Goal: Task Accomplishment & Management: Use online tool/utility

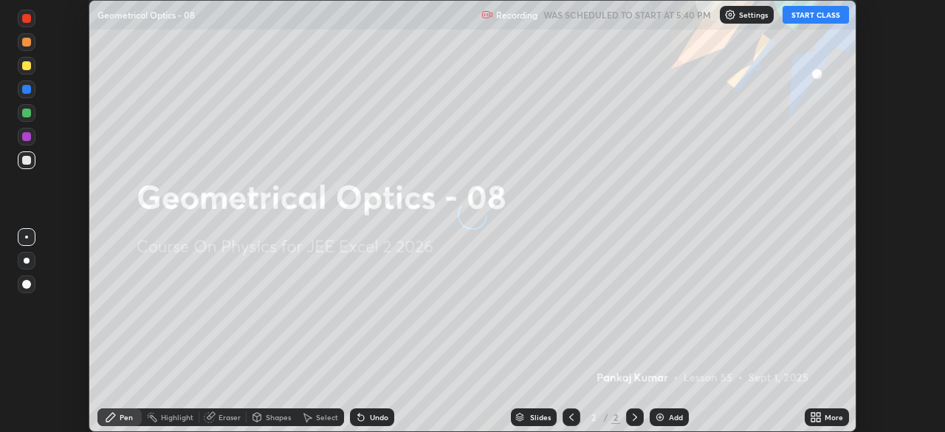
scroll to position [432, 945]
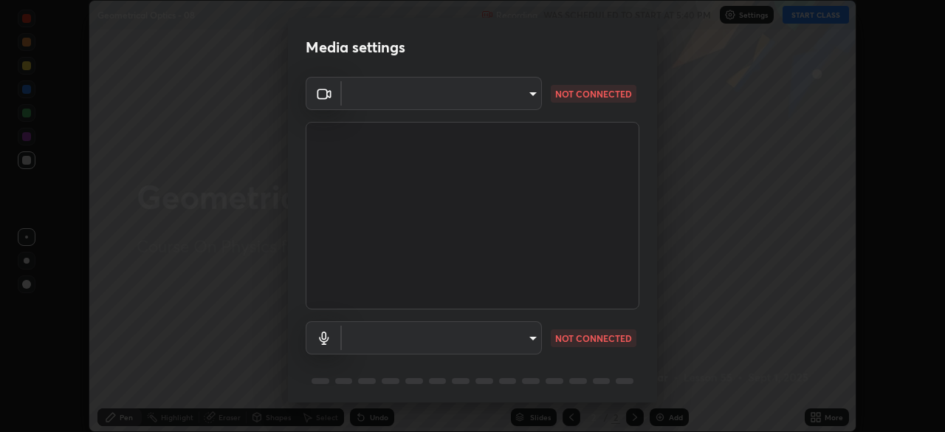
type input "b0e84f93268a6bc6c10e964920e8257ae587a14dfbb6e1f0eed47ef9ac306ae8"
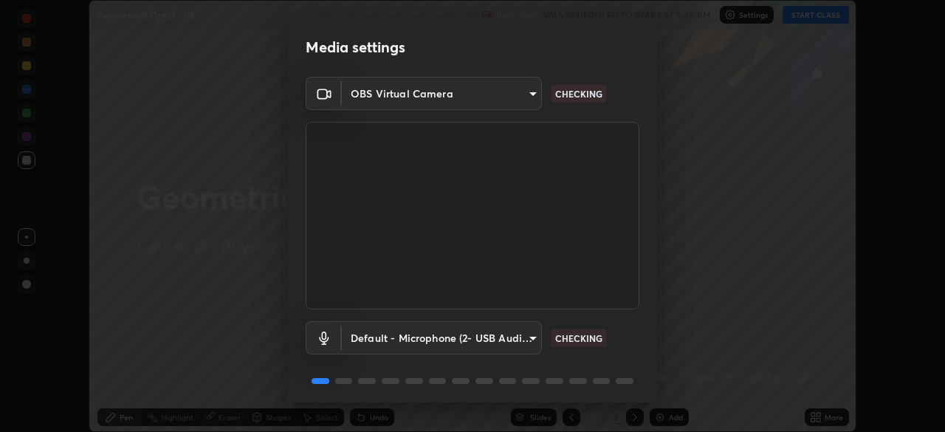
scroll to position [52, 0]
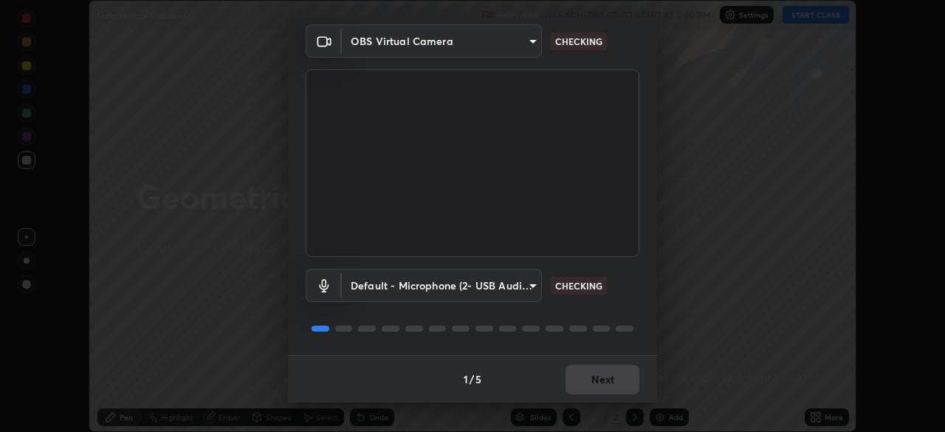
click at [523, 279] on body "Erase all Geometrical Optics - 08 Recording WAS SCHEDULED TO START AT 5:40 PM S…" at bounding box center [472, 216] width 945 height 432
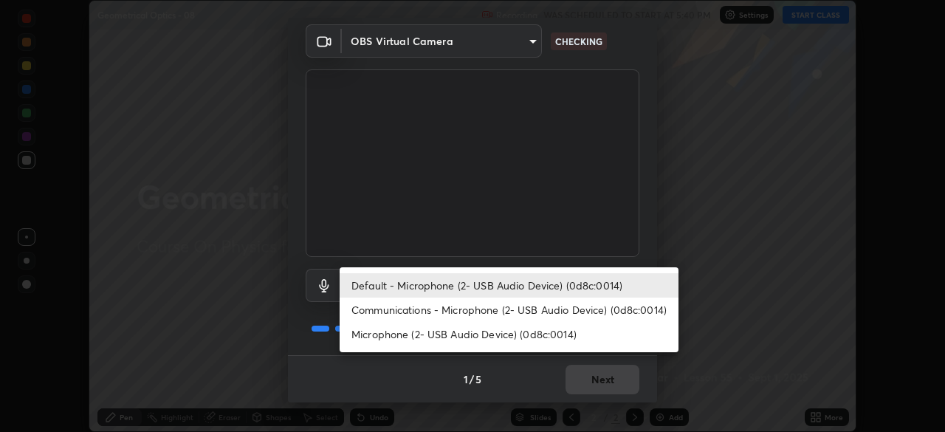
click at [562, 315] on li "Communications - Microphone (2- USB Audio Device) (0d8c:0014)" at bounding box center [509, 310] width 339 height 24
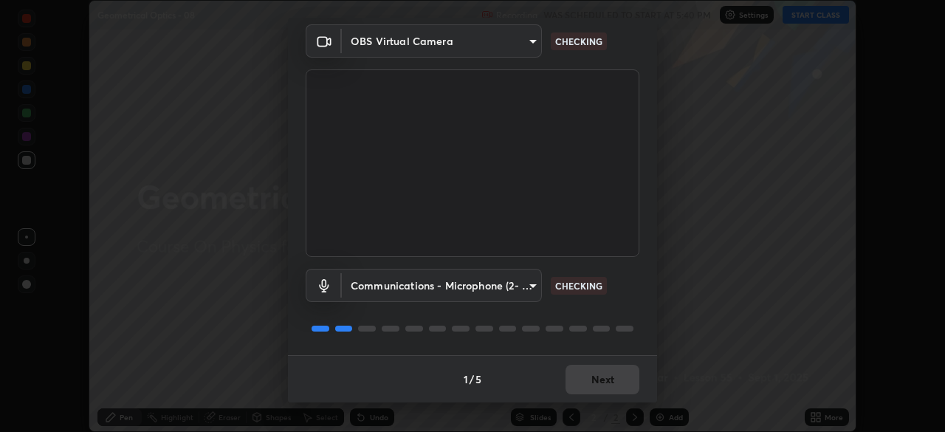
click at [529, 282] on body "Erase all Geometrical Optics - 08 Recording WAS SCHEDULED TO START AT 5:40 PM S…" at bounding box center [472, 216] width 945 height 432
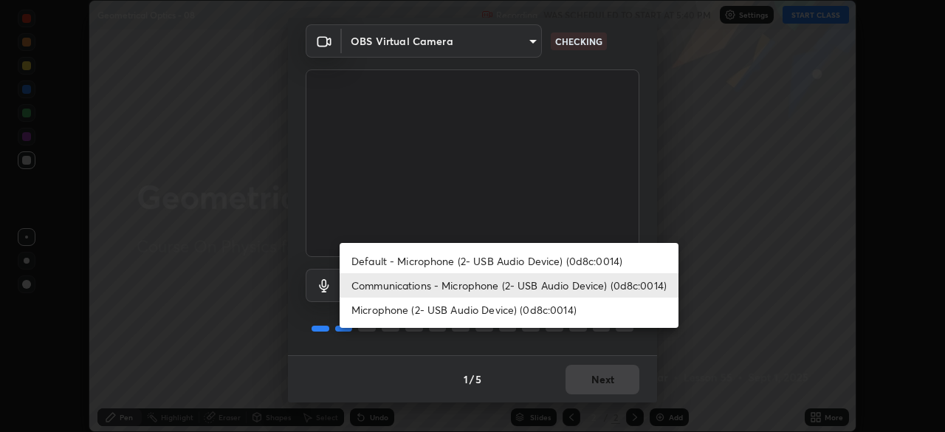
click at [553, 262] on li "Default - Microphone (2- USB Audio Device) (0d8c:0014)" at bounding box center [509, 261] width 339 height 24
type input "default"
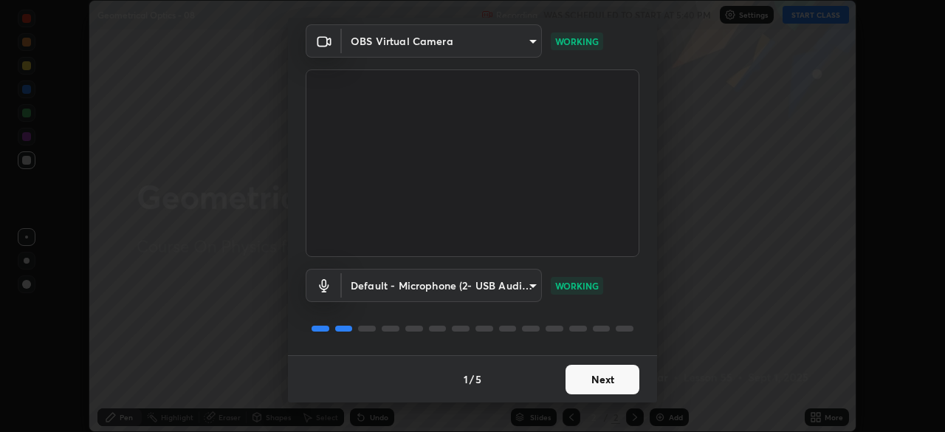
click at [597, 371] on button "Next" at bounding box center [603, 380] width 74 height 30
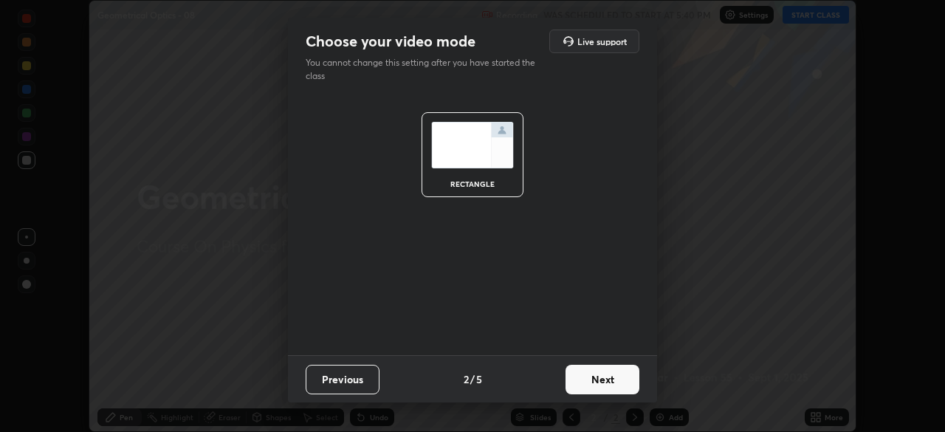
scroll to position [0, 0]
click at [601, 377] on button "Next" at bounding box center [603, 380] width 74 height 30
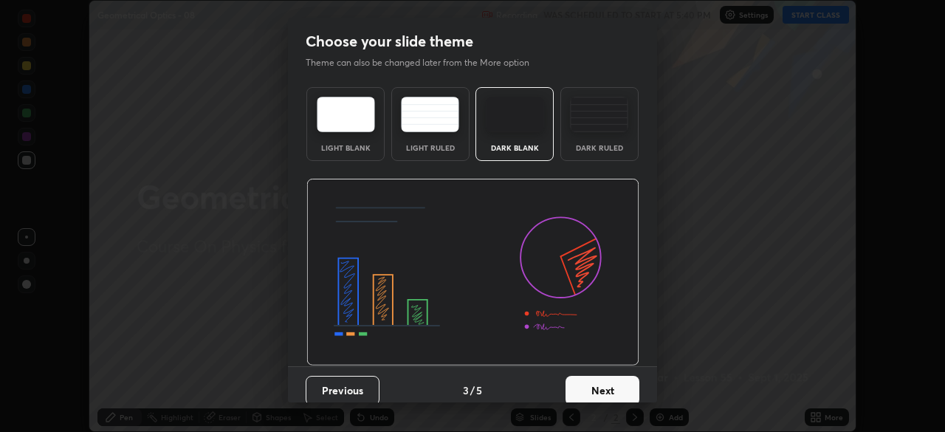
click at [603, 378] on button "Next" at bounding box center [603, 391] width 74 height 30
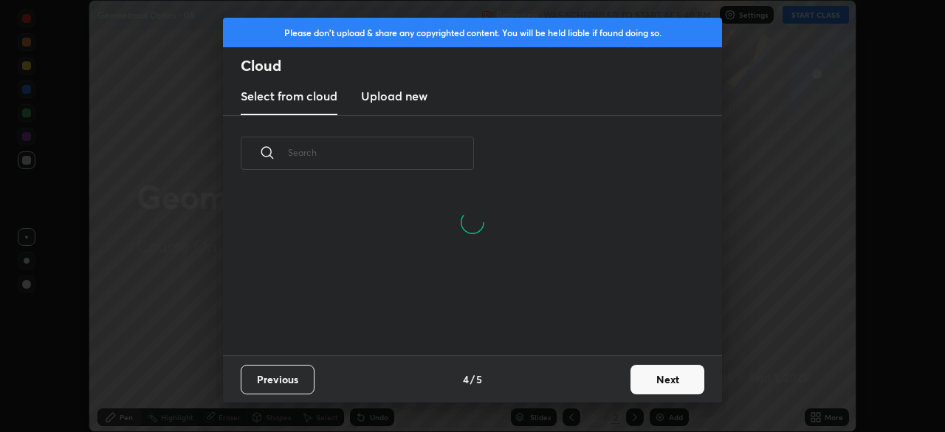
click at [642, 385] on button "Next" at bounding box center [668, 380] width 74 height 30
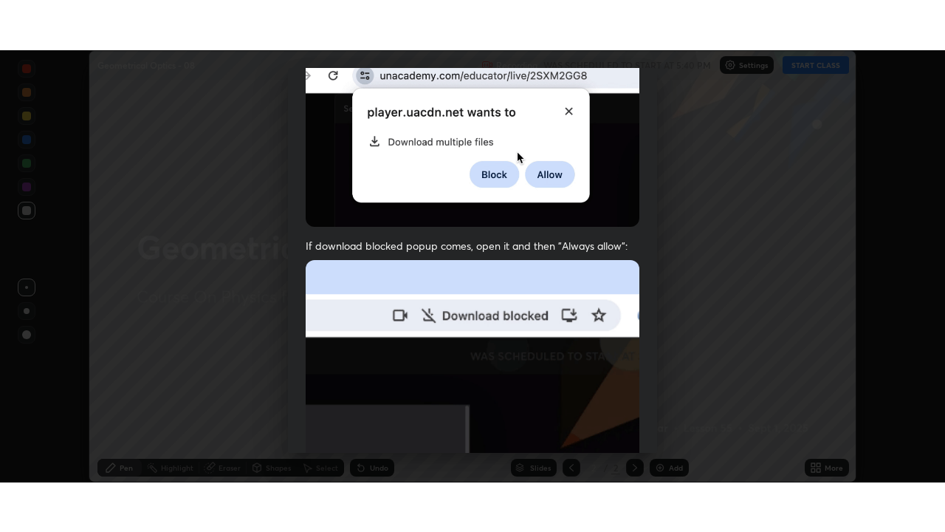
scroll to position [354, 0]
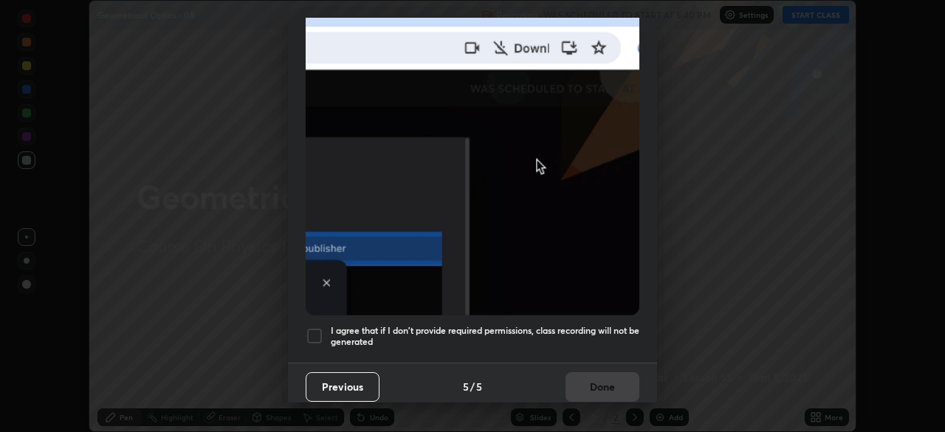
click at [557, 337] on h5 "I agree that if I don't provide required permissions, class recording will not …" at bounding box center [485, 336] width 309 height 23
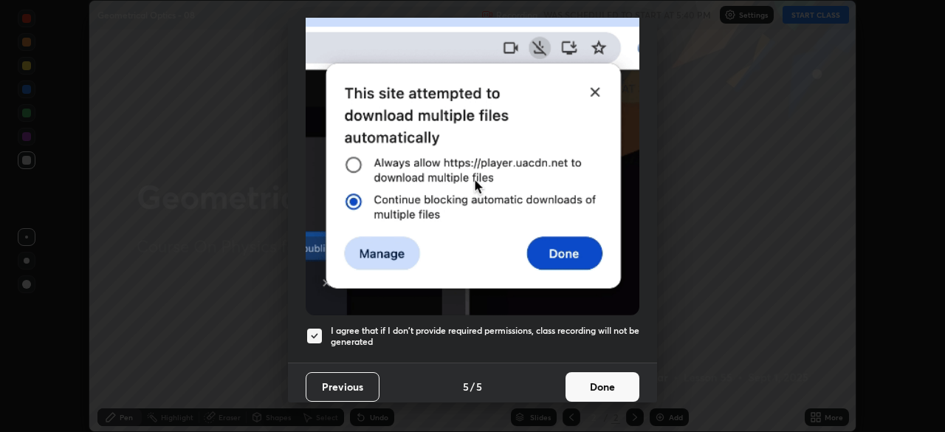
click at [588, 376] on button "Done" at bounding box center [603, 387] width 74 height 30
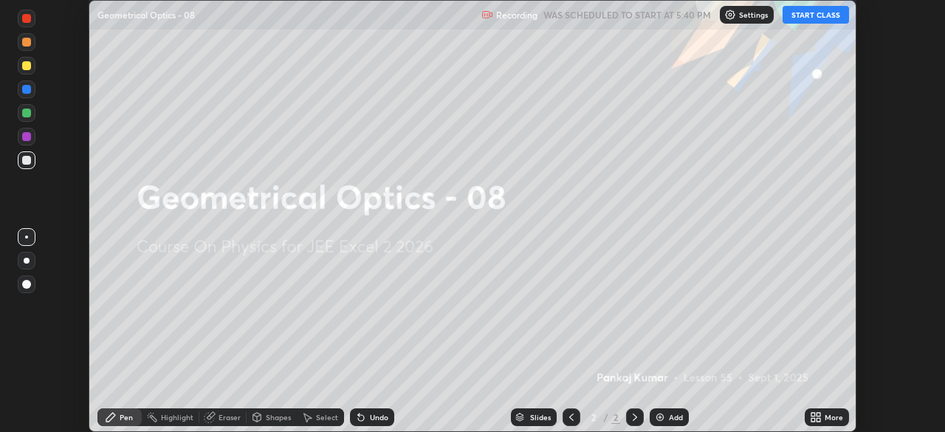
click at [798, 14] on button "START CLASS" at bounding box center [816, 15] width 66 height 18
click at [663, 417] on img at bounding box center [660, 417] width 12 height 12
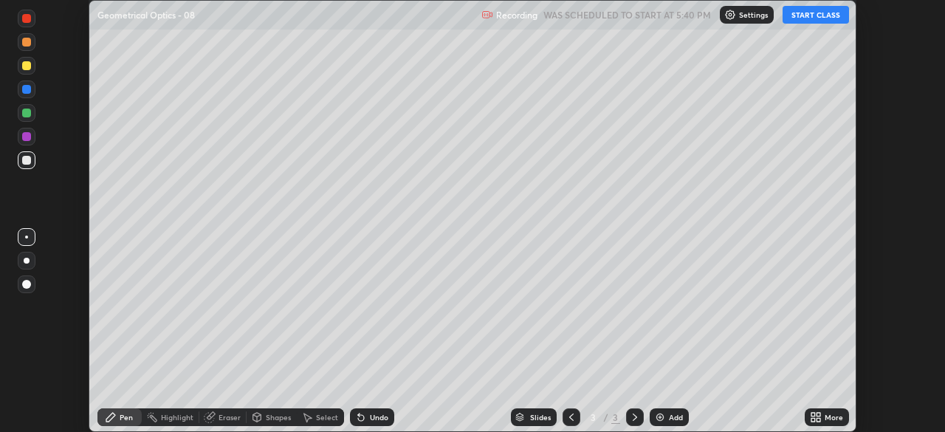
click at [809, 14] on button "START CLASS" at bounding box center [816, 15] width 66 height 18
click at [824, 422] on div "More" at bounding box center [827, 417] width 44 height 18
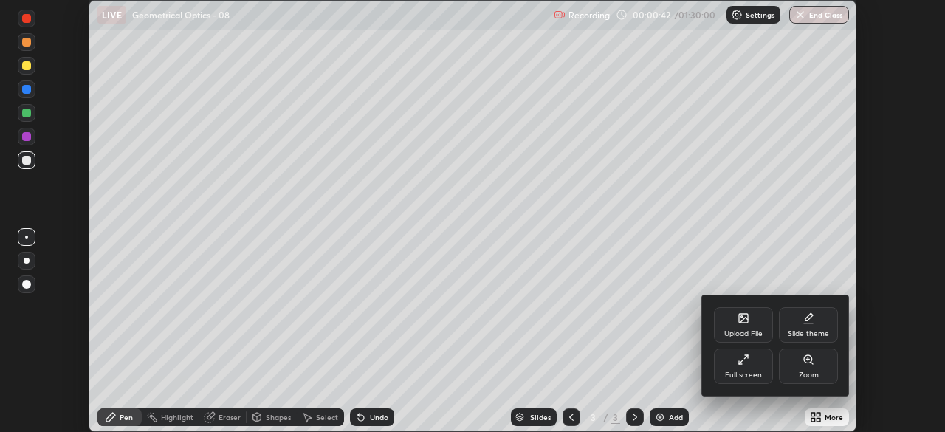
click at [728, 368] on div "Full screen" at bounding box center [743, 366] width 59 height 35
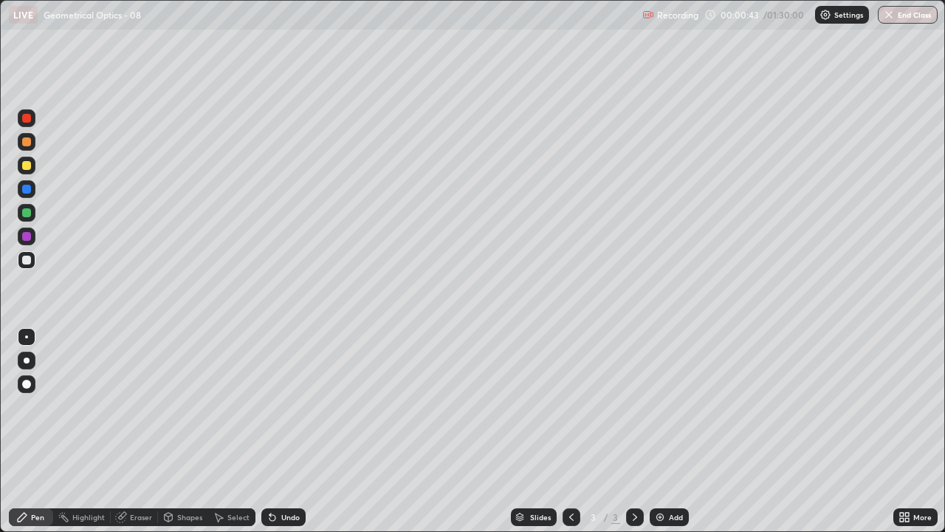
scroll to position [532, 945]
click at [177, 431] on div "Shapes" at bounding box center [183, 517] width 50 height 18
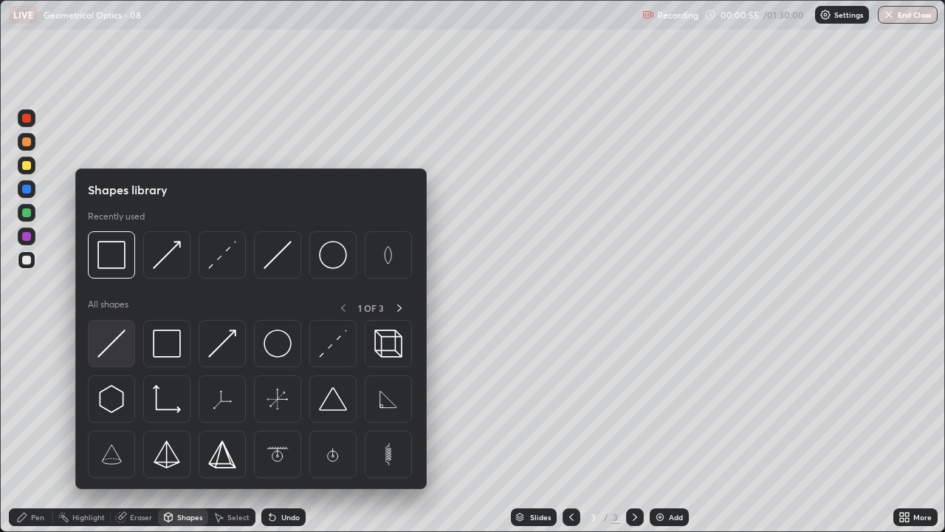
click at [117, 344] on img at bounding box center [111, 343] width 28 height 28
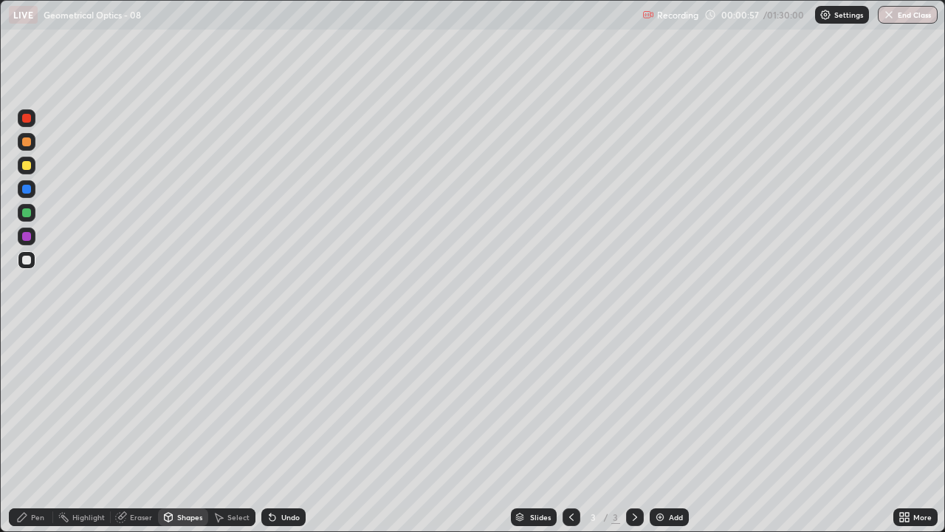
click at [183, 431] on div "Shapes" at bounding box center [189, 516] width 25 height 7
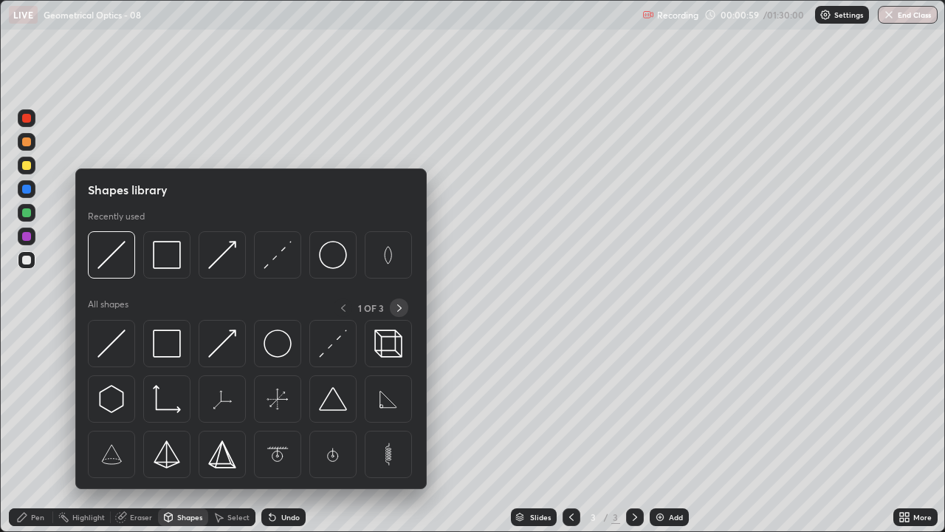
click at [397, 306] on icon at bounding box center [400, 308] width 12 height 12
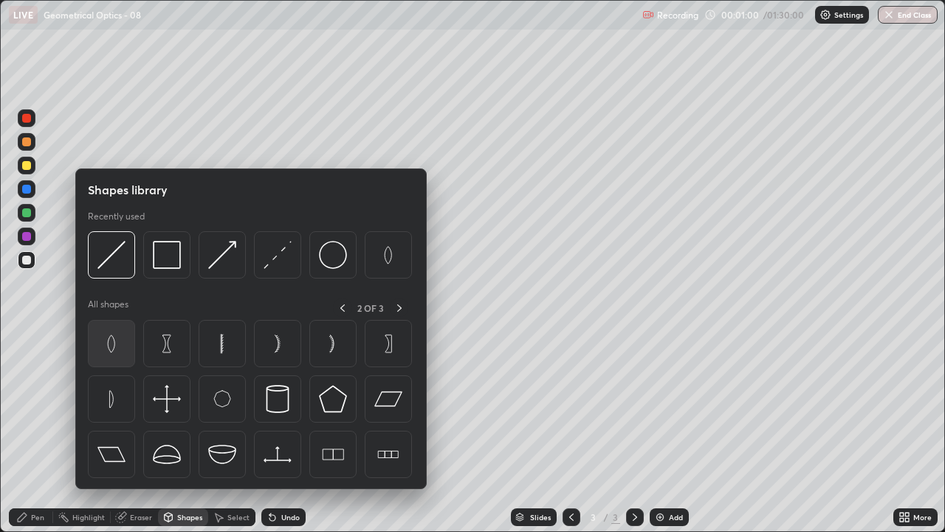
click at [114, 350] on img at bounding box center [111, 343] width 28 height 28
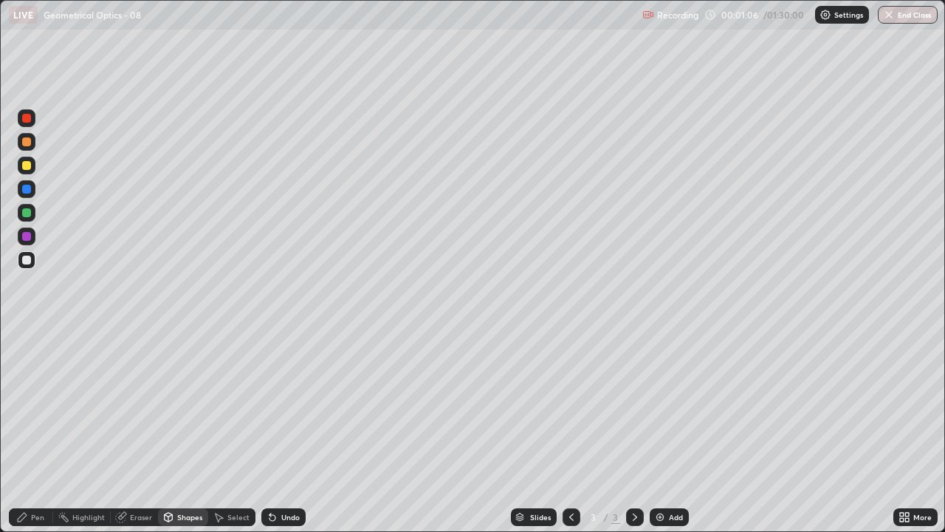
click at [24, 431] on div "Pen" at bounding box center [31, 517] width 44 height 18
click at [132, 431] on div "Eraser" at bounding box center [141, 516] width 22 height 7
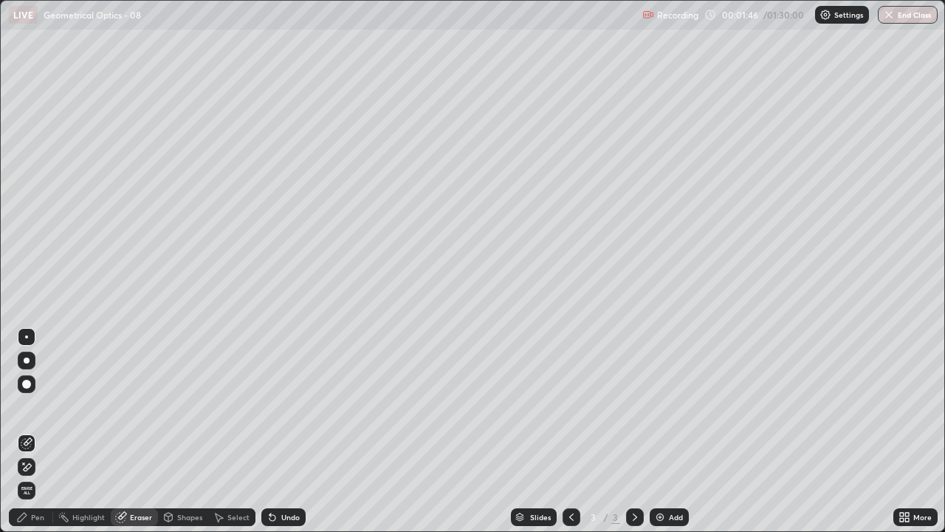
click at [24, 431] on icon at bounding box center [23, 462] width 1 height 1
click at [26, 431] on icon at bounding box center [22, 517] width 12 height 12
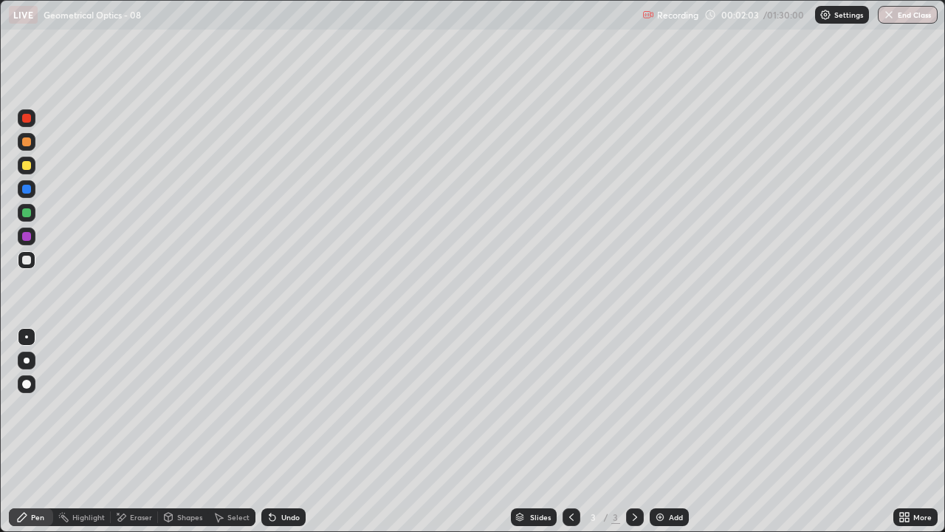
click at [26, 165] on div at bounding box center [26, 165] width 9 height 9
click at [187, 431] on div "Shapes" at bounding box center [183, 517] width 50 height 18
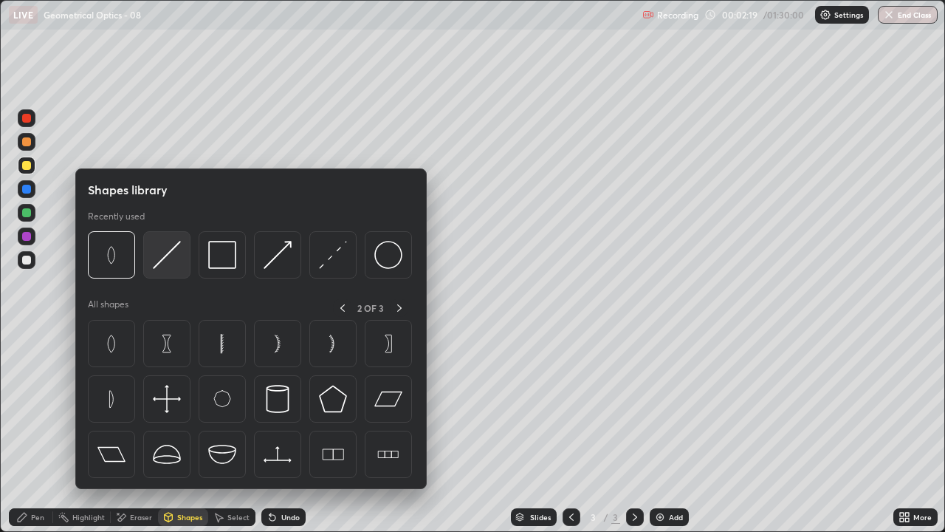
click at [164, 262] on img at bounding box center [167, 255] width 28 height 28
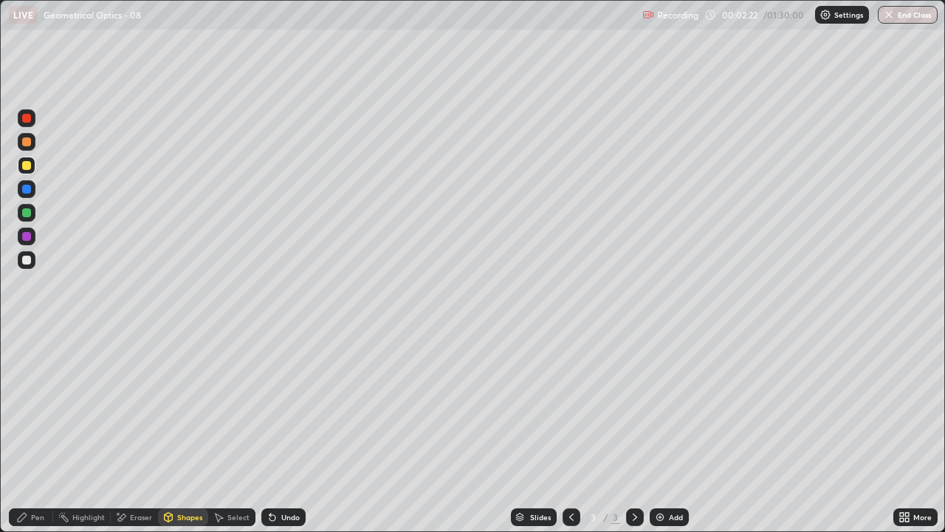
click at [179, 431] on div "Shapes" at bounding box center [183, 517] width 50 height 18
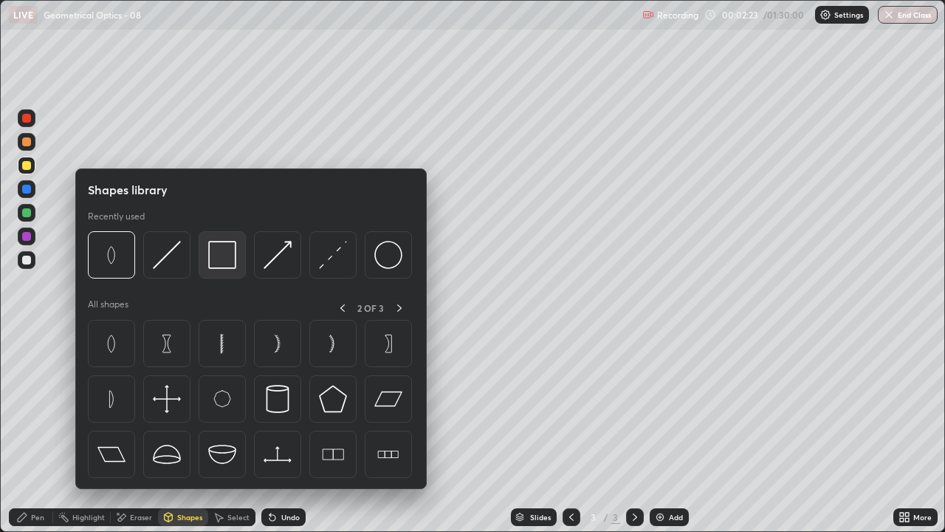
click at [222, 262] on img at bounding box center [222, 255] width 28 height 28
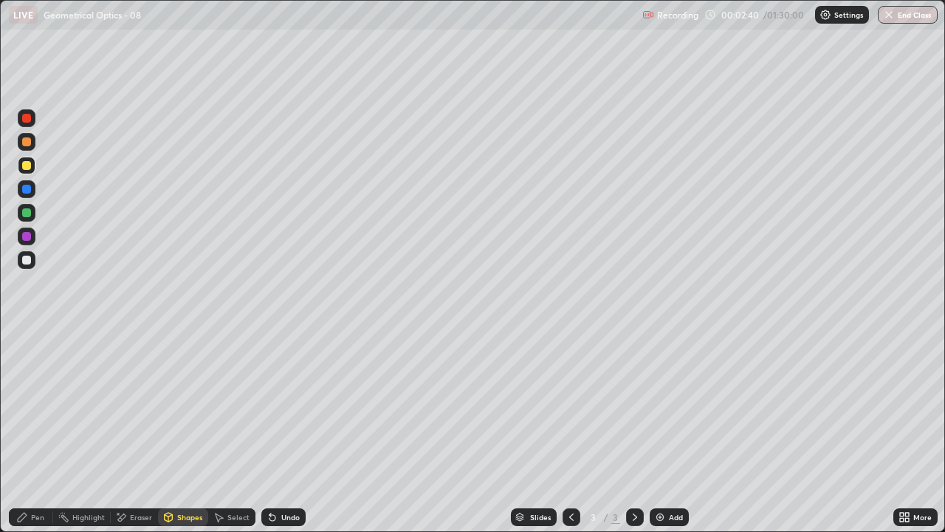
click at [25, 213] on div at bounding box center [26, 212] width 9 height 9
click at [176, 431] on div "Shapes" at bounding box center [183, 517] width 50 height 18
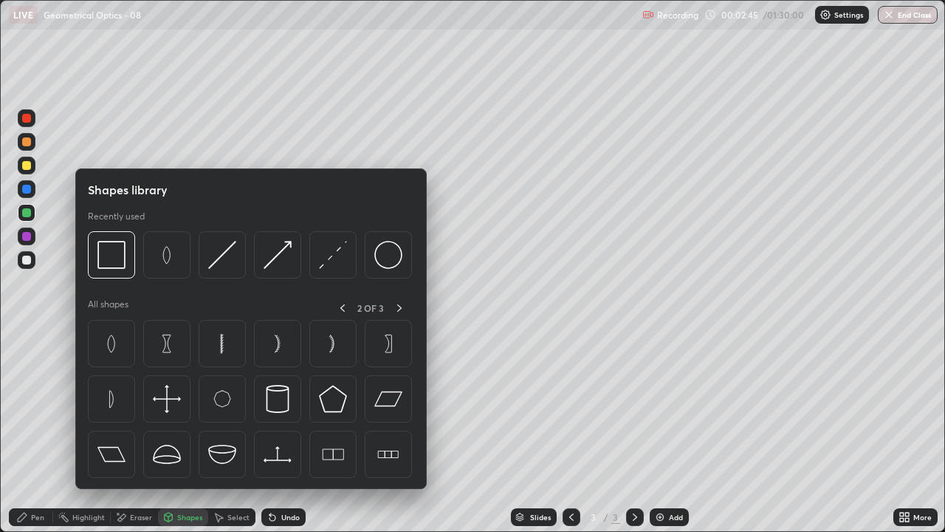
click at [24, 431] on icon at bounding box center [22, 517] width 12 height 12
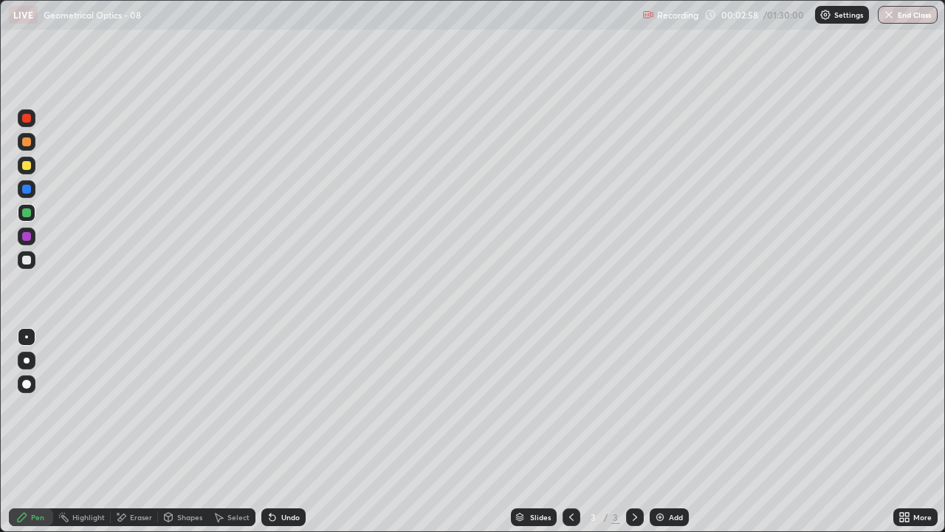
click at [176, 431] on div "Shapes" at bounding box center [183, 517] width 50 height 18
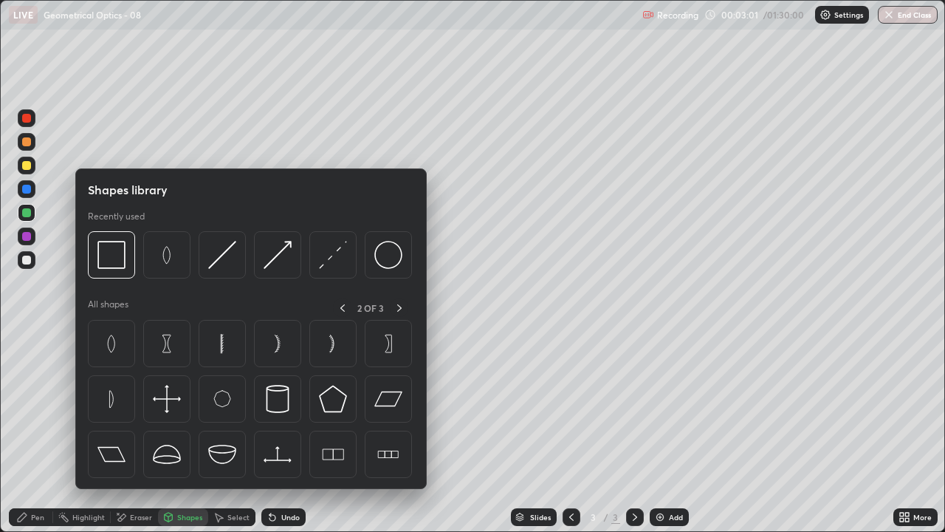
click at [26, 431] on icon at bounding box center [22, 517] width 12 height 12
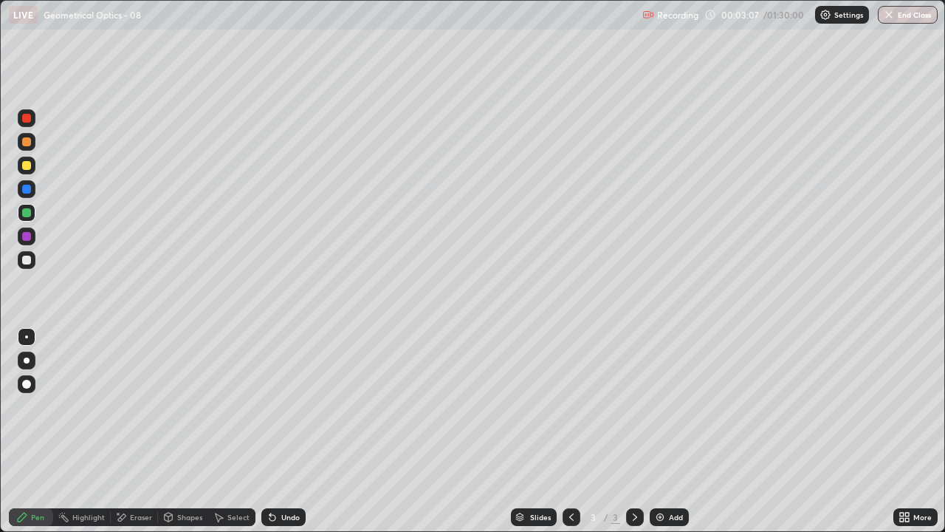
click at [190, 431] on div "Shapes" at bounding box center [189, 516] width 25 height 7
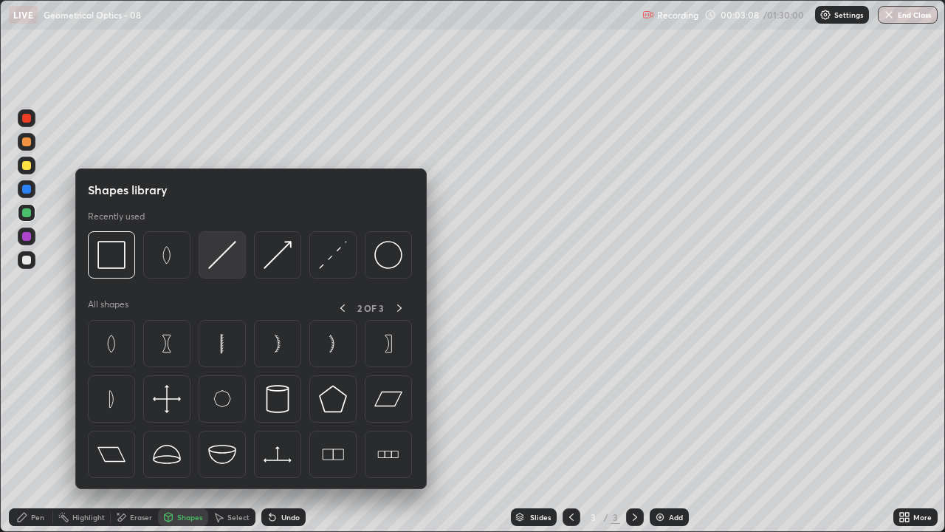
click at [225, 264] on img at bounding box center [222, 255] width 28 height 28
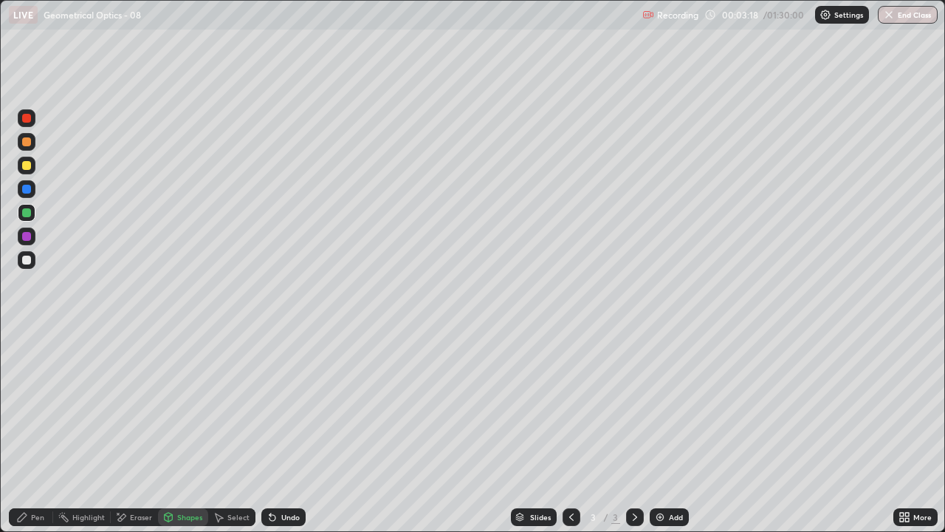
click at [33, 431] on div "Pen" at bounding box center [37, 516] width 13 height 7
click at [24, 261] on div at bounding box center [26, 259] width 9 height 9
click at [178, 431] on div "Shapes" at bounding box center [183, 517] width 50 height 18
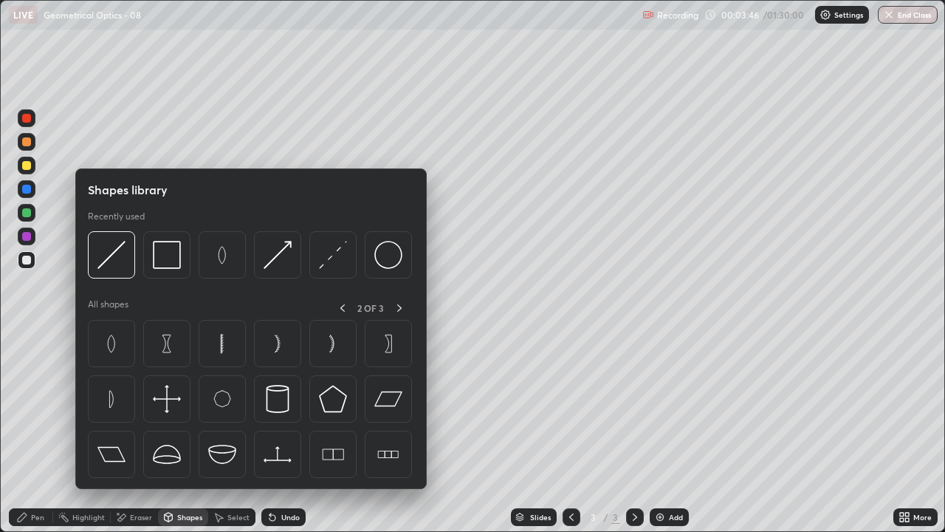
click at [177, 431] on div "Shapes" at bounding box center [183, 517] width 50 height 18
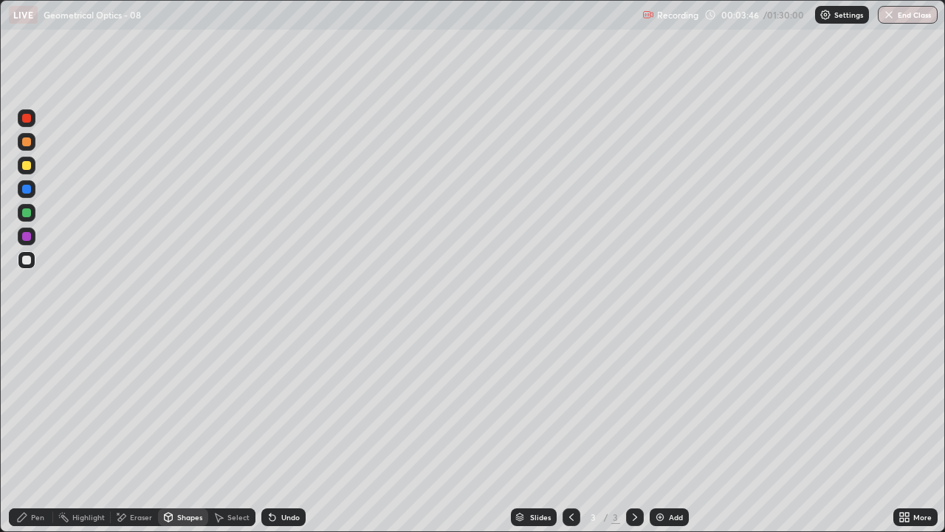
click at [176, 431] on div "Shapes" at bounding box center [183, 517] width 50 height 18
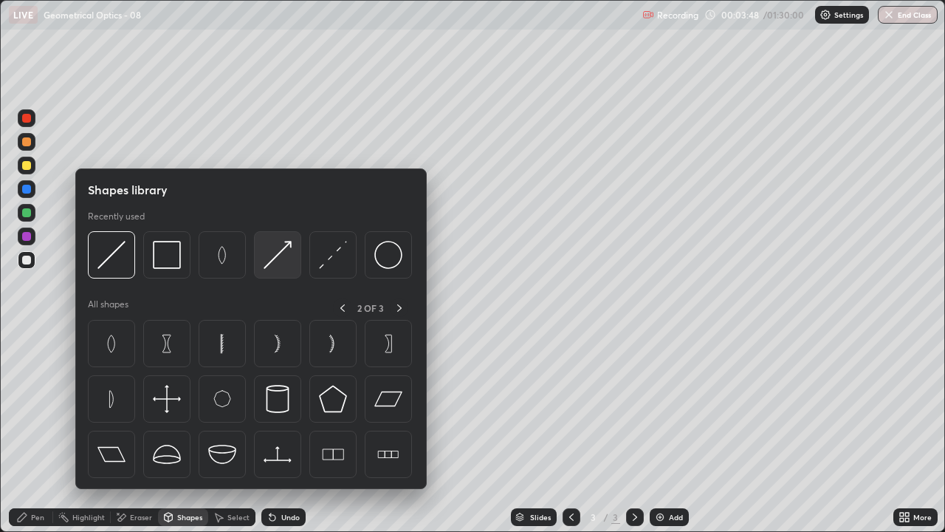
click at [273, 260] on img at bounding box center [278, 255] width 28 height 28
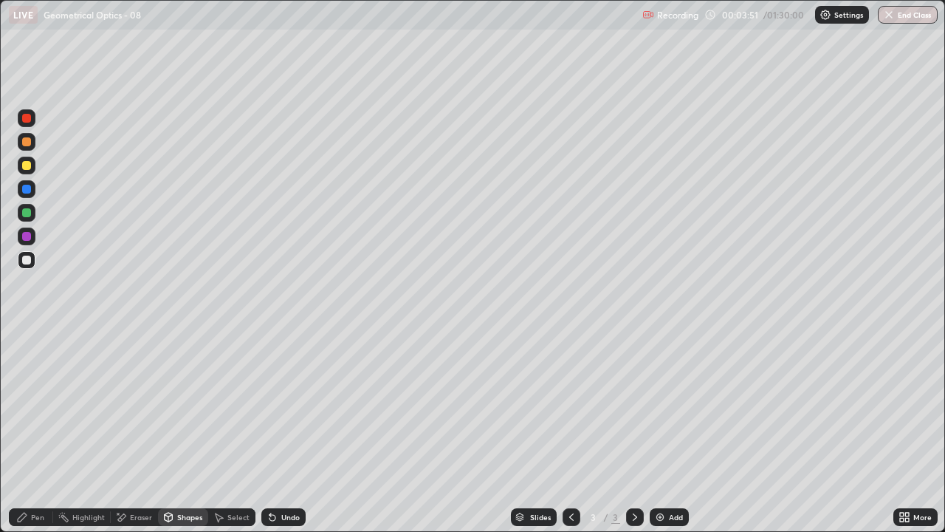
click at [24, 431] on icon at bounding box center [22, 516] width 9 height 9
click at [179, 431] on div "Shapes" at bounding box center [183, 517] width 50 height 18
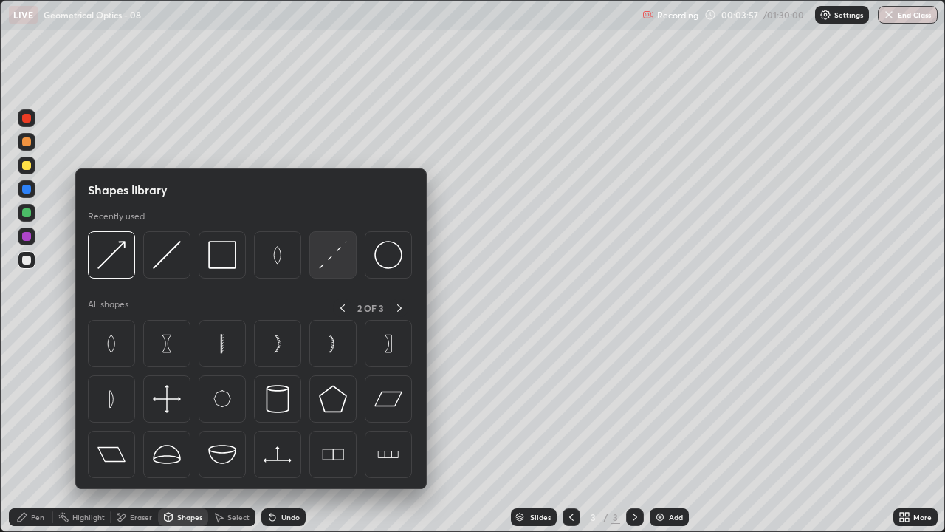
click at [334, 267] on img at bounding box center [333, 255] width 28 height 28
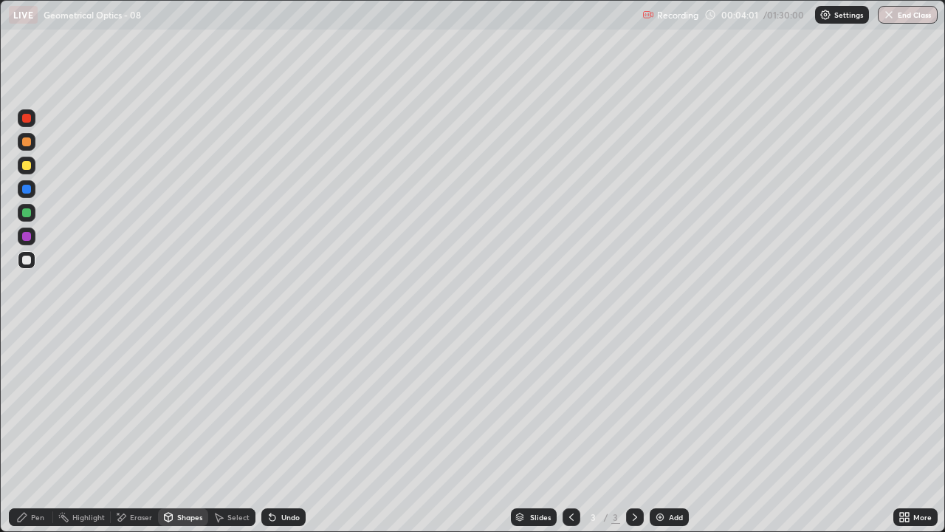
click at [23, 431] on icon at bounding box center [22, 516] width 9 height 9
click at [28, 166] on div at bounding box center [26, 165] width 9 height 9
click at [196, 431] on div "Shapes" at bounding box center [189, 516] width 25 height 7
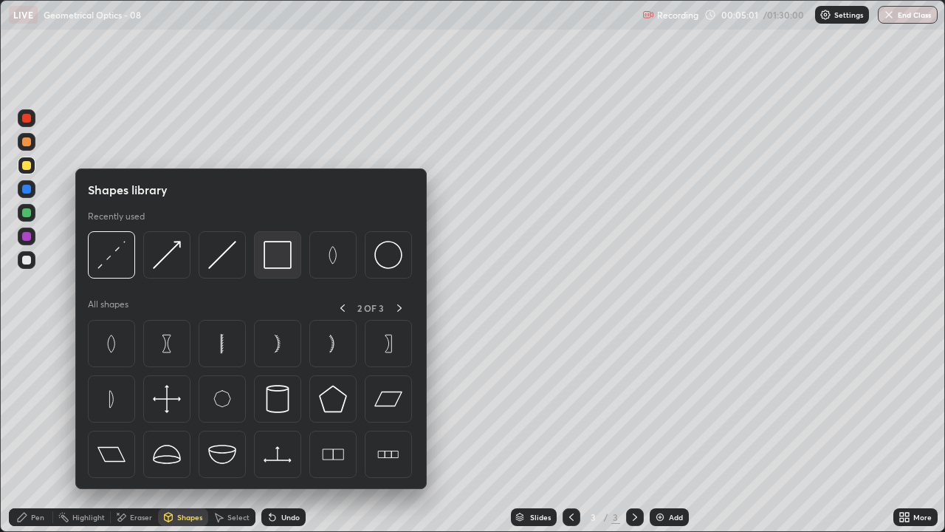
click at [275, 258] on img at bounding box center [278, 255] width 28 height 28
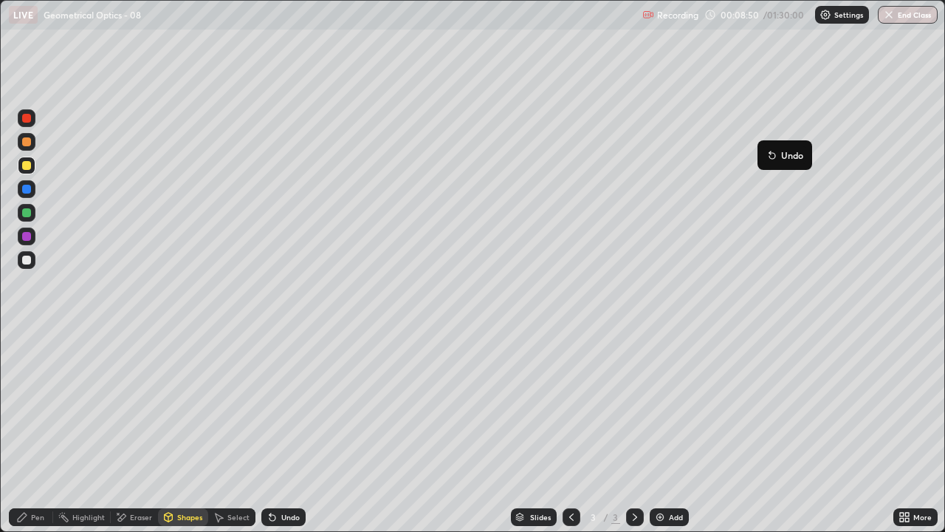
click at [665, 431] on div "Add" at bounding box center [669, 517] width 39 height 18
click at [189, 431] on div "Shapes" at bounding box center [189, 516] width 25 height 7
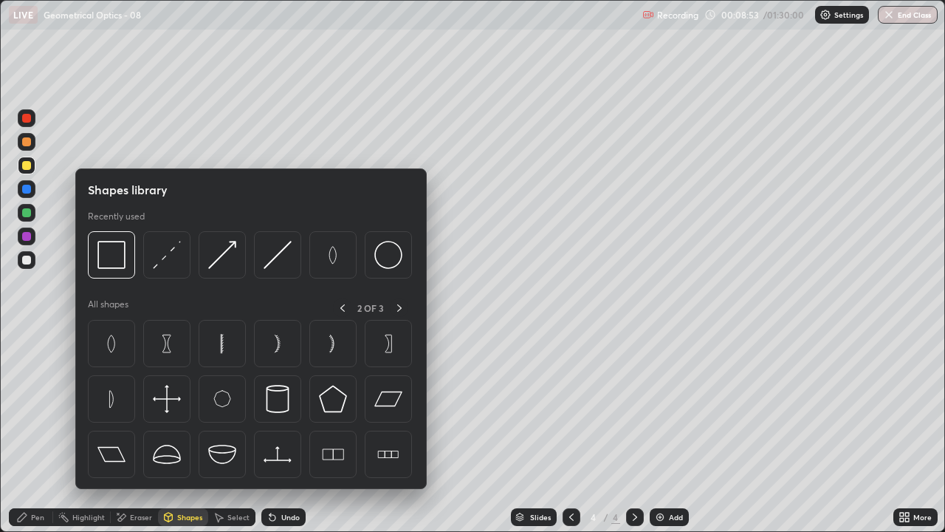
click at [13, 431] on div "Pen" at bounding box center [31, 517] width 44 height 18
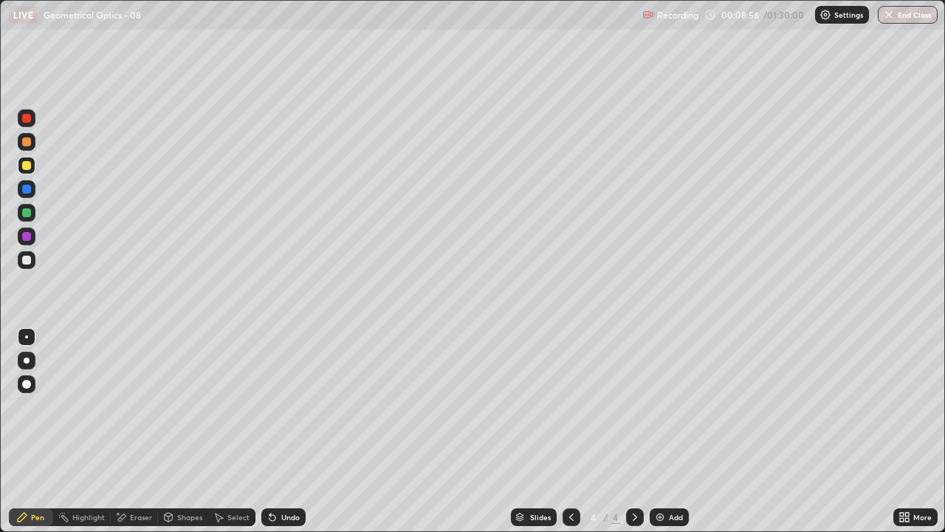
click at [182, 431] on div "Shapes" at bounding box center [189, 516] width 25 height 7
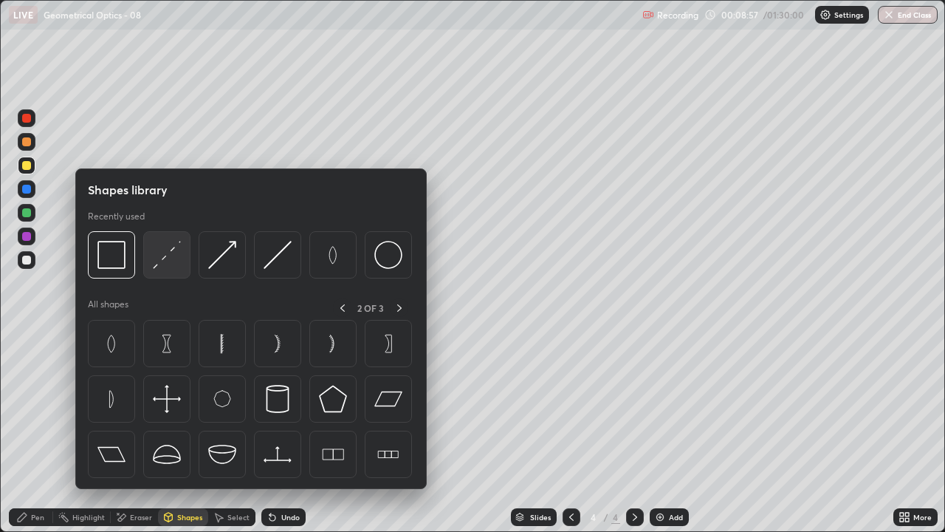
click at [171, 253] on img at bounding box center [167, 255] width 28 height 28
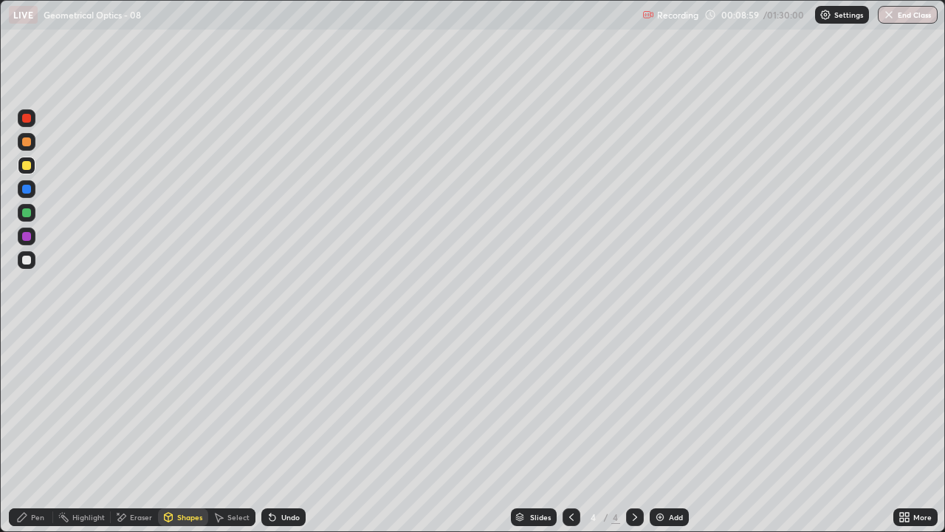
click at [184, 431] on div "Shapes" at bounding box center [183, 517] width 50 height 18
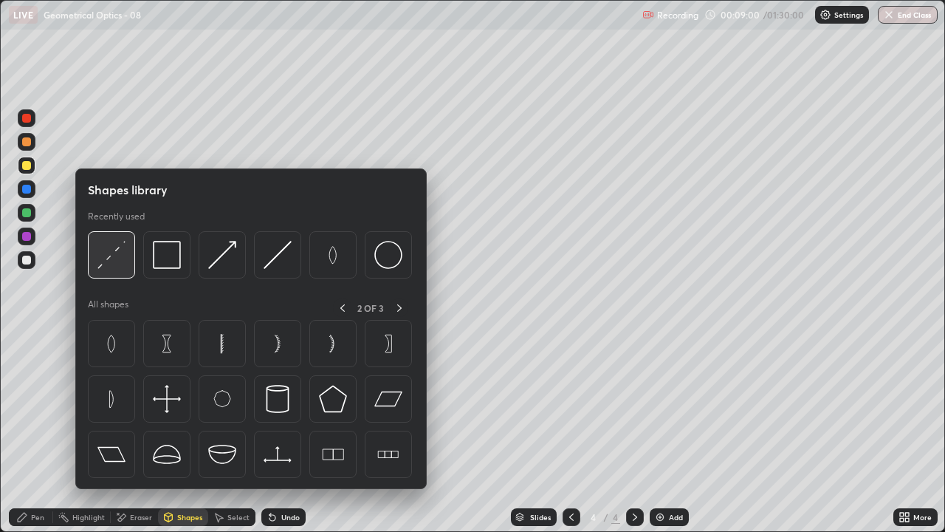
click at [116, 258] on img at bounding box center [111, 255] width 28 height 28
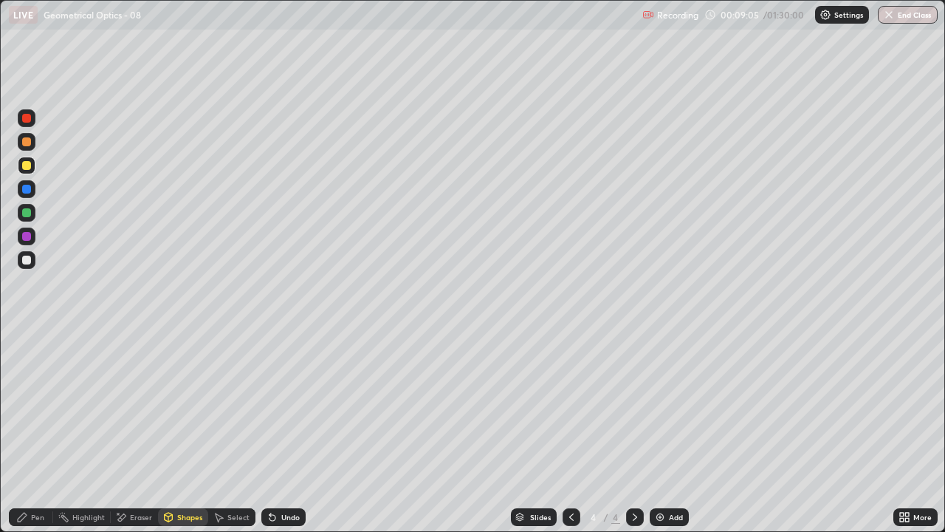
click at [35, 431] on div "Pen" at bounding box center [37, 516] width 13 height 7
click at [22, 261] on div at bounding box center [26, 259] width 9 height 9
click at [184, 431] on div "Shapes" at bounding box center [183, 517] width 50 height 18
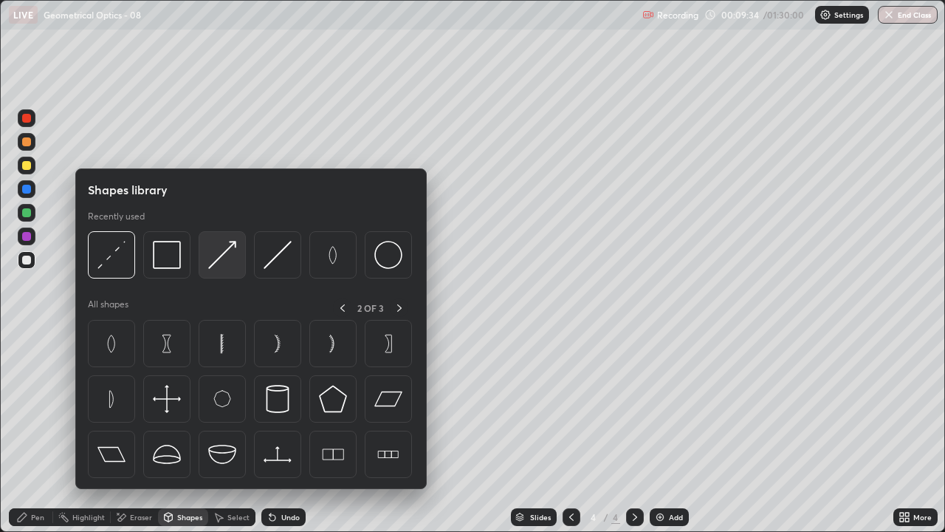
click at [224, 254] on img at bounding box center [222, 255] width 28 height 28
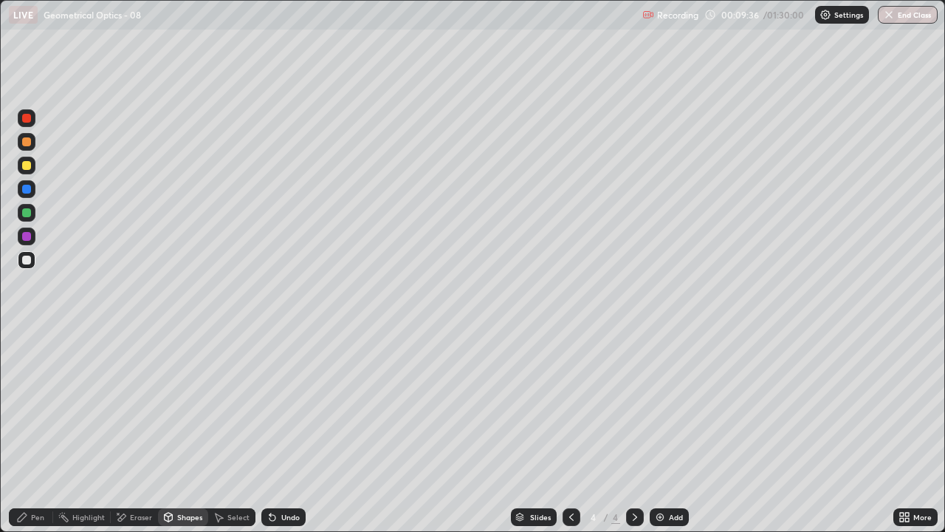
click at [26, 431] on div "Pen" at bounding box center [31, 517] width 44 height 18
click at [30, 431] on div "Pen" at bounding box center [31, 517] width 44 height 18
click at [26, 237] on div at bounding box center [26, 236] width 9 height 9
click at [177, 431] on div "Shapes" at bounding box center [189, 516] width 25 height 7
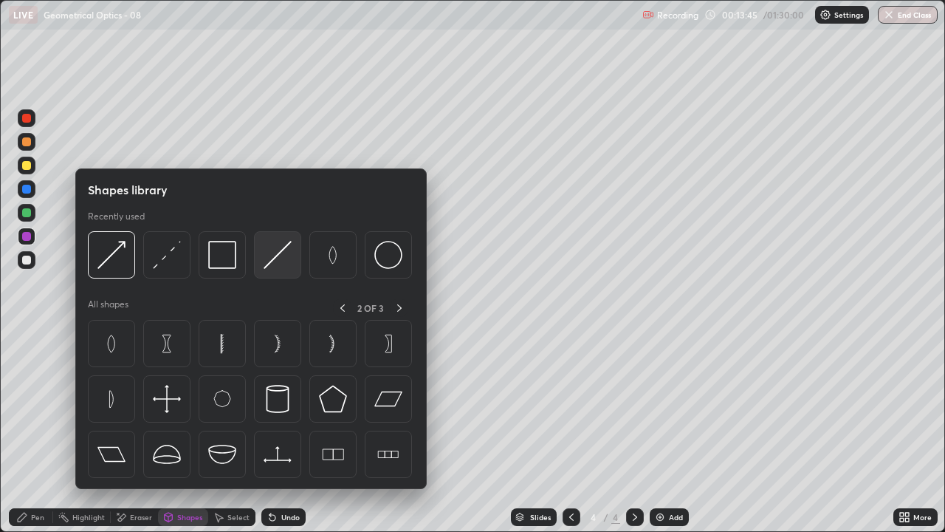
click at [281, 260] on img at bounding box center [278, 255] width 28 height 28
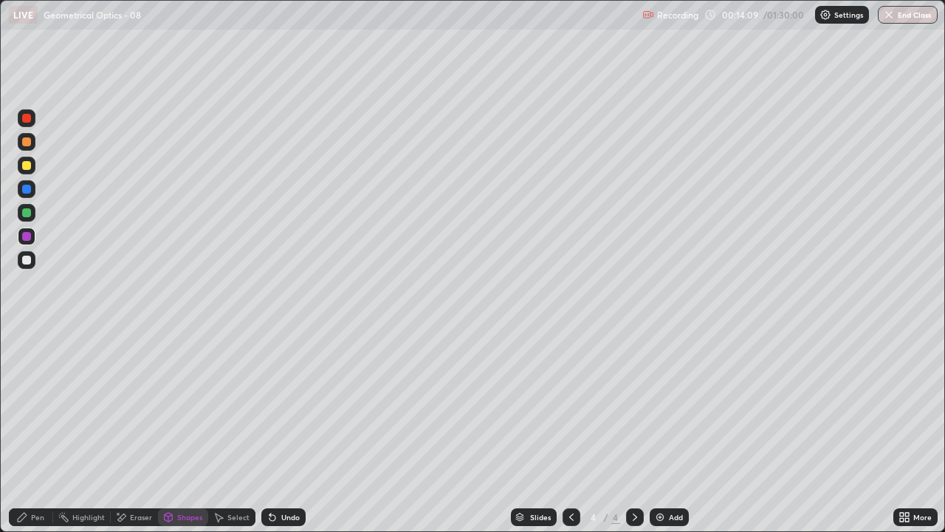
click at [32, 431] on div "Pen" at bounding box center [31, 517] width 44 height 18
click at [278, 431] on div "Undo" at bounding box center [283, 517] width 44 height 18
click at [281, 431] on div "Undo" at bounding box center [290, 516] width 18 height 7
click at [287, 431] on div "Undo" at bounding box center [290, 516] width 18 height 7
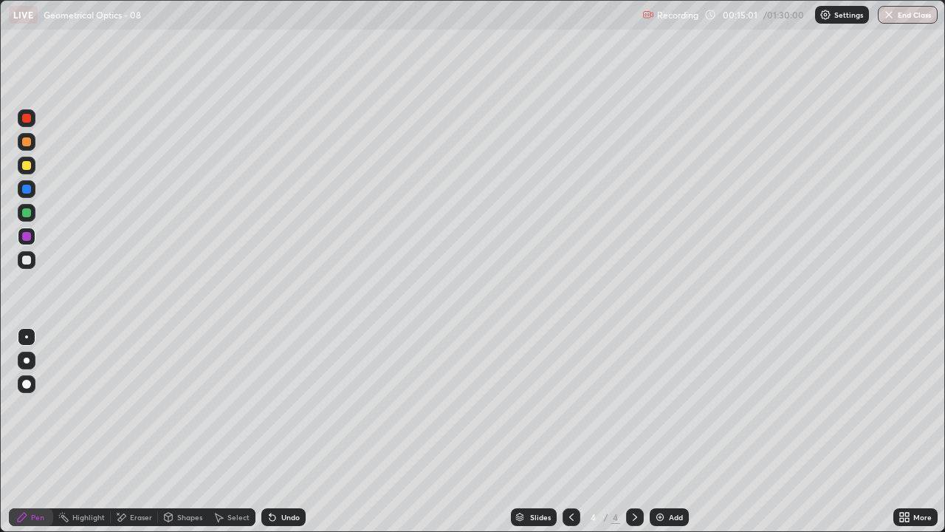
click at [295, 431] on div "Undo" at bounding box center [290, 516] width 18 height 7
click at [301, 431] on div "Undo" at bounding box center [283, 517] width 44 height 18
click at [303, 431] on div "Undo" at bounding box center [283, 517] width 44 height 18
click at [301, 431] on div "Undo" at bounding box center [283, 517] width 44 height 18
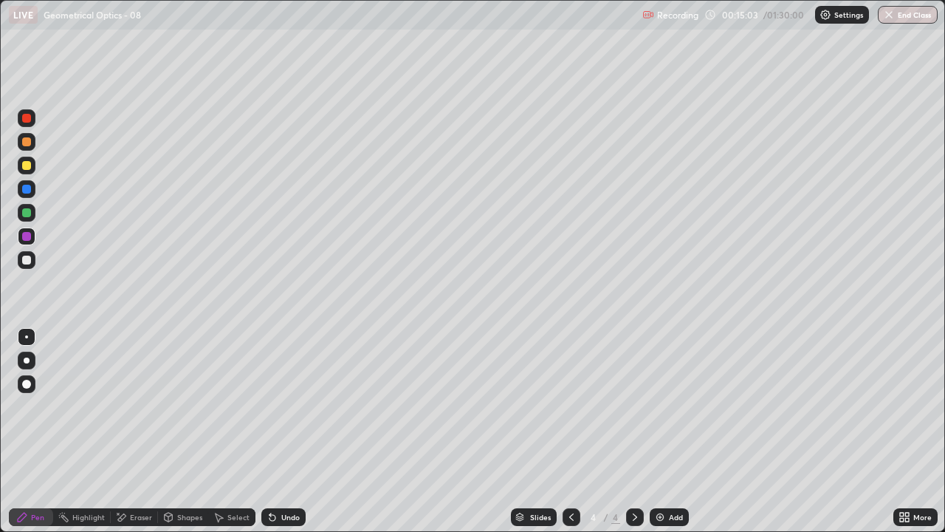
click at [299, 431] on div "Undo" at bounding box center [283, 517] width 44 height 18
click at [181, 431] on div "Shapes" at bounding box center [183, 517] width 50 height 18
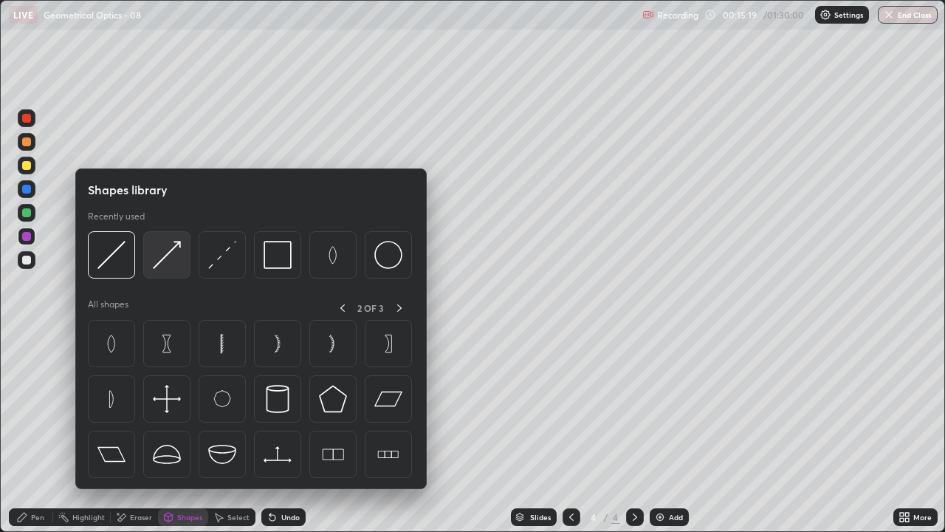
click at [165, 257] on img at bounding box center [167, 255] width 28 height 28
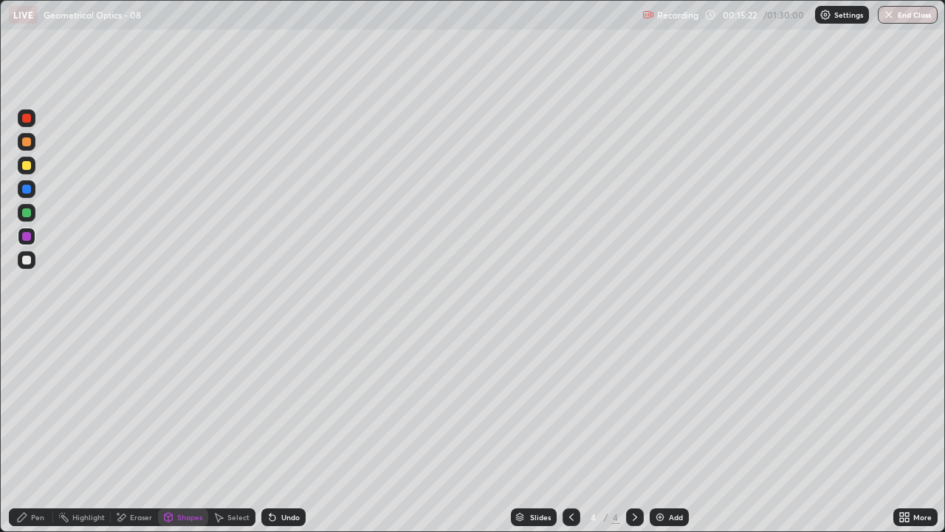
click at [27, 431] on icon at bounding box center [22, 517] width 12 height 12
click at [187, 431] on div "Shapes" at bounding box center [183, 517] width 50 height 18
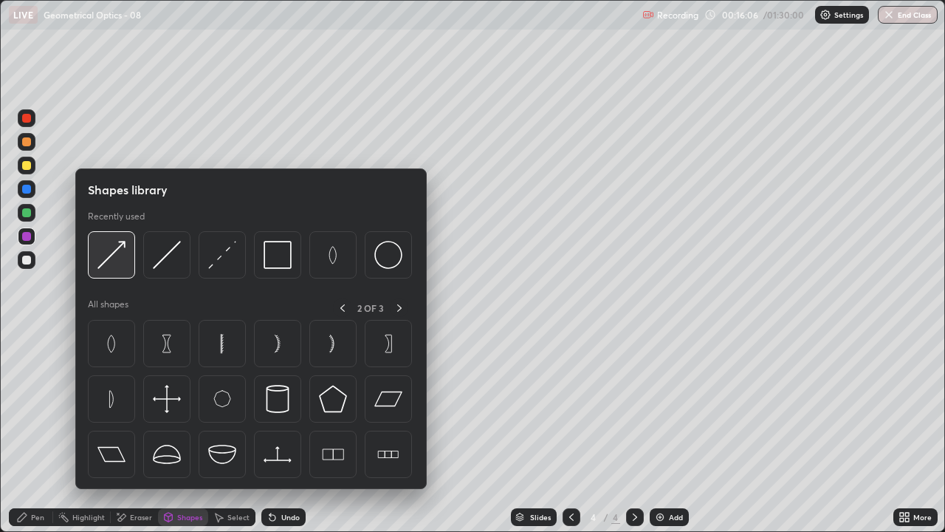
click at [113, 254] on img at bounding box center [111, 255] width 28 height 28
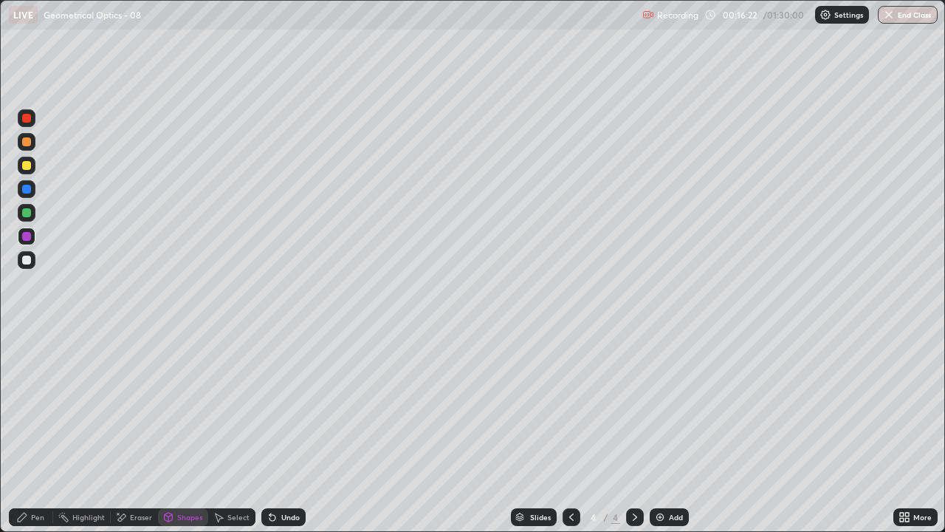
click at [284, 431] on div "Undo" at bounding box center [290, 516] width 18 height 7
click at [287, 431] on div "Undo" at bounding box center [290, 516] width 18 height 7
click at [289, 431] on div "Undo" at bounding box center [290, 516] width 18 height 7
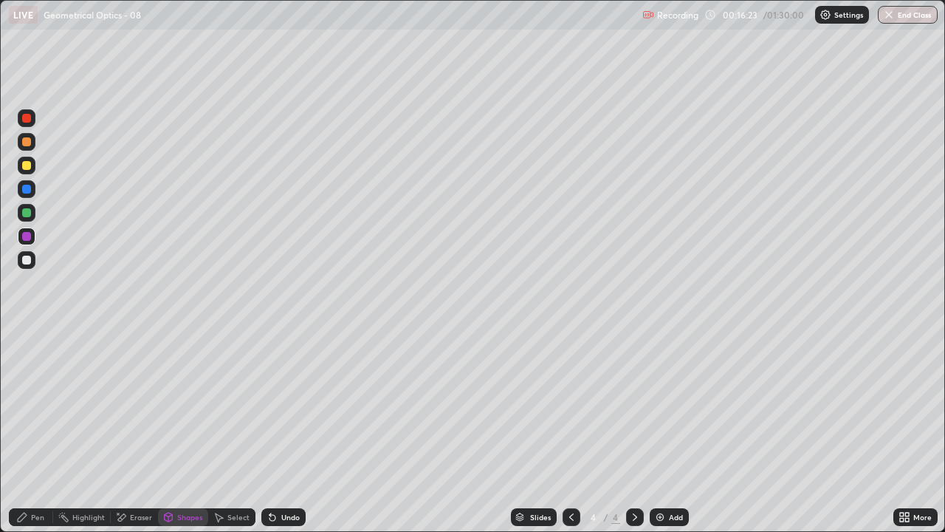
click at [291, 431] on div "Undo" at bounding box center [290, 516] width 18 height 7
click at [289, 431] on div "Undo" at bounding box center [290, 516] width 18 height 7
click at [291, 431] on div "Undo" at bounding box center [290, 516] width 18 height 7
click at [292, 431] on div "Undo" at bounding box center [290, 516] width 18 height 7
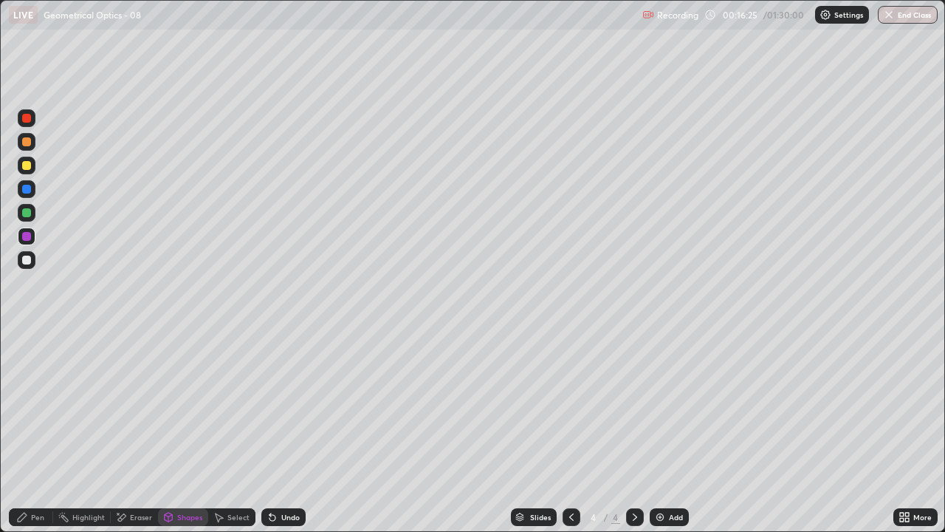
click at [20, 431] on div "Pen" at bounding box center [31, 517] width 44 height 18
click at [188, 431] on div "Shapes" at bounding box center [183, 517] width 50 height 18
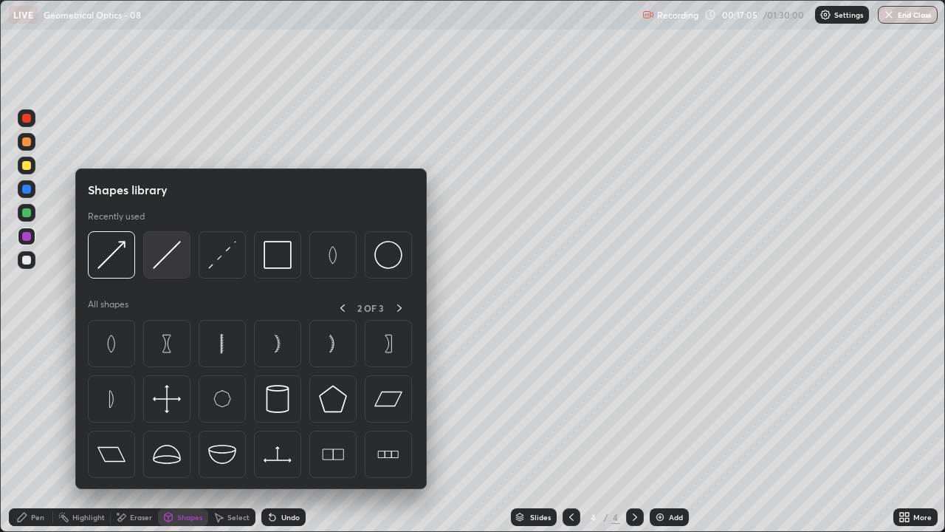
click at [167, 252] on img at bounding box center [167, 255] width 28 height 28
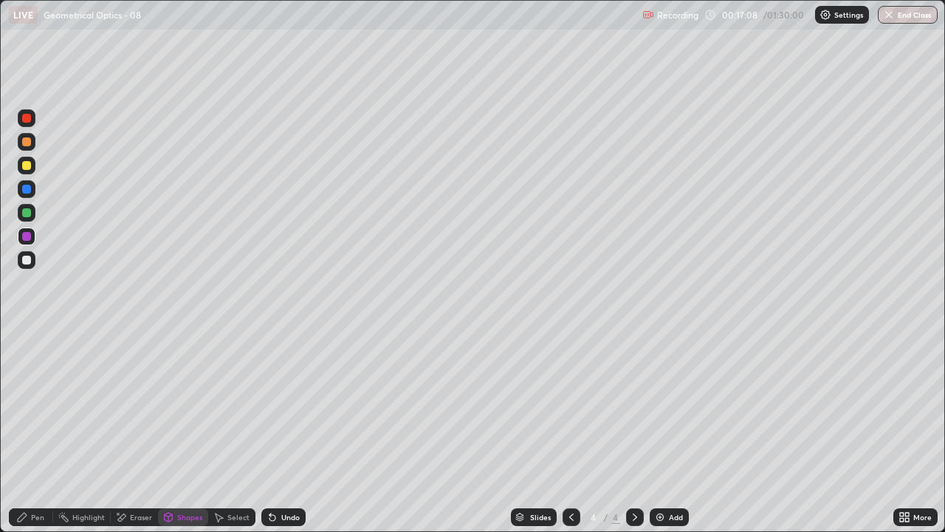
click at [184, 431] on div "Shapes" at bounding box center [189, 516] width 25 height 7
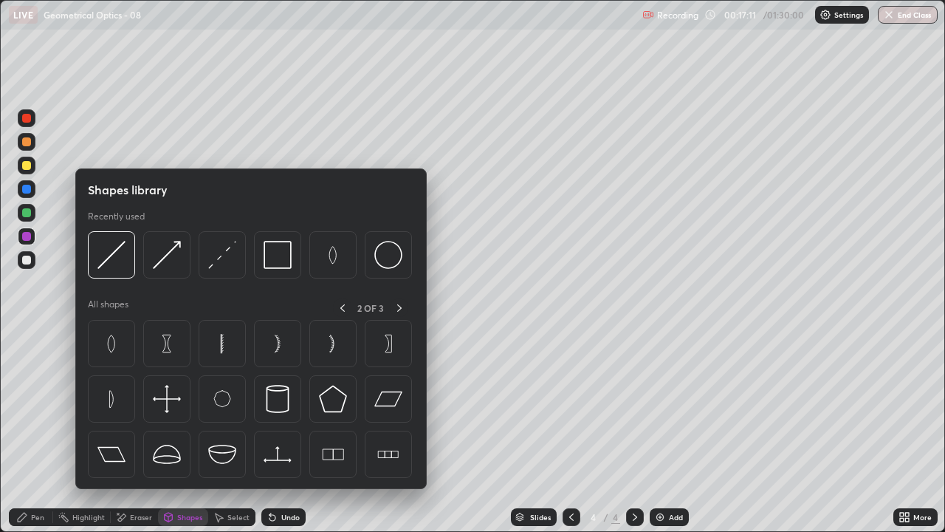
click at [35, 431] on div "Pen" at bounding box center [37, 516] width 13 height 7
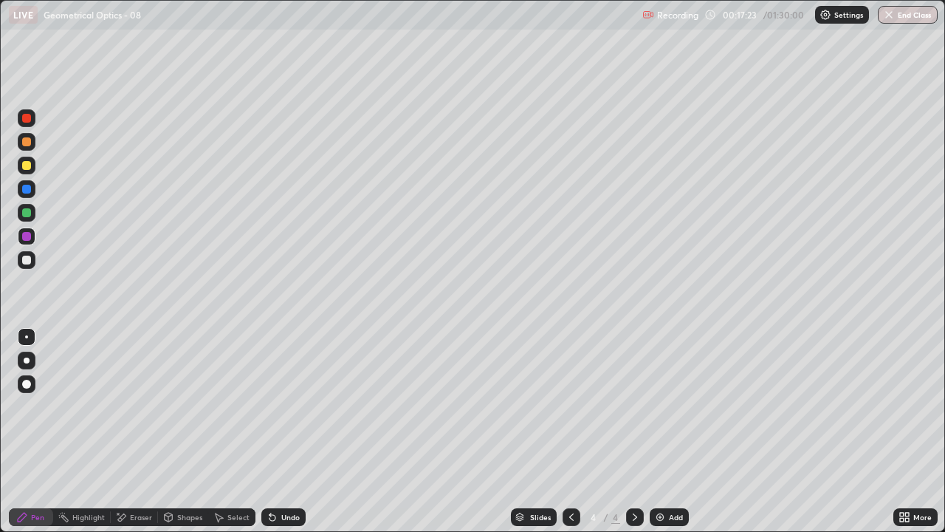
click at [289, 431] on div "Undo" at bounding box center [290, 516] width 18 height 7
click at [191, 431] on div "Shapes" at bounding box center [189, 516] width 25 height 7
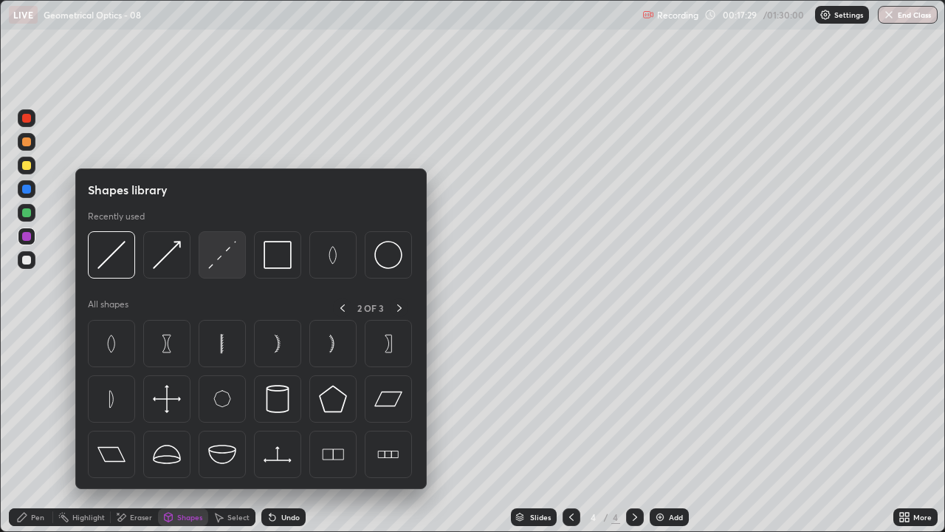
click at [221, 260] on img at bounding box center [222, 255] width 28 height 28
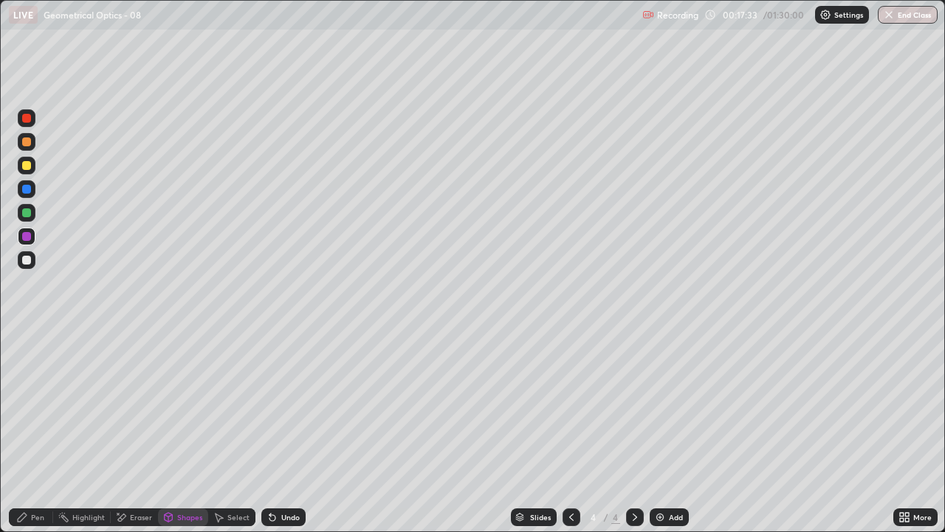
click at [185, 431] on div "Shapes" at bounding box center [189, 516] width 25 height 7
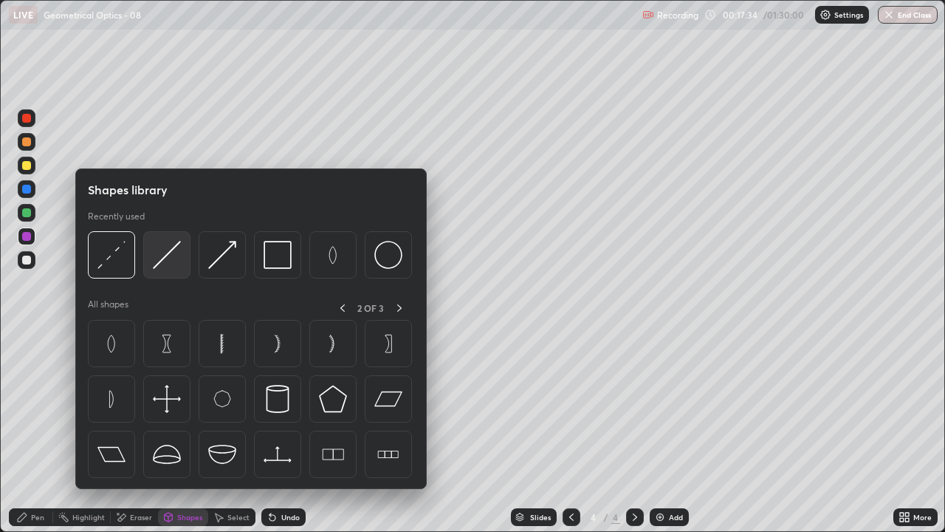
click at [174, 253] on img at bounding box center [167, 255] width 28 height 28
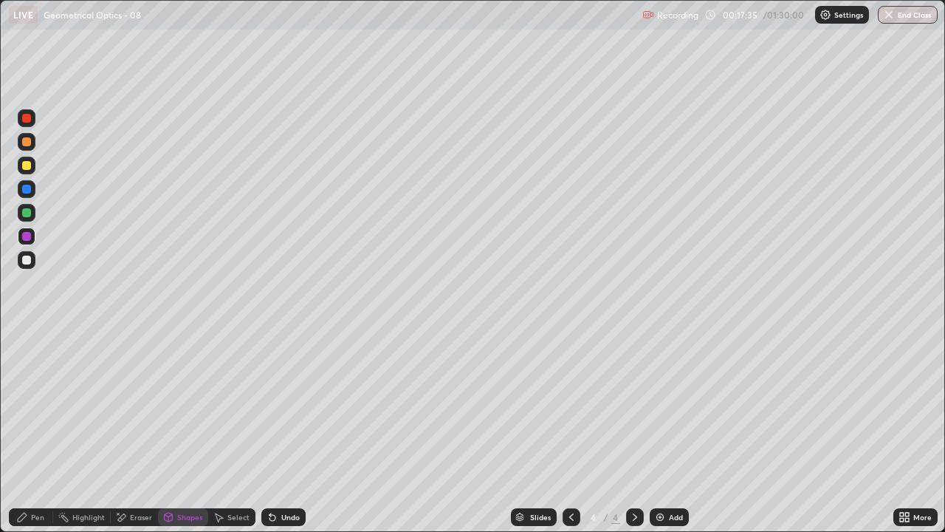
click at [30, 167] on div at bounding box center [26, 165] width 9 height 9
click at [185, 431] on div "Shapes" at bounding box center [189, 516] width 25 height 7
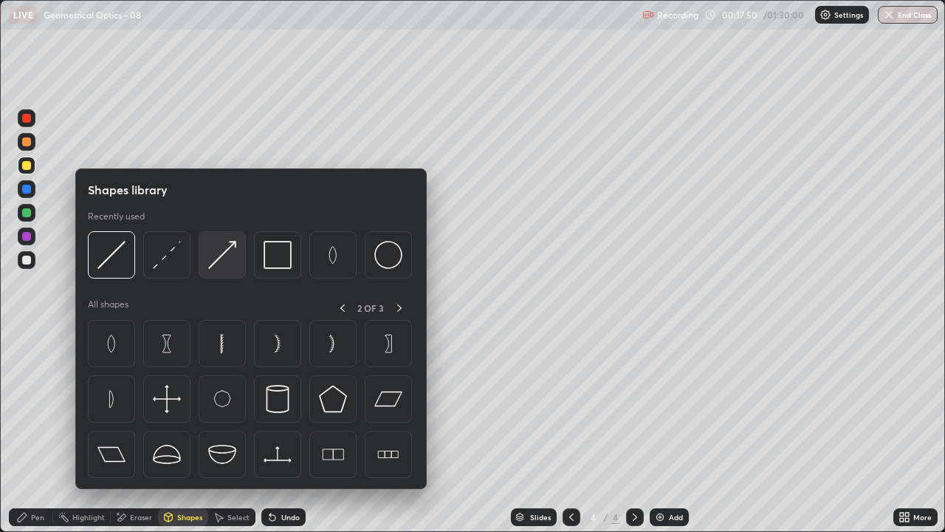
click at [222, 256] on img at bounding box center [222, 255] width 28 height 28
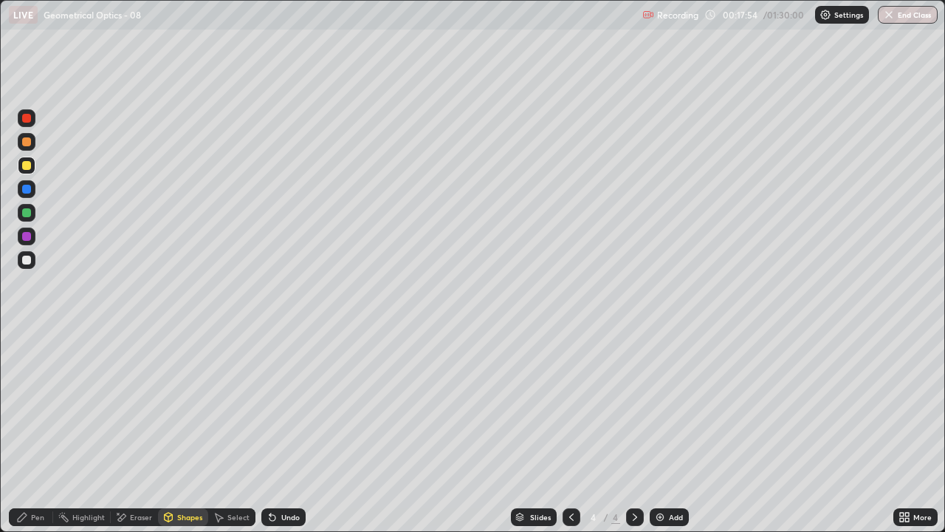
click at [133, 431] on div "Eraser" at bounding box center [141, 516] width 22 height 7
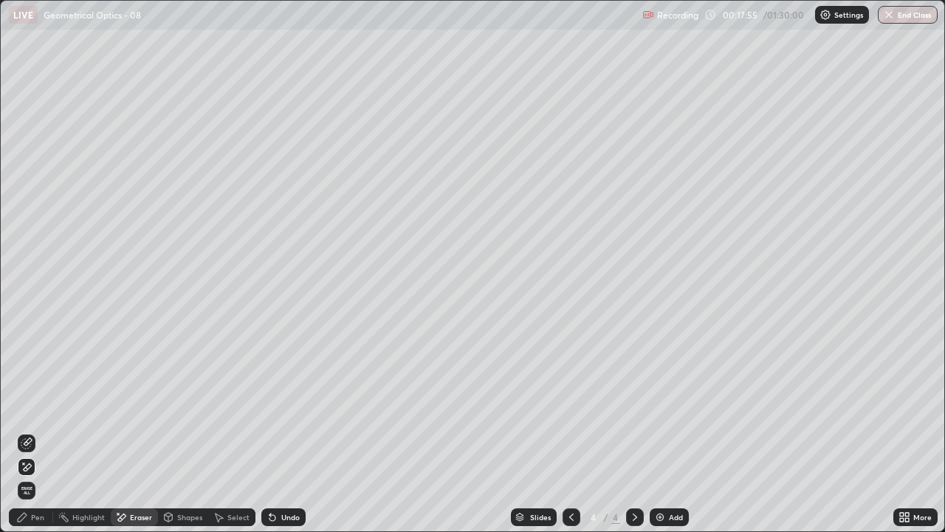
click at [26, 431] on icon at bounding box center [28, 441] width 8 height 7
click at [32, 431] on div "Pen" at bounding box center [37, 516] width 13 height 7
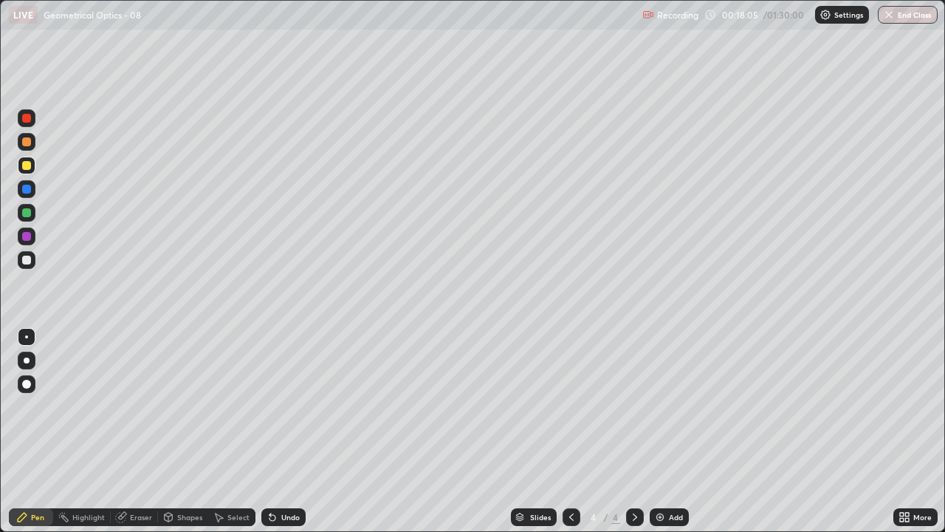
click at [143, 431] on div "Eraser" at bounding box center [141, 516] width 22 height 7
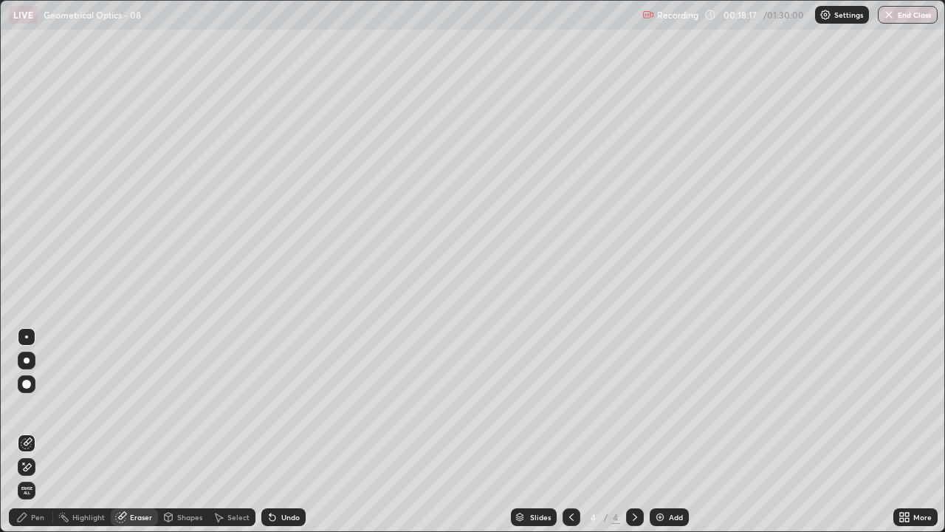
click at [36, 431] on div "Pen" at bounding box center [37, 516] width 13 height 7
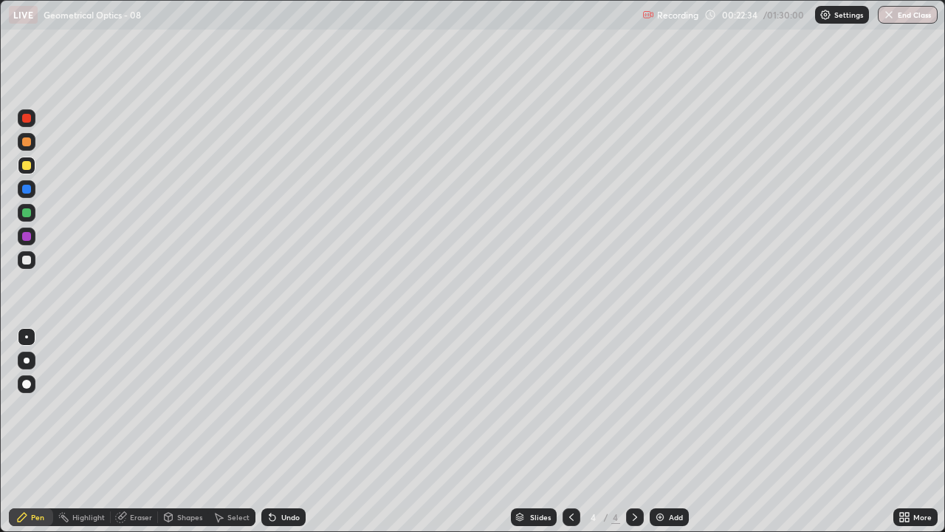
click at [140, 431] on div "Eraser" at bounding box center [141, 516] width 22 height 7
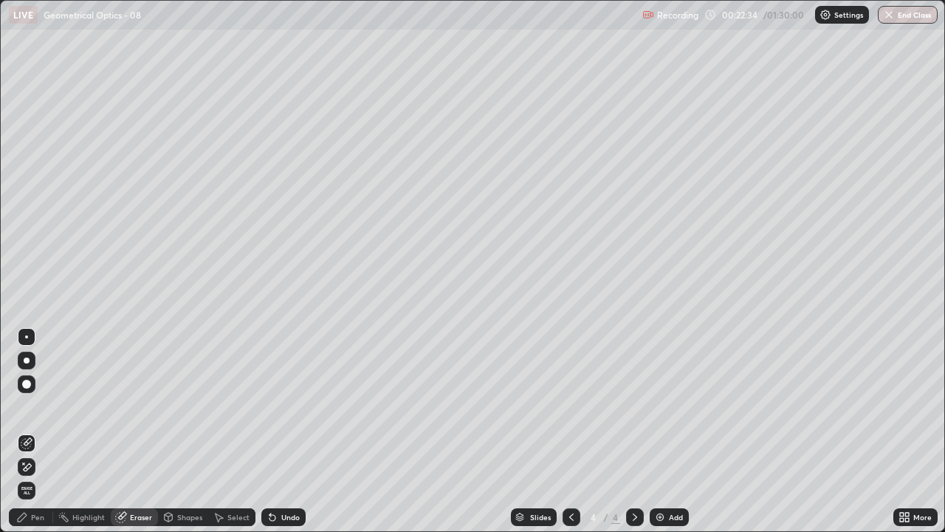
click at [28, 431] on icon at bounding box center [27, 467] width 12 height 13
click at [174, 431] on div "Shapes" at bounding box center [183, 517] width 50 height 18
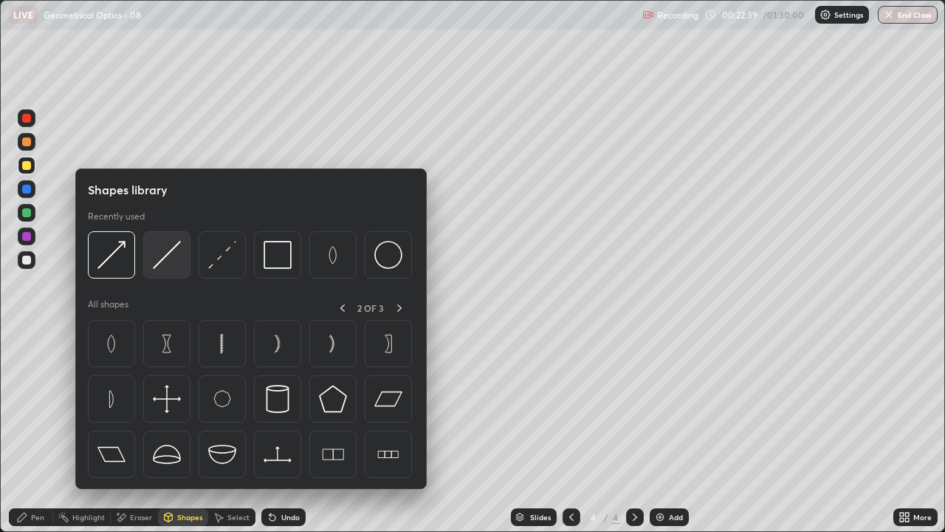
click at [165, 259] on img at bounding box center [167, 255] width 28 height 28
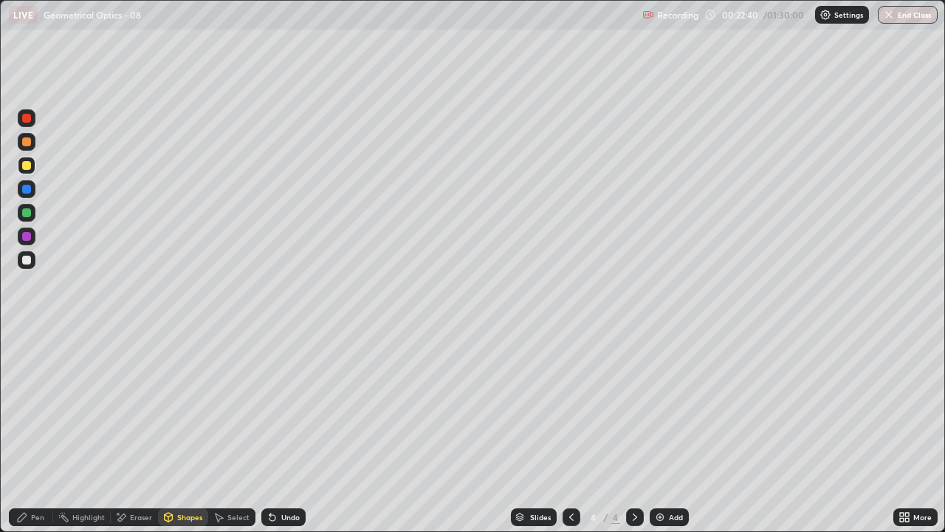
click at [28, 213] on div at bounding box center [26, 212] width 9 height 9
click at [188, 431] on div "Shapes" at bounding box center [189, 516] width 25 height 7
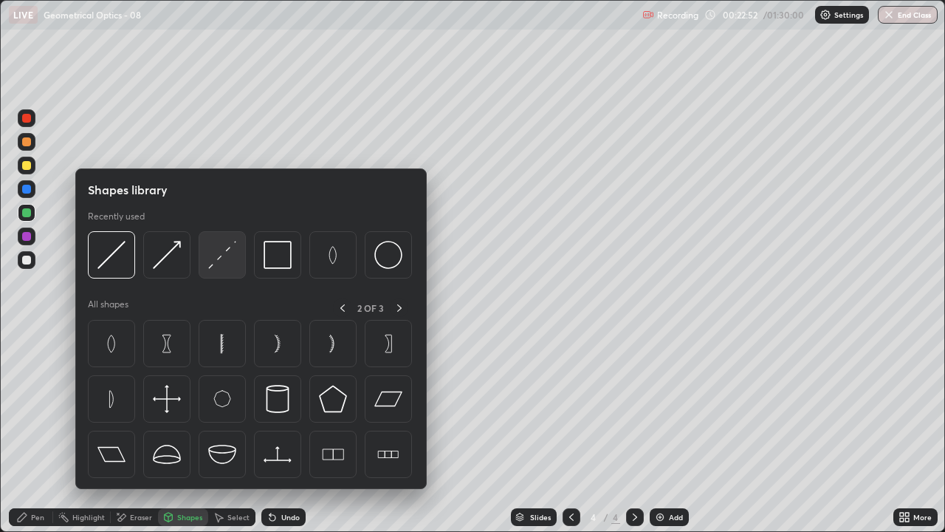
click at [232, 251] on img at bounding box center [222, 255] width 28 height 28
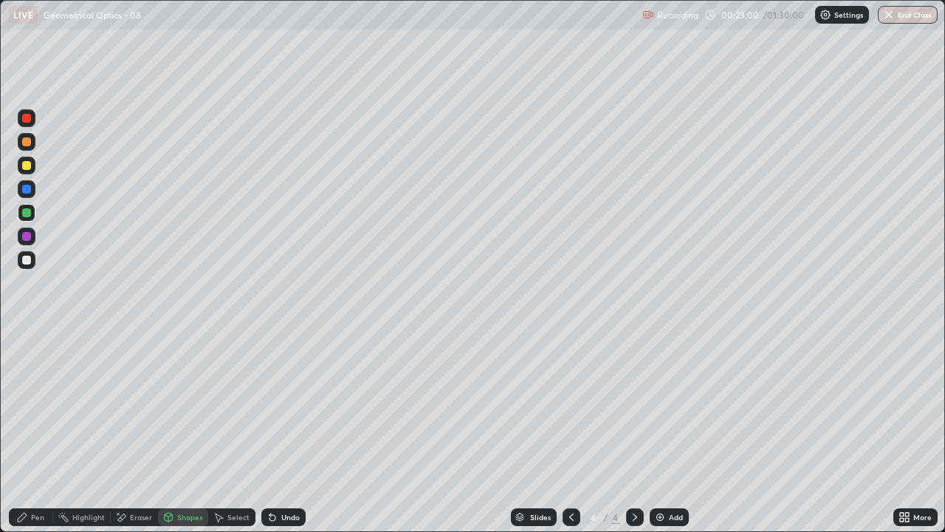
click at [183, 431] on div "Shapes" at bounding box center [183, 517] width 50 height 18
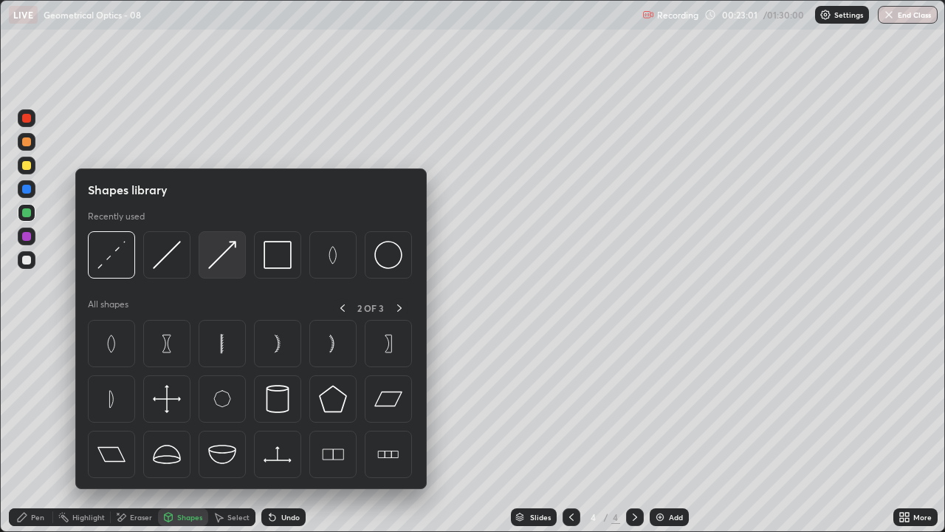
click at [221, 260] on img at bounding box center [222, 255] width 28 height 28
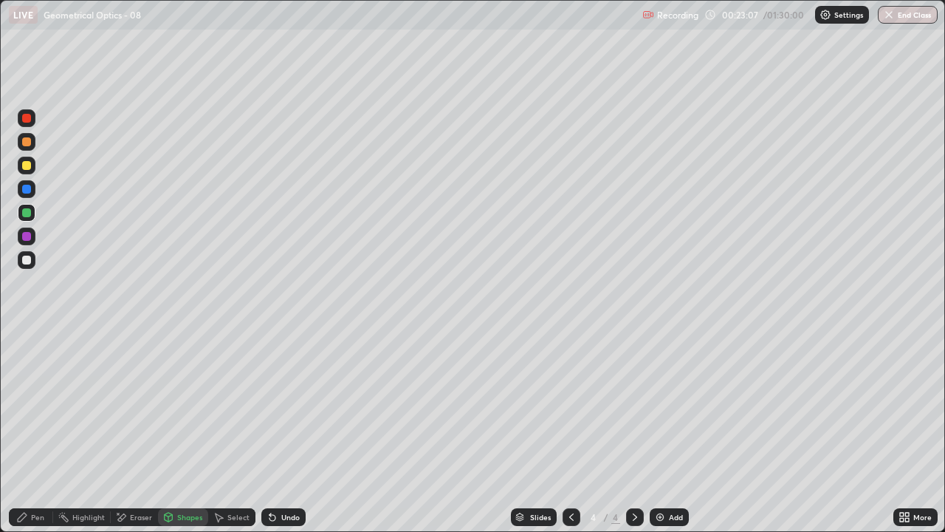
click at [30, 431] on div "Pen" at bounding box center [31, 517] width 44 height 18
click at [669, 431] on div "Add" at bounding box center [676, 516] width 14 height 7
click at [190, 431] on div "Shapes" at bounding box center [183, 517] width 50 height 18
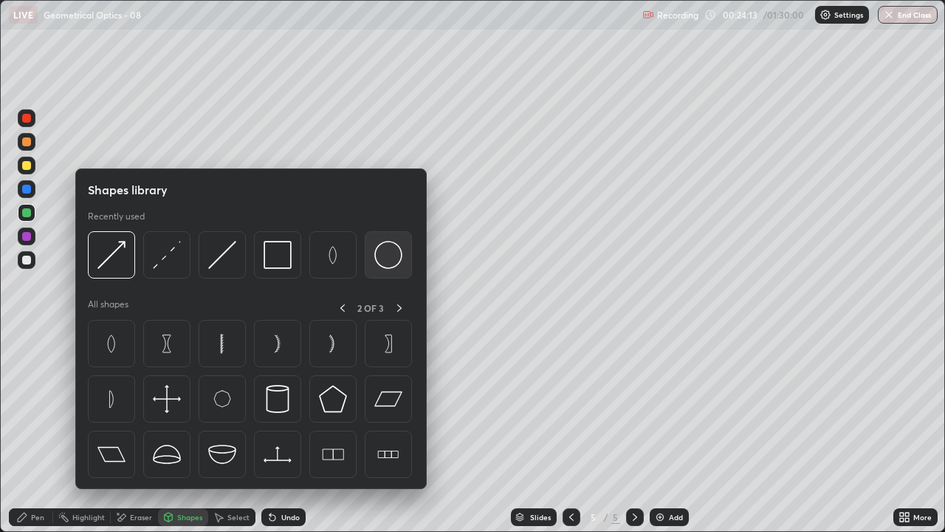
click at [380, 260] on img at bounding box center [388, 255] width 28 height 28
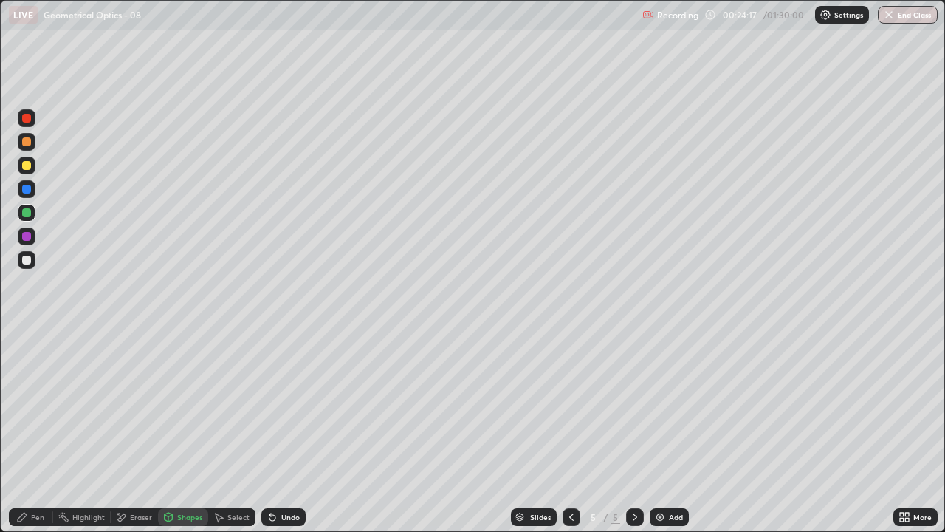
click at [179, 431] on div "Shapes" at bounding box center [189, 516] width 25 height 7
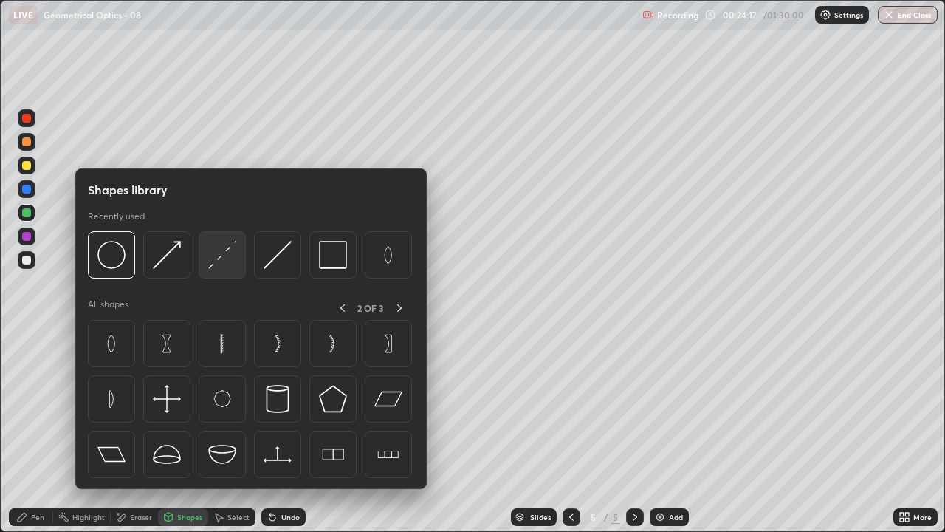
click at [224, 266] on img at bounding box center [222, 255] width 28 height 28
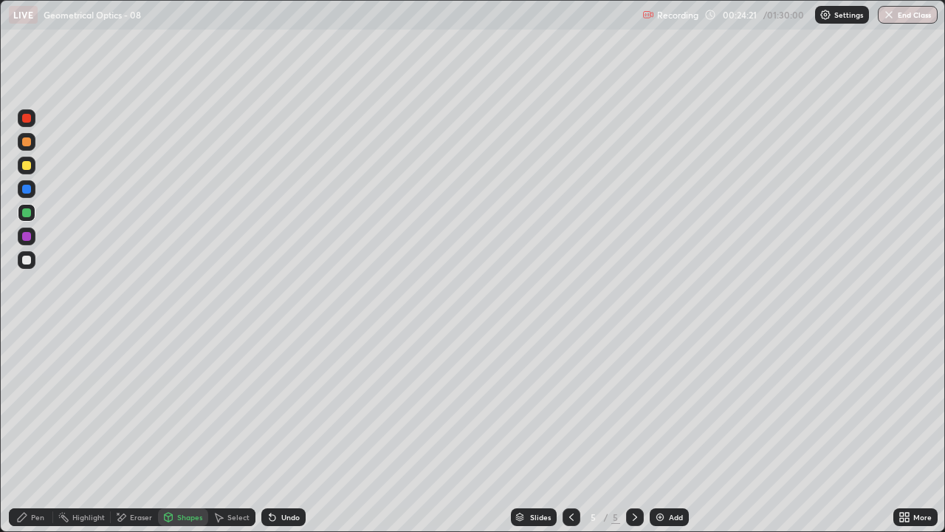
click at [184, 431] on div "Shapes" at bounding box center [183, 517] width 50 height 18
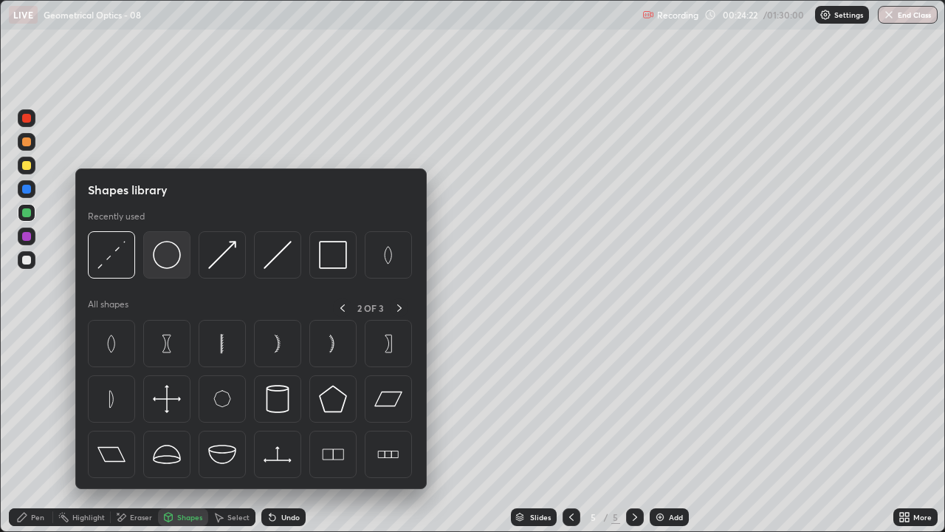
click at [172, 255] on img at bounding box center [167, 255] width 28 height 28
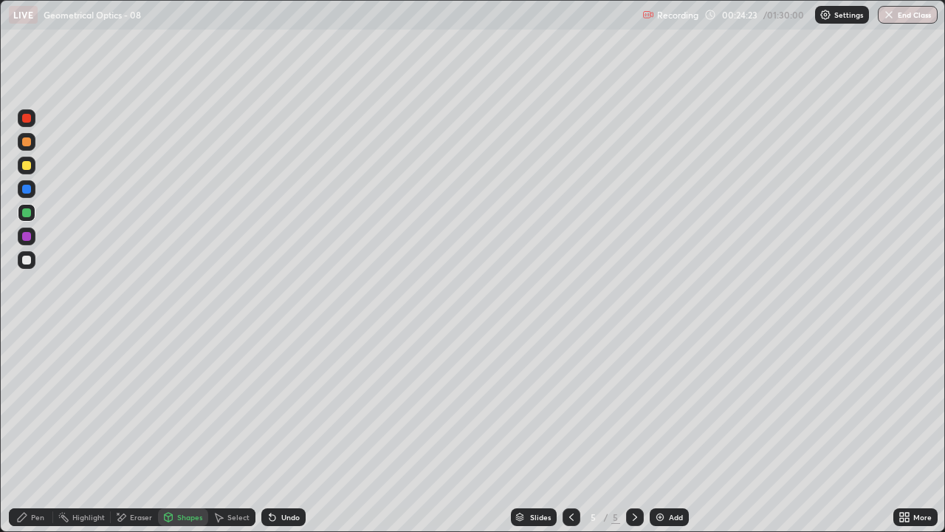
click at [25, 192] on div at bounding box center [26, 189] width 9 height 9
click at [21, 431] on icon at bounding box center [22, 516] width 9 height 9
click at [27, 260] on div at bounding box center [26, 259] width 9 height 9
click at [128, 431] on div "Eraser" at bounding box center [134, 517] width 47 height 18
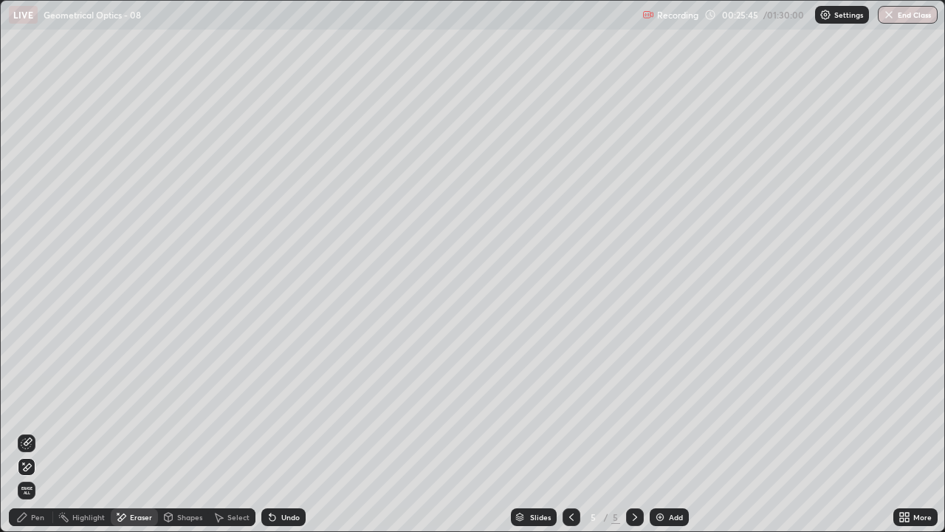
click at [25, 431] on icon at bounding box center [22, 517] width 12 height 12
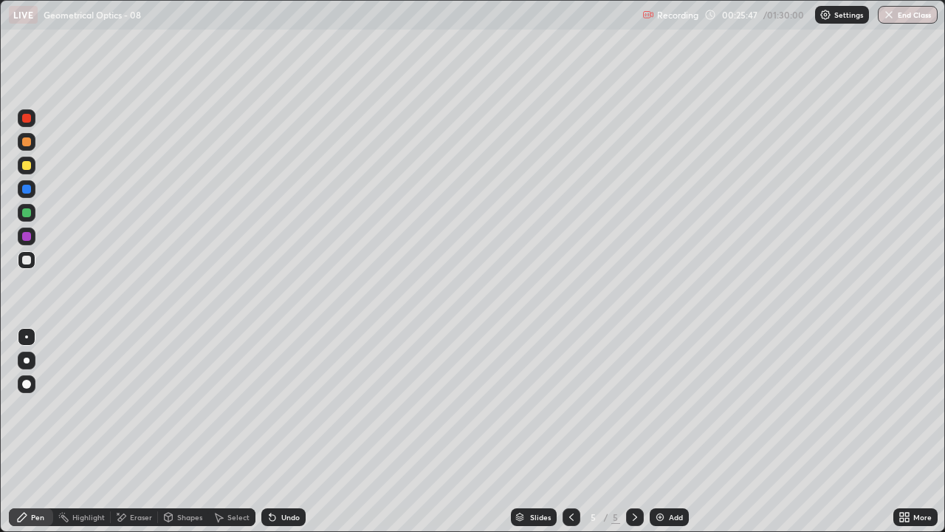
click at [26, 235] on div at bounding box center [26, 236] width 9 height 9
click at [30, 262] on div at bounding box center [27, 260] width 18 height 18
click at [121, 431] on icon at bounding box center [122, 516] width 8 height 7
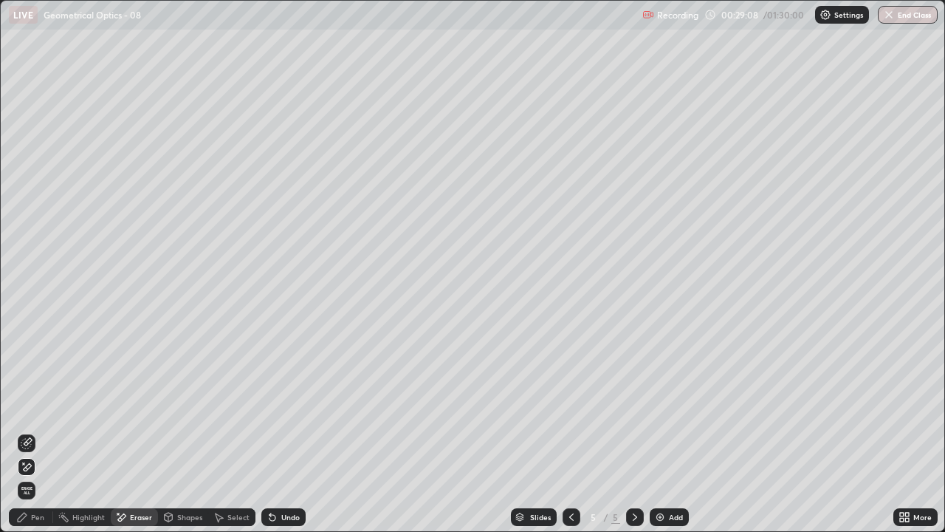
click at [35, 431] on div "Pen" at bounding box center [37, 516] width 13 height 7
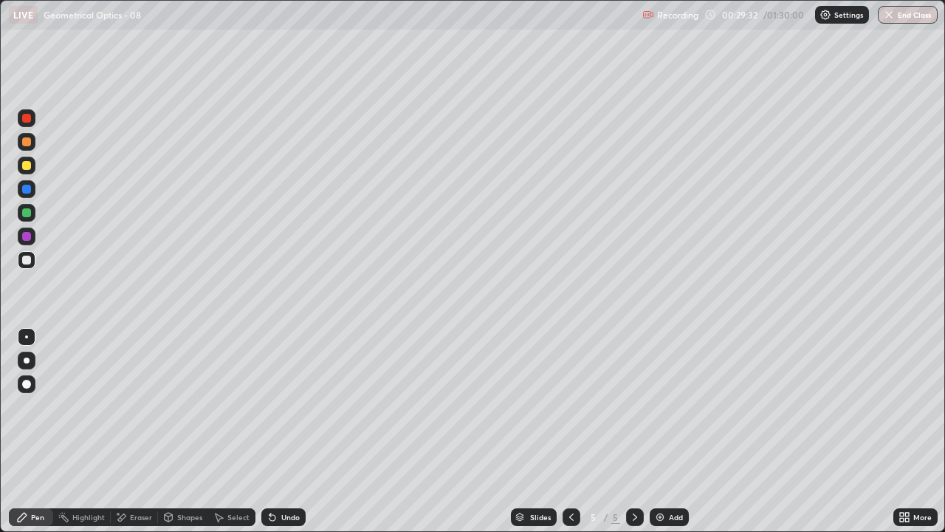
click at [34, 261] on div at bounding box center [27, 260] width 18 height 18
click at [140, 431] on div "Eraser" at bounding box center [141, 516] width 22 height 7
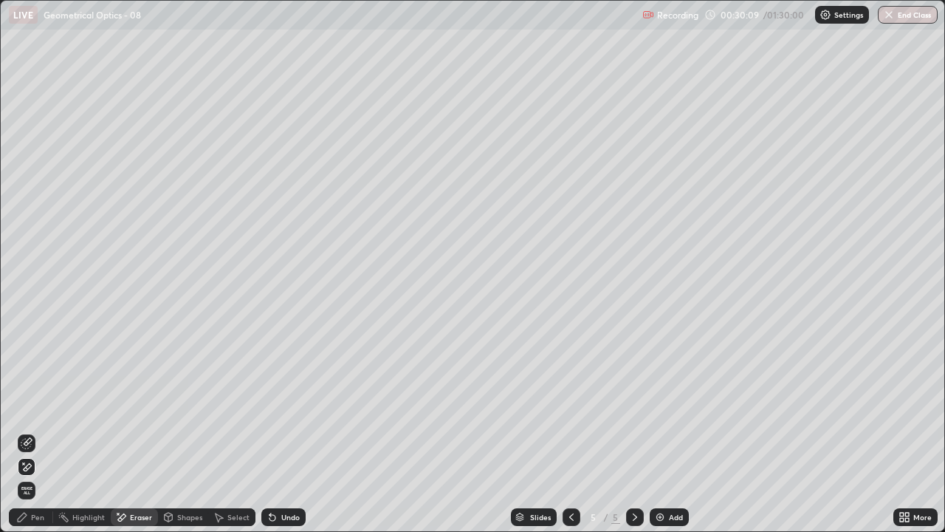
click at [295, 431] on div "Undo" at bounding box center [290, 516] width 18 height 7
click at [288, 431] on div "Undo" at bounding box center [290, 516] width 18 height 7
click at [30, 431] on div "Pen" at bounding box center [31, 517] width 44 height 18
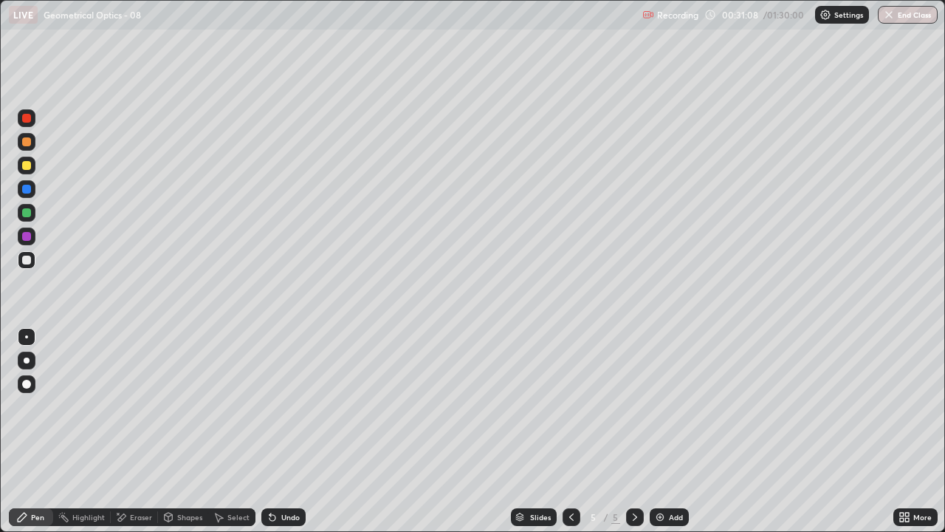
click at [291, 431] on div "Undo" at bounding box center [290, 516] width 18 height 7
click at [138, 431] on div "Eraser" at bounding box center [141, 516] width 22 height 7
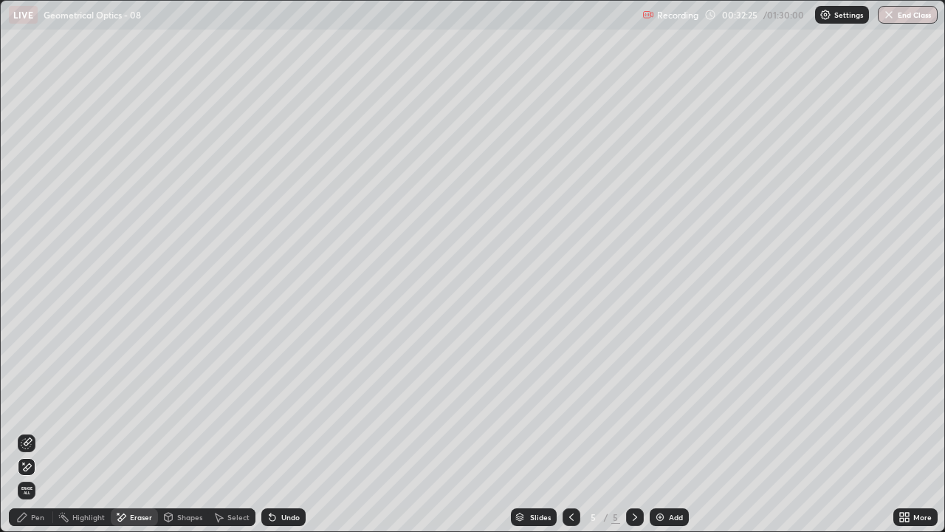
click at [29, 431] on div "Pen" at bounding box center [31, 517] width 44 height 18
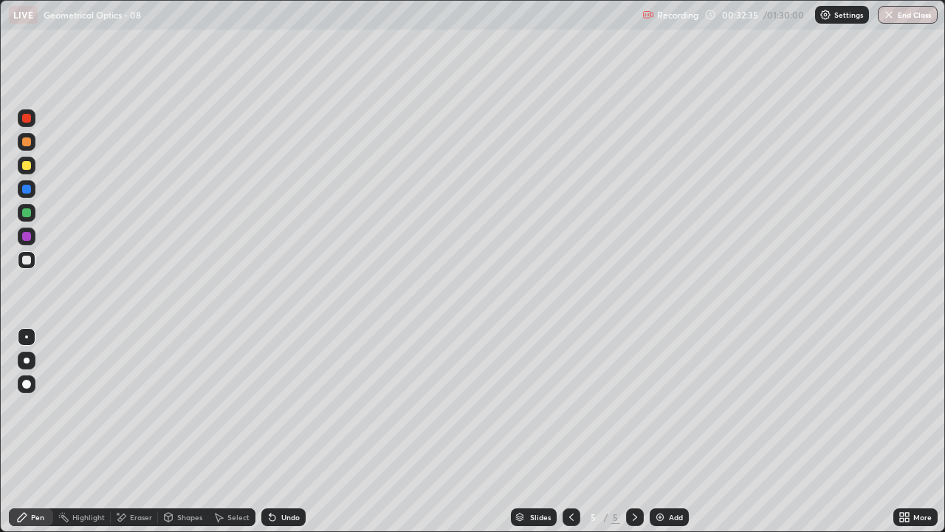
click at [293, 431] on div "Undo" at bounding box center [290, 516] width 18 height 7
click at [674, 431] on div "Add" at bounding box center [676, 516] width 14 height 7
click at [195, 431] on div "Shapes" at bounding box center [183, 517] width 50 height 18
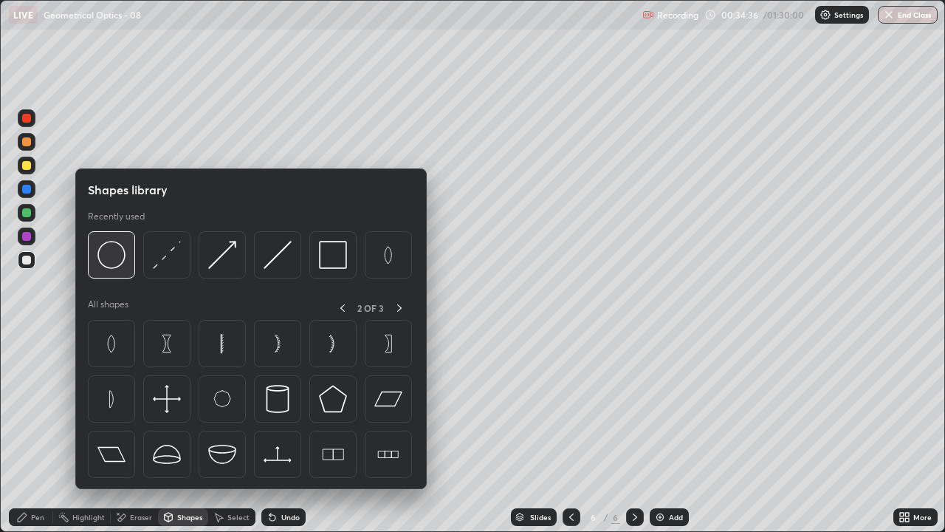
click at [114, 264] on img at bounding box center [111, 255] width 28 height 28
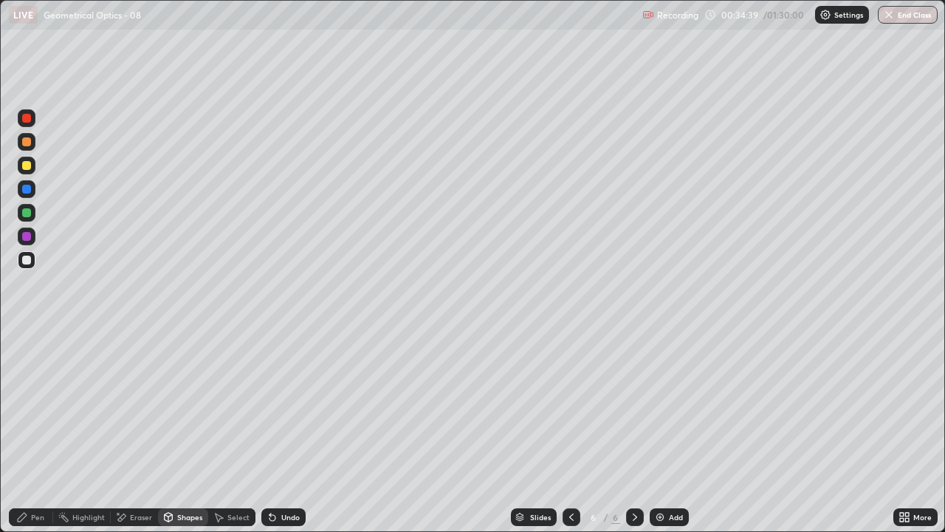
click at [174, 431] on div "Shapes" at bounding box center [183, 517] width 50 height 18
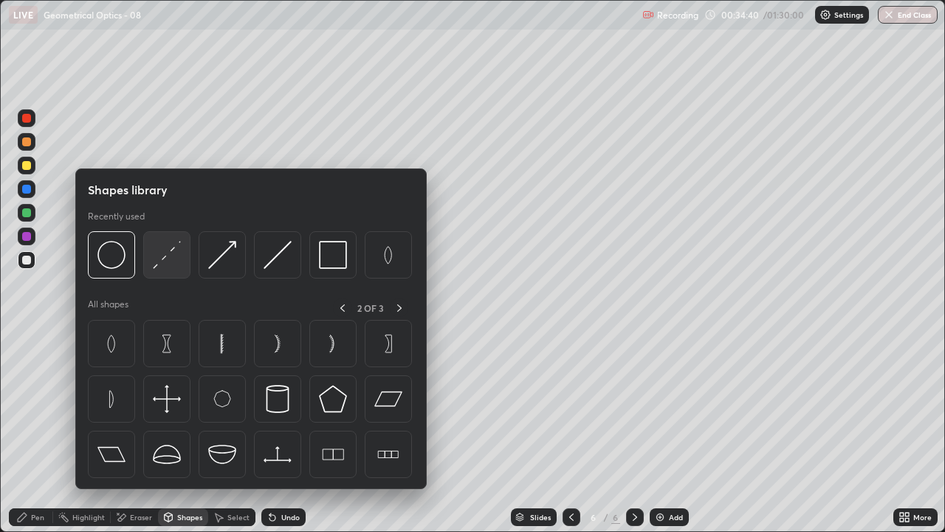
click at [177, 250] on img at bounding box center [167, 255] width 28 height 28
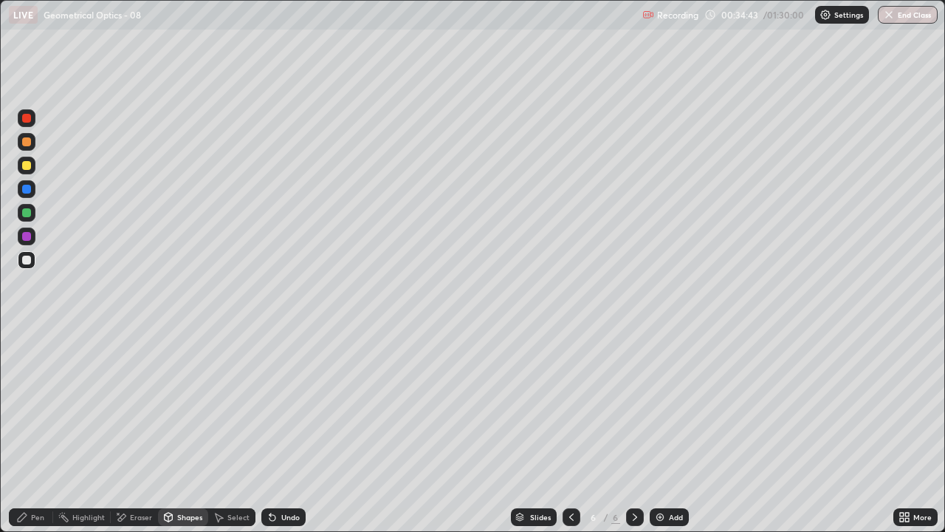
click at [30, 431] on div "Pen" at bounding box center [31, 517] width 44 height 18
click at [27, 171] on div at bounding box center [27, 166] width 18 height 18
click at [180, 431] on div "Shapes" at bounding box center [189, 516] width 25 height 7
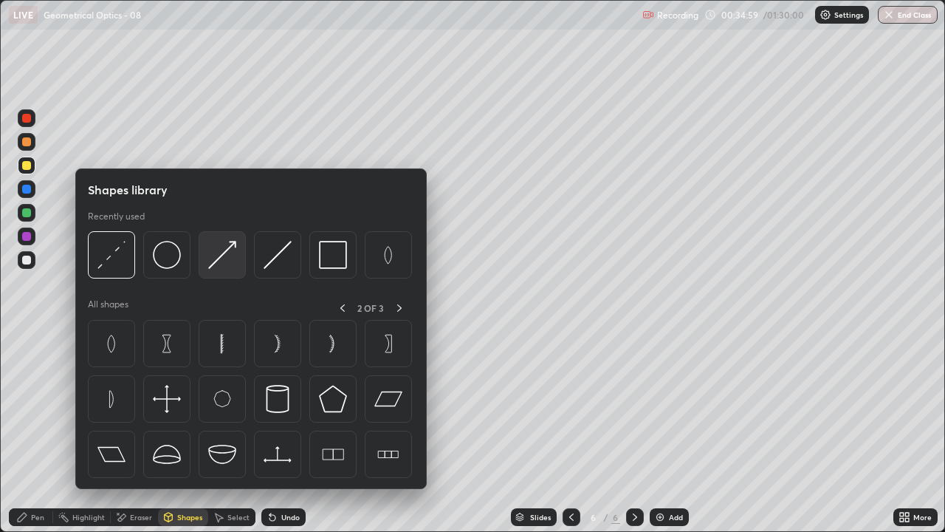
click at [222, 264] on img at bounding box center [222, 255] width 28 height 28
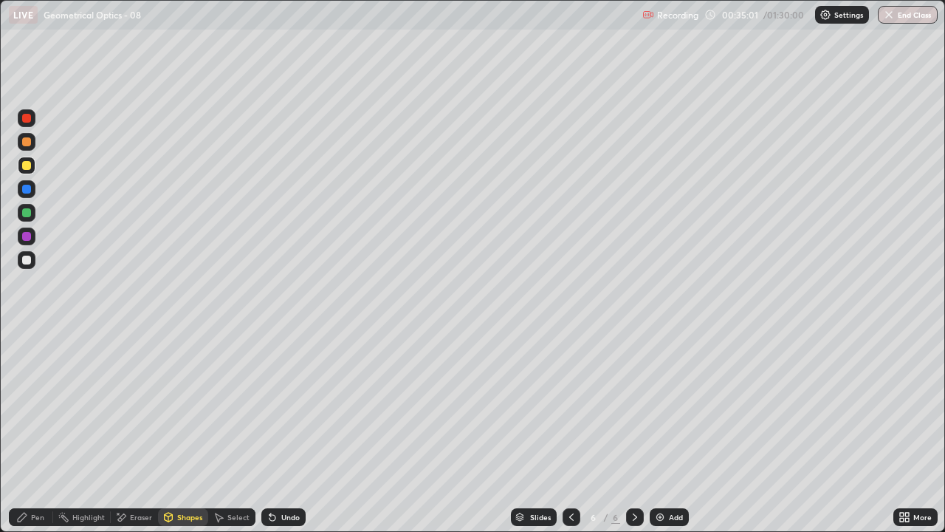
click at [18, 431] on icon at bounding box center [22, 517] width 12 height 12
click at [196, 431] on div "Shapes" at bounding box center [183, 517] width 50 height 18
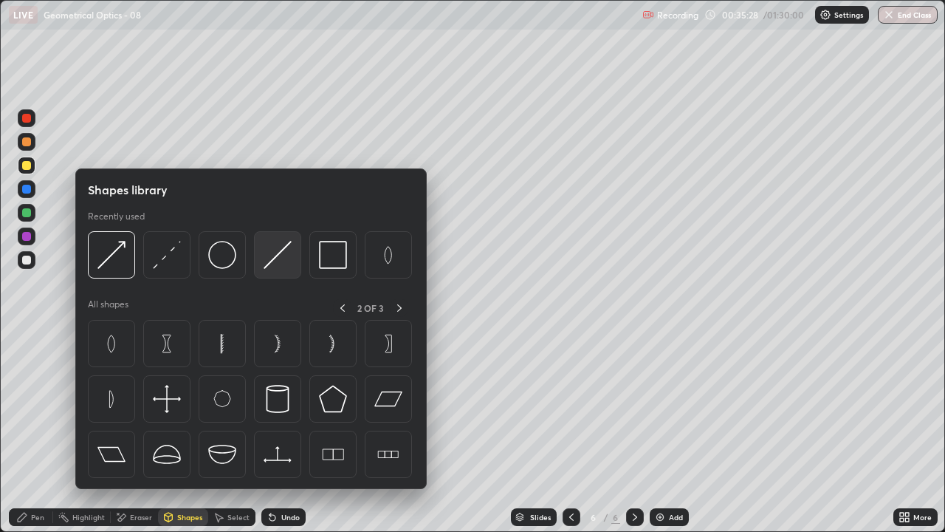
click at [281, 257] on img at bounding box center [278, 255] width 28 height 28
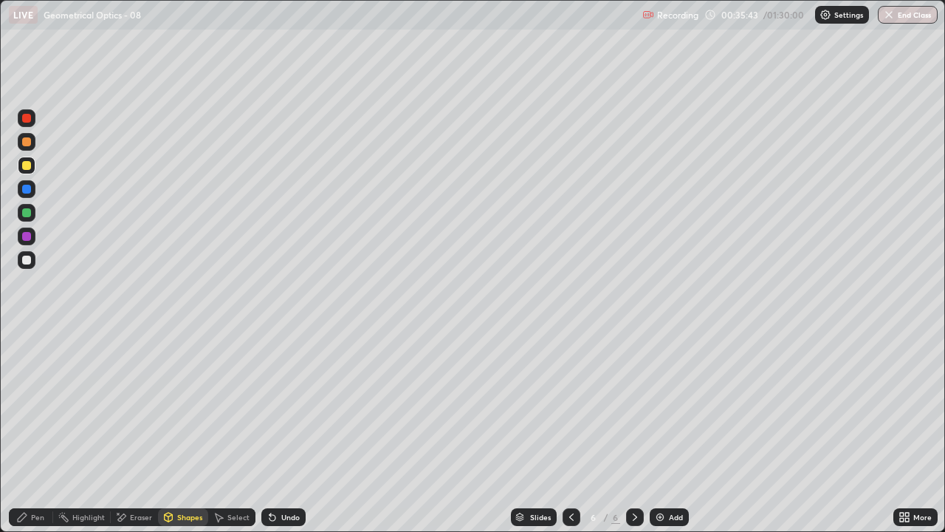
click at [28, 431] on div "Pen" at bounding box center [31, 517] width 44 height 18
click at [188, 431] on div "Shapes" at bounding box center [189, 516] width 25 height 7
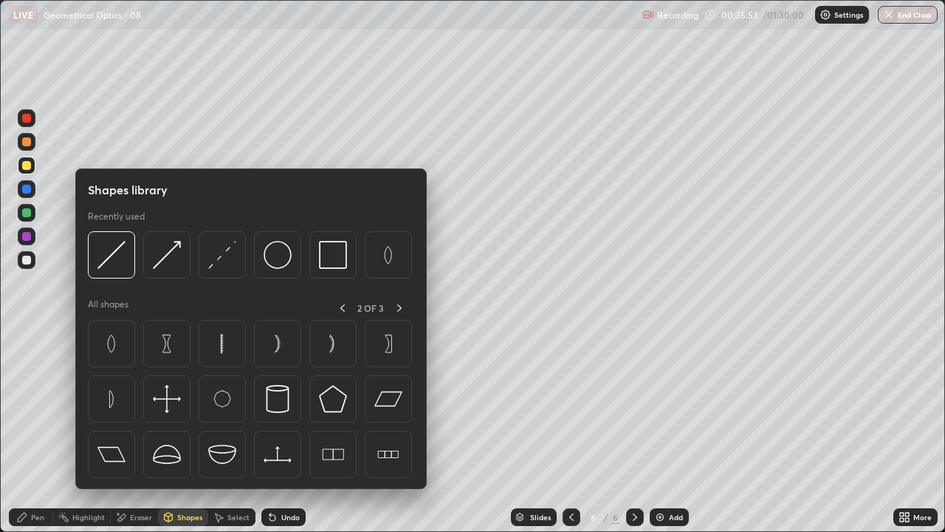
click at [139, 431] on div "Eraser" at bounding box center [134, 517] width 47 height 18
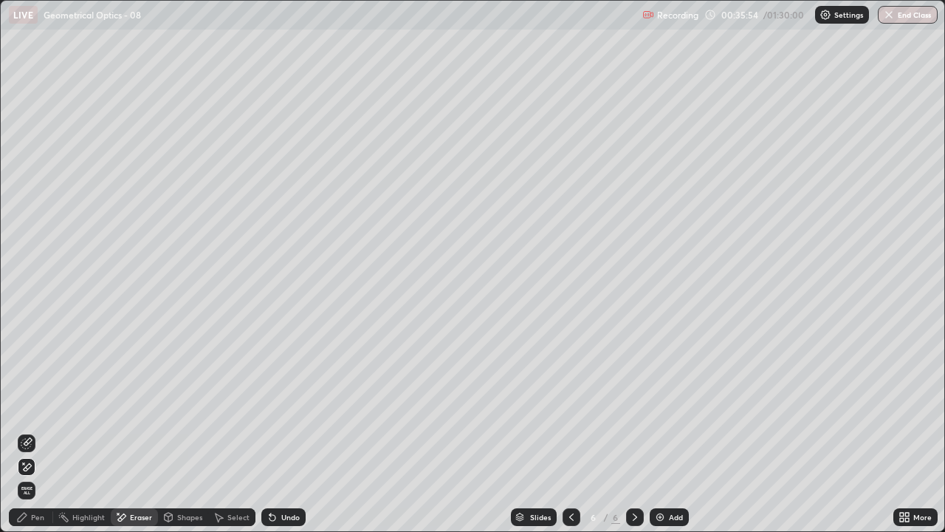
click at [28, 431] on icon at bounding box center [27, 443] width 12 height 12
click at [188, 431] on div "Shapes" at bounding box center [189, 516] width 25 height 7
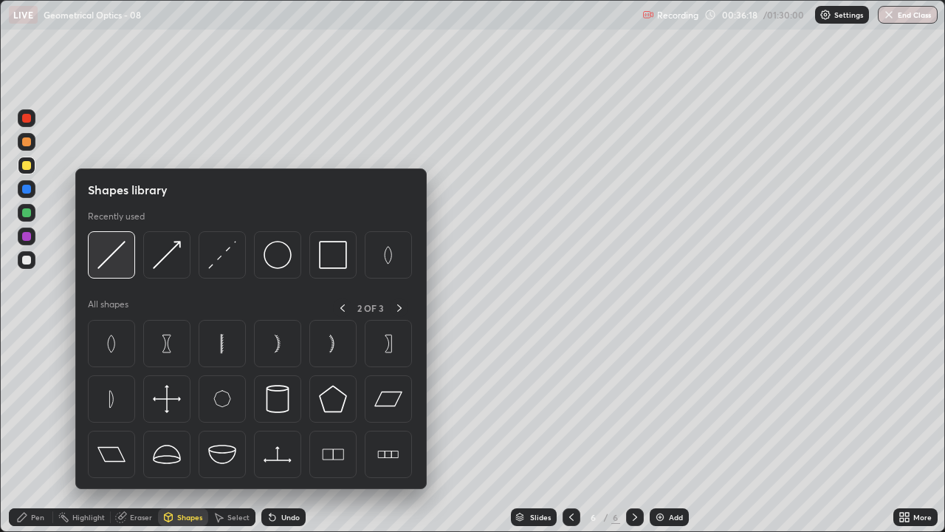
click at [114, 254] on img at bounding box center [111, 255] width 28 height 28
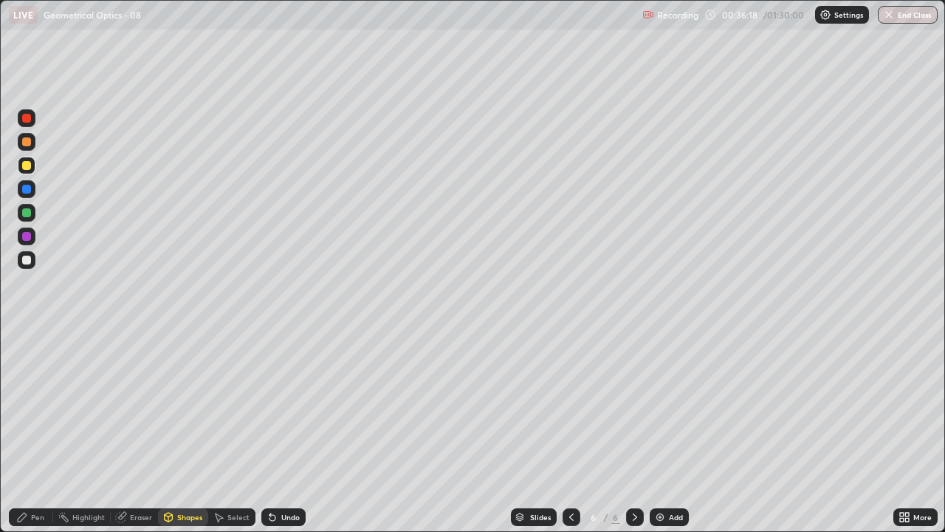
click at [28, 239] on div at bounding box center [26, 236] width 9 height 9
click at [190, 431] on div "Shapes" at bounding box center [189, 516] width 25 height 7
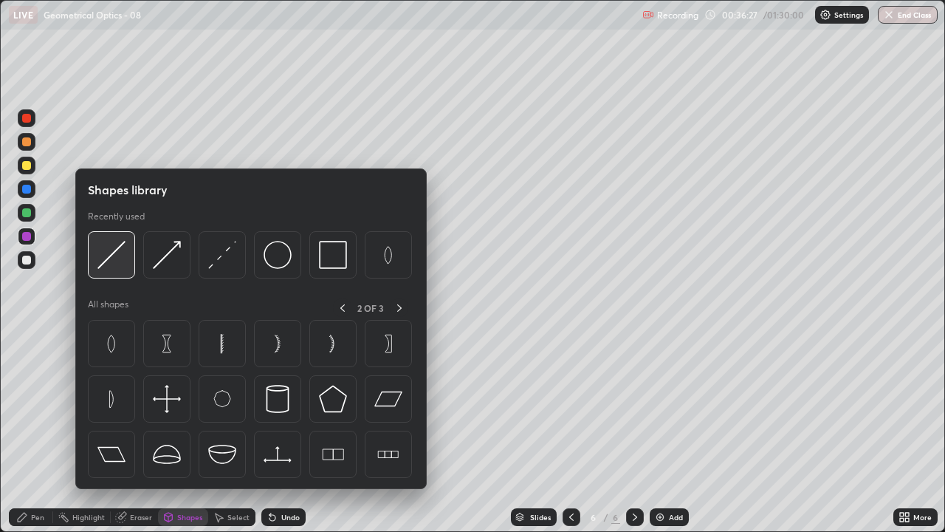
click at [111, 258] on img at bounding box center [111, 255] width 28 height 28
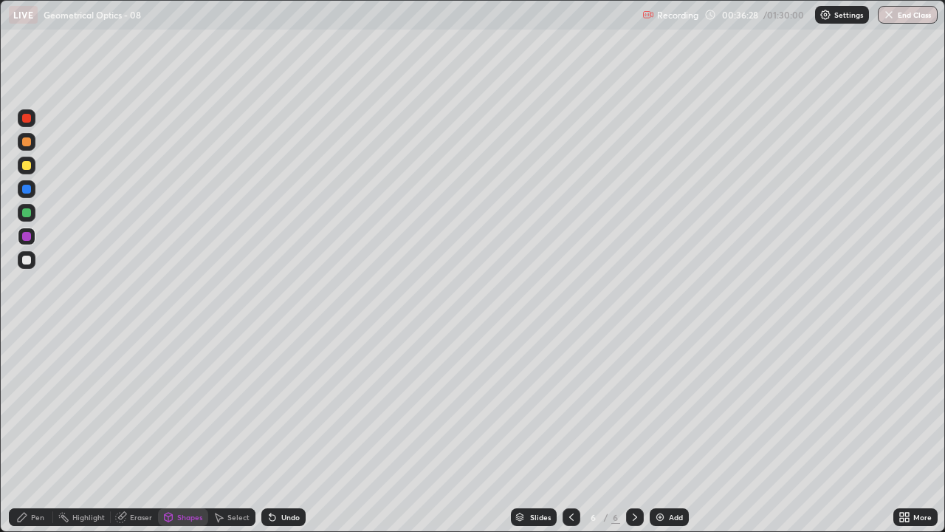
click at [24, 143] on div at bounding box center [26, 141] width 9 height 9
click at [36, 431] on div "Pen" at bounding box center [37, 516] width 13 height 7
click at [25, 253] on div at bounding box center [27, 260] width 18 height 18
click at [35, 431] on div "Pen" at bounding box center [37, 516] width 13 height 7
click at [27, 235] on div at bounding box center [26, 236] width 9 height 9
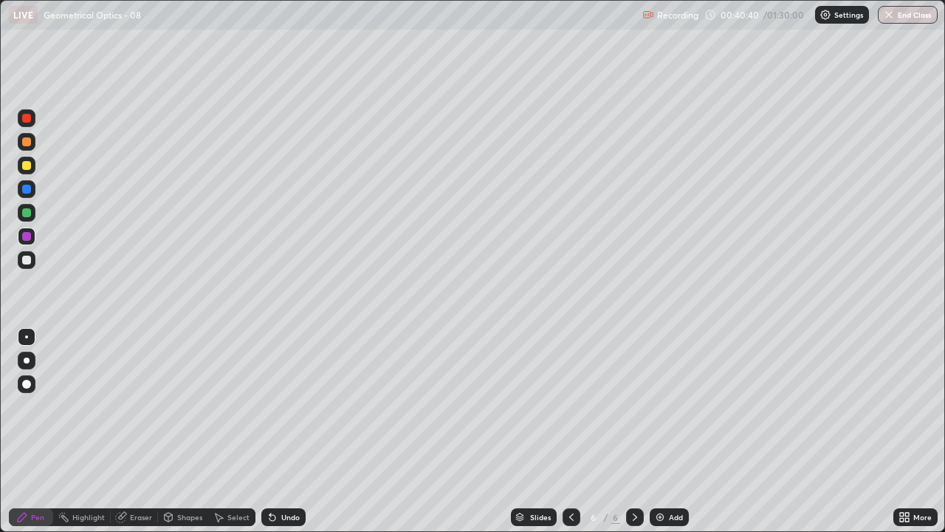
click at [185, 431] on div "Shapes" at bounding box center [183, 517] width 50 height 18
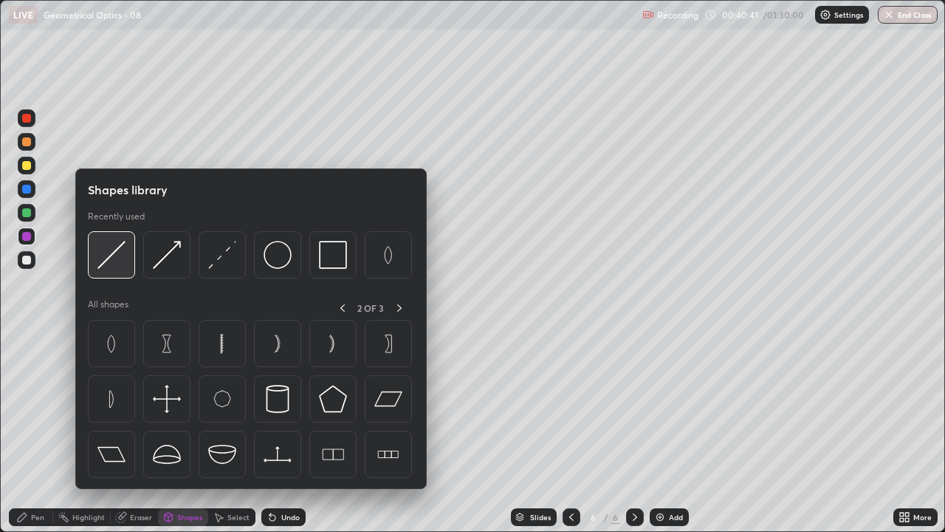
click at [109, 259] on img at bounding box center [111, 255] width 28 height 28
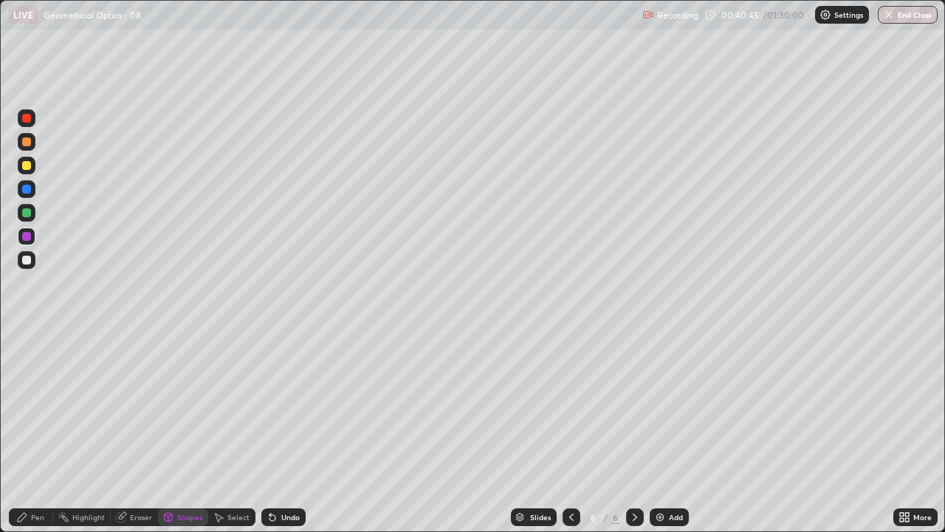
click at [38, 431] on div "Pen" at bounding box center [37, 516] width 13 height 7
click at [182, 431] on div "Shapes" at bounding box center [183, 517] width 50 height 18
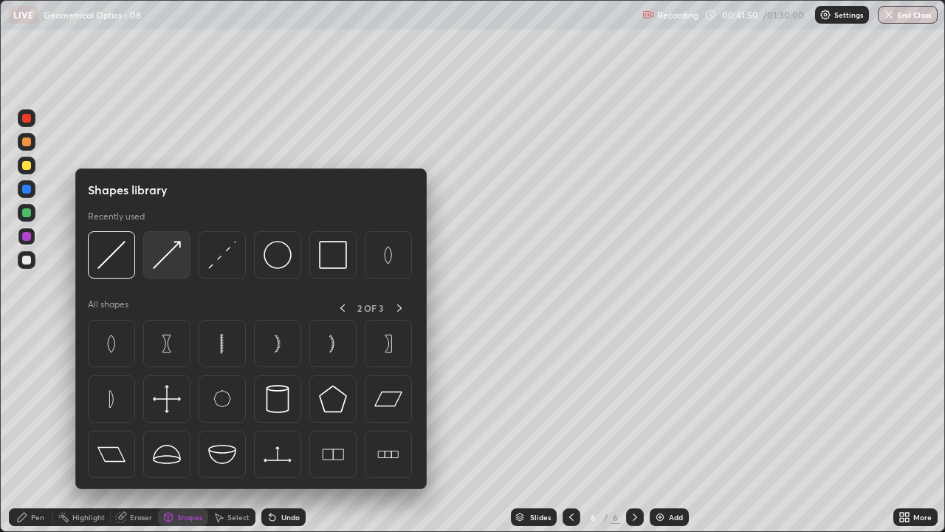
click at [174, 267] on img at bounding box center [167, 255] width 28 height 28
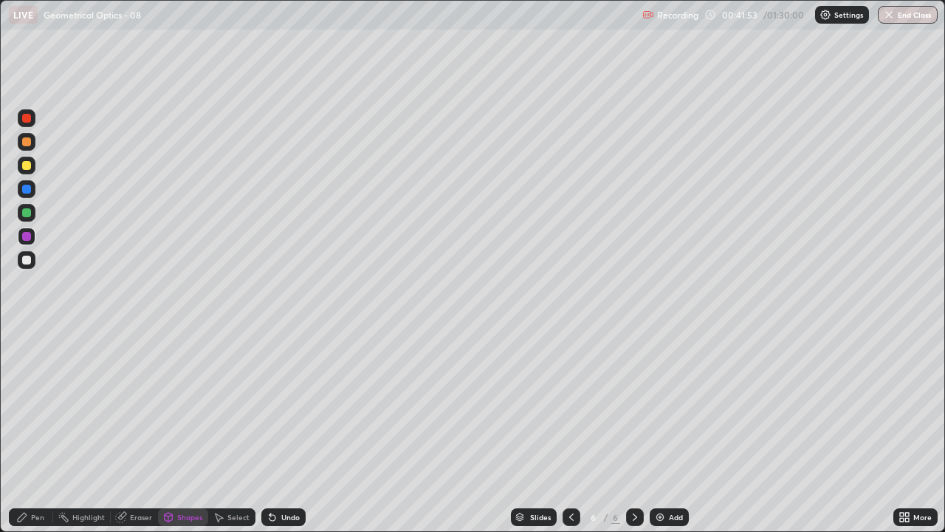
click at [123, 431] on icon at bounding box center [121, 517] width 10 height 10
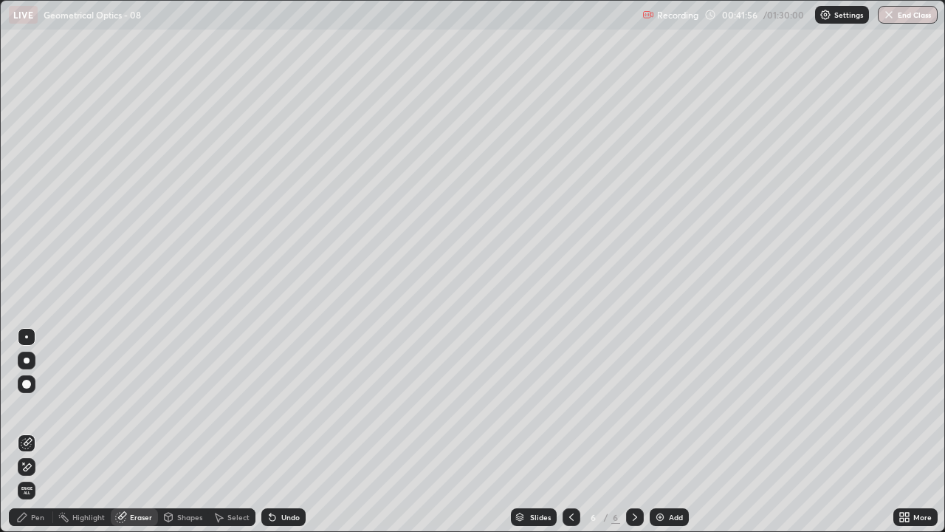
click at [32, 431] on div "Pen" at bounding box center [37, 516] width 13 height 7
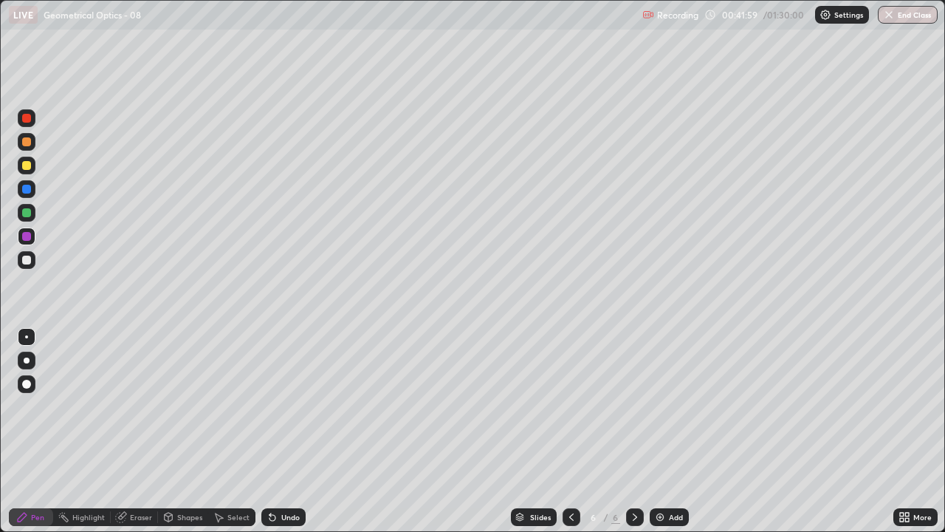
click at [21, 431] on div "Pen" at bounding box center [31, 517] width 44 height 18
click at [30, 261] on div at bounding box center [26, 259] width 9 height 9
click at [676, 431] on div "Add" at bounding box center [676, 516] width 14 height 7
click at [27, 166] on div at bounding box center [26, 165] width 9 height 9
click at [185, 431] on div "Shapes" at bounding box center [183, 517] width 50 height 18
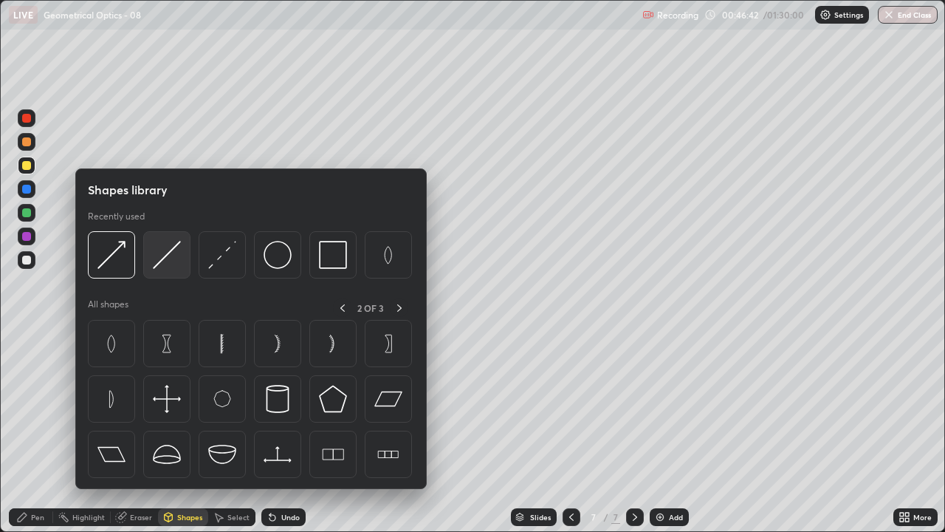
click at [163, 257] on img at bounding box center [167, 255] width 28 height 28
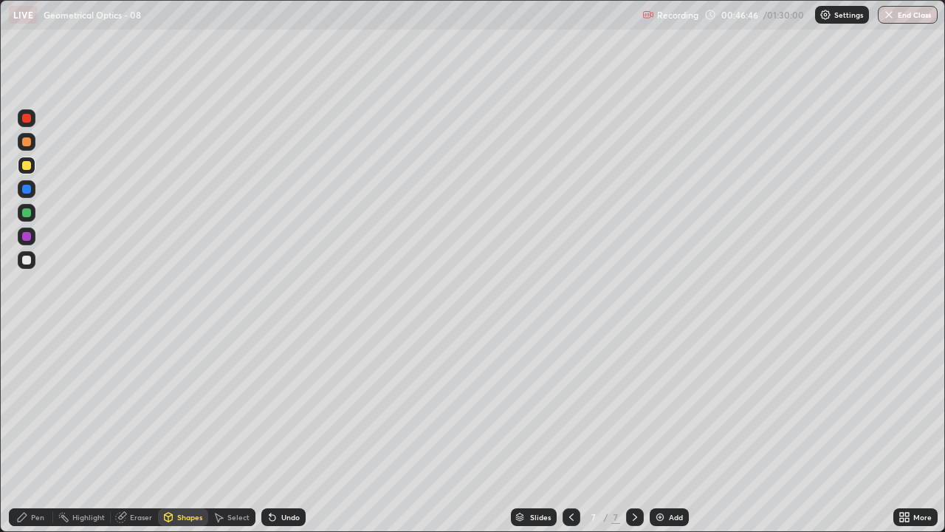
click at [187, 431] on div "Shapes" at bounding box center [183, 517] width 50 height 18
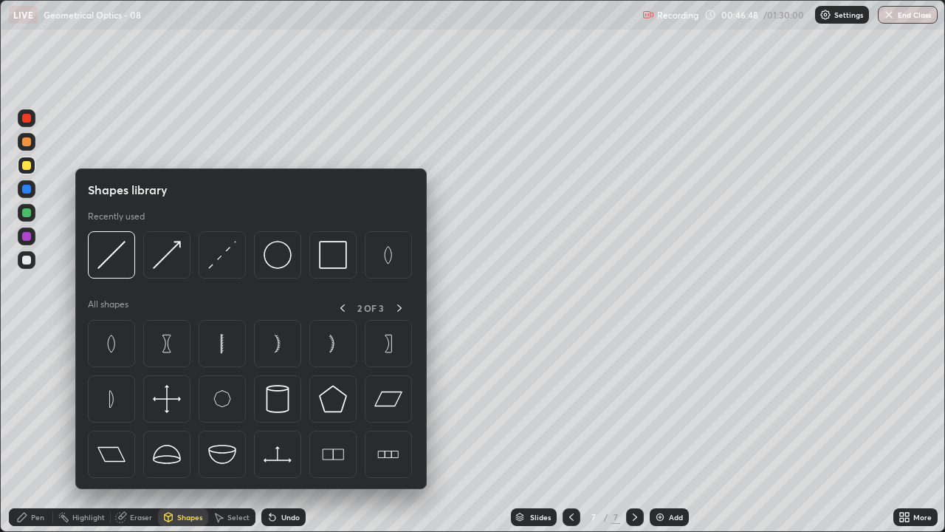
click at [33, 431] on div "Pen" at bounding box center [37, 516] width 13 height 7
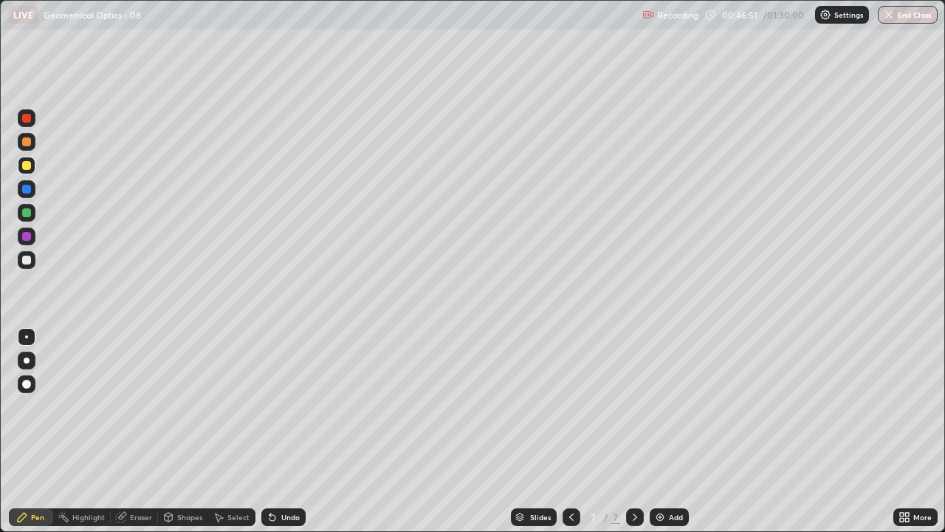
click at [183, 431] on div "Shapes" at bounding box center [183, 517] width 50 height 18
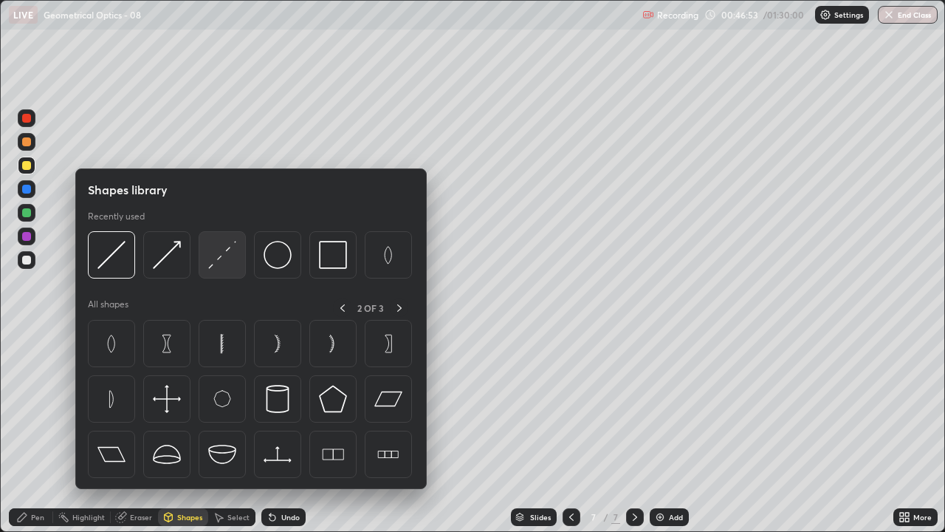
click at [220, 264] on img at bounding box center [222, 255] width 28 height 28
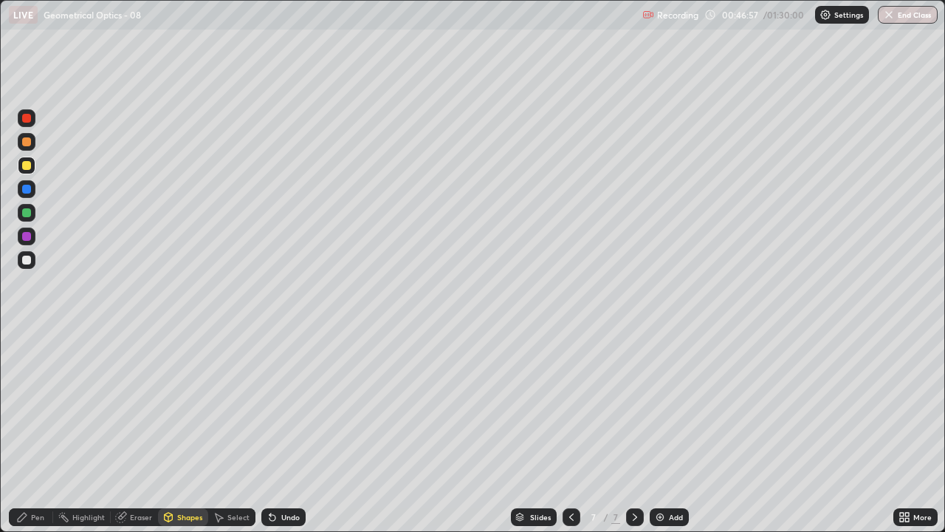
click at [179, 431] on div "Shapes" at bounding box center [183, 517] width 50 height 18
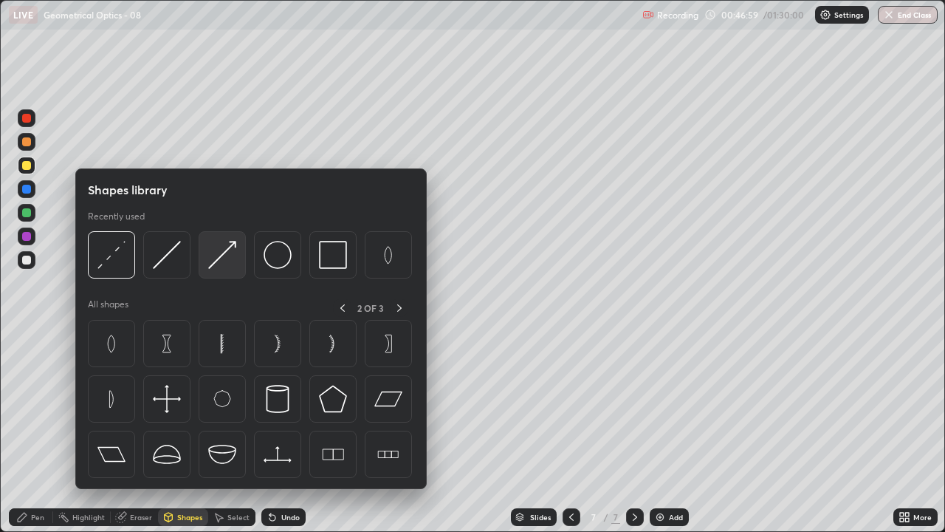
click at [215, 258] on img at bounding box center [222, 255] width 28 height 28
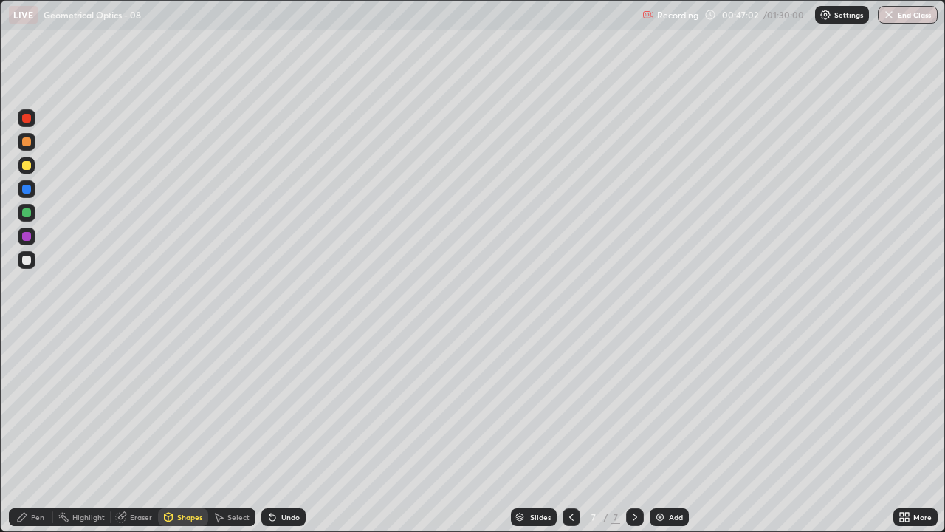
click at [196, 431] on div "Shapes" at bounding box center [183, 517] width 50 height 18
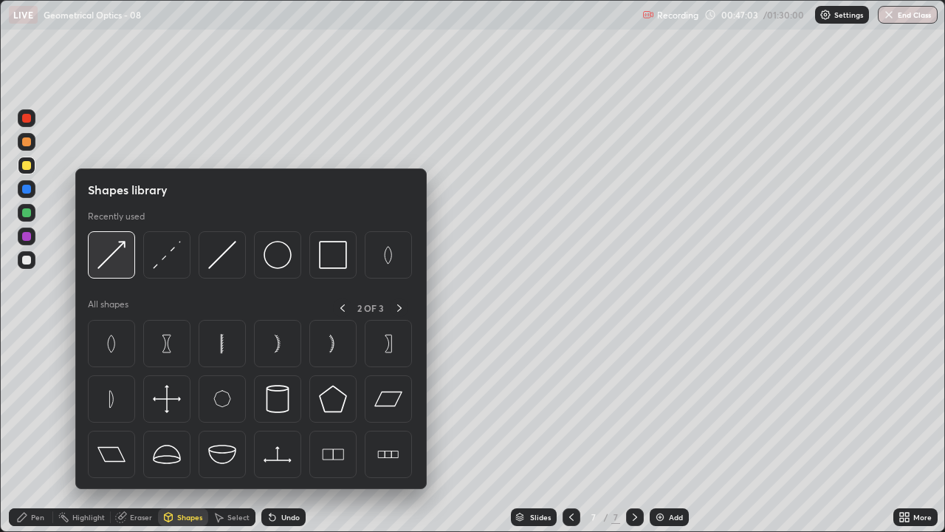
click at [115, 255] on img at bounding box center [111, 255] width 28 height 28
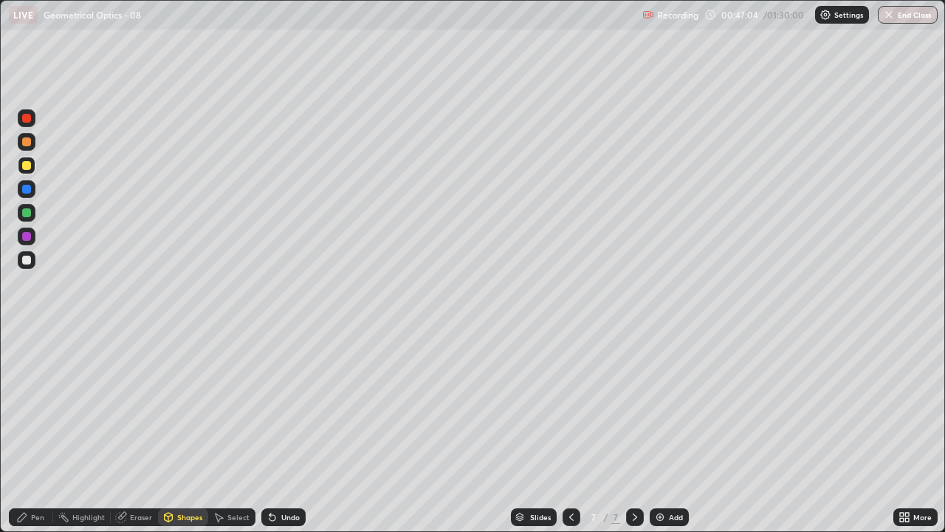
click at [27, 236] on div at bounding box center [26, 236] width 9 height 9
click at [180, 431] on div "Shapes" at bounding box center [189, 516] width 25 height 7
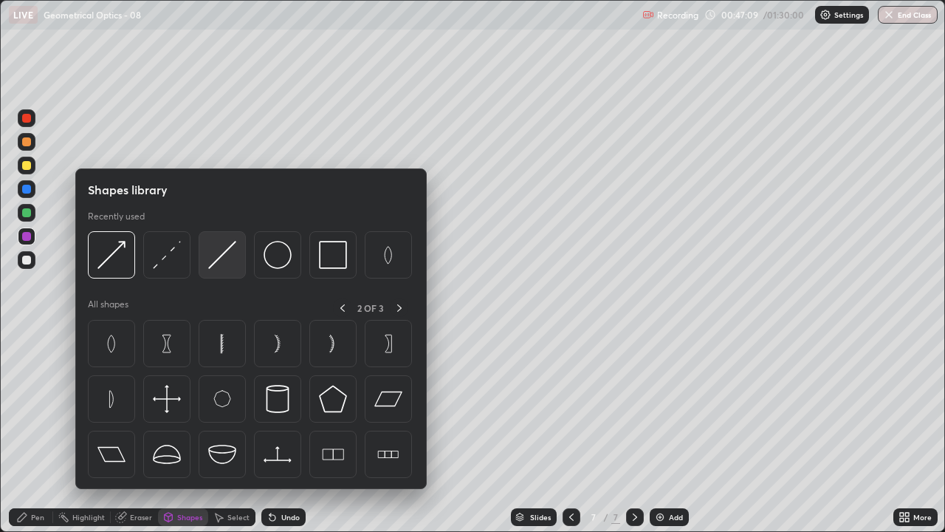
click at [222, 257] on img at bounding box center [222, 255] width 28 height 28
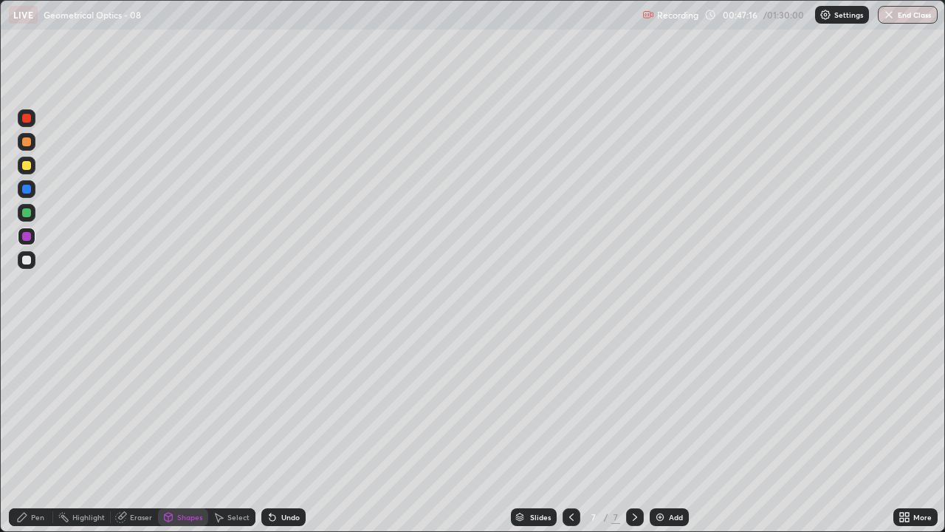
click at [27, 431] on icon at bounding box center [22, 517] width 12 height 12
click at [32, 431] on div "Pen" at bounding box center [37, 516] width 13 height 7
click at [27, 256] on div at bounding box center [26, 259] width 9 height 9
click at [30, 431] on div "Pen" at bounding box center [31, 517] width 44 height 18
click at [23, 263] on div at bounding box center [26, 259] width 9 height 9
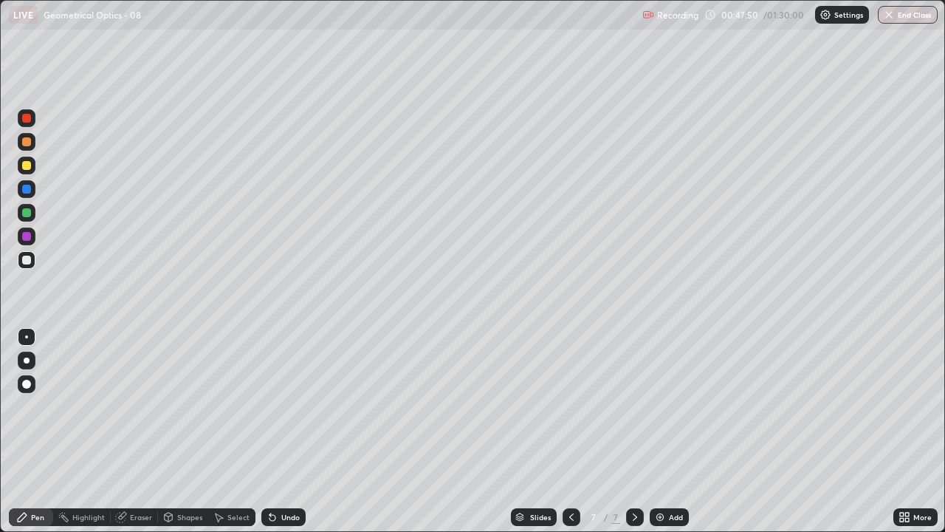
click at [183, 431] on div "Shapes" at bounding box center [183, 517] width 50 height 18
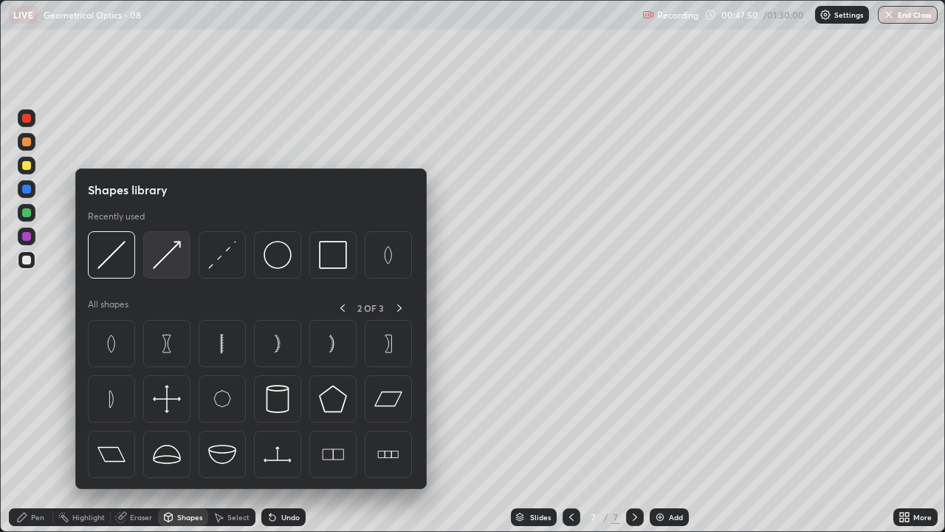
click at [165, 267] on img at bounding box center [167, 255] width 28 height 28
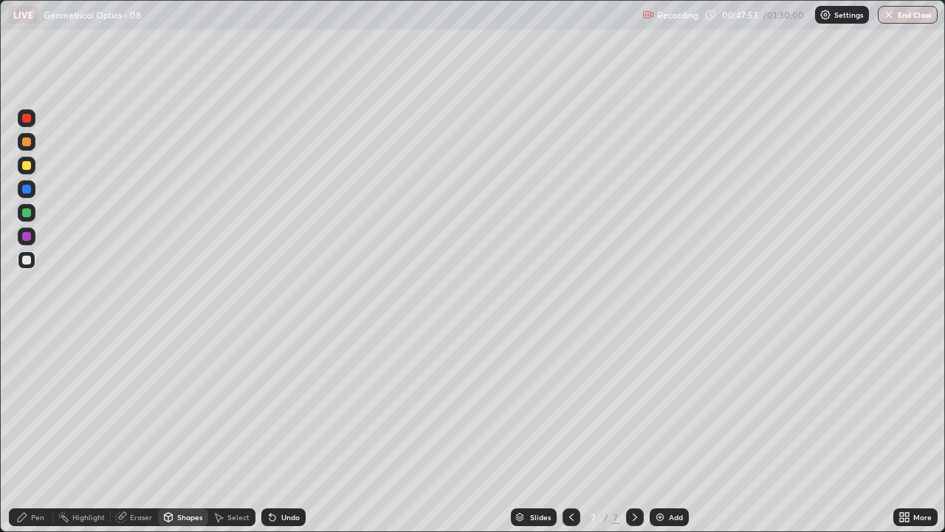
click at [27, 431] on div "Pen" at bounding box center [31, 517] width 44 height 18
click at [182, 431] on div "Shapes" at bounding box center [189, 516] width 25 height 7
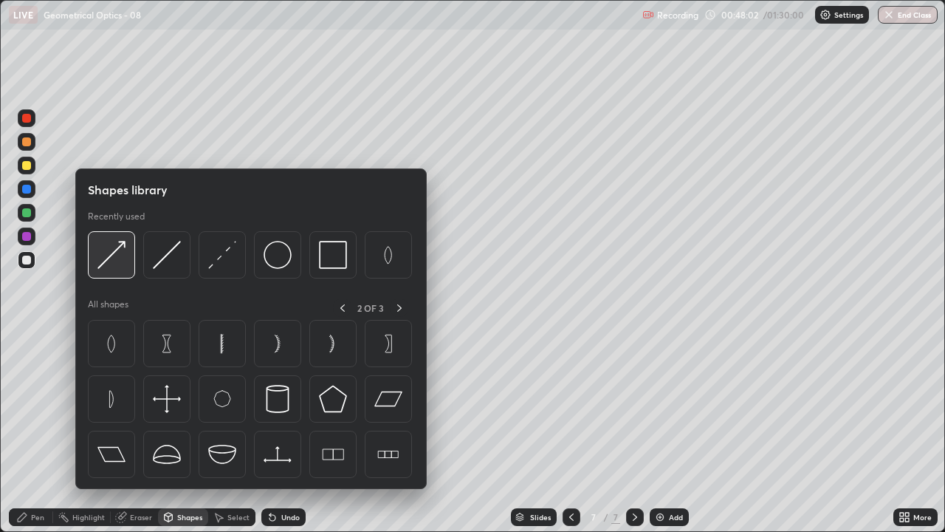
click at [111, 255] on img at bounding box center [111, 255] width 28 height 28
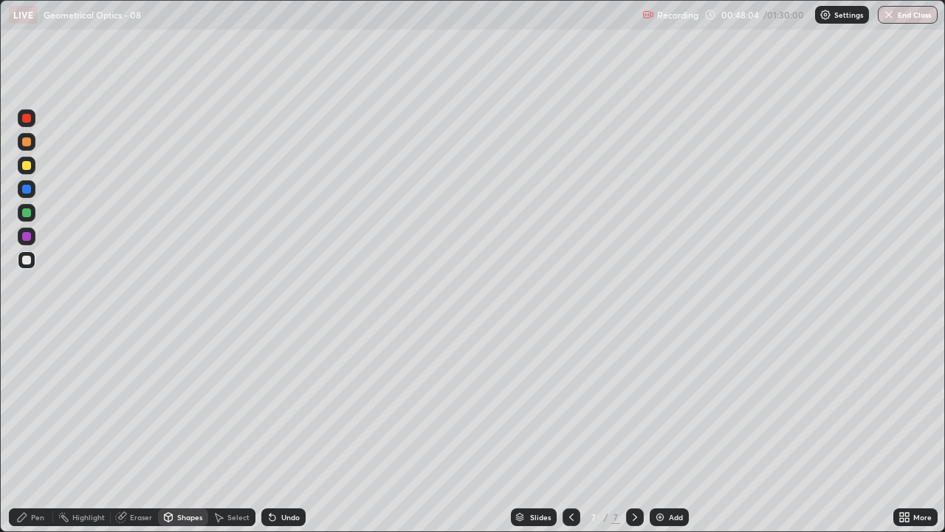
click at [26, 431] on icon at bounding box center [22, 517] width 12 height 12
click at [25, 212] on div at bounding box center [26, 212] width 9 height 9
click at [181, 431] on div "Shapes" at bounding box center [183, 517] width 50 height 18
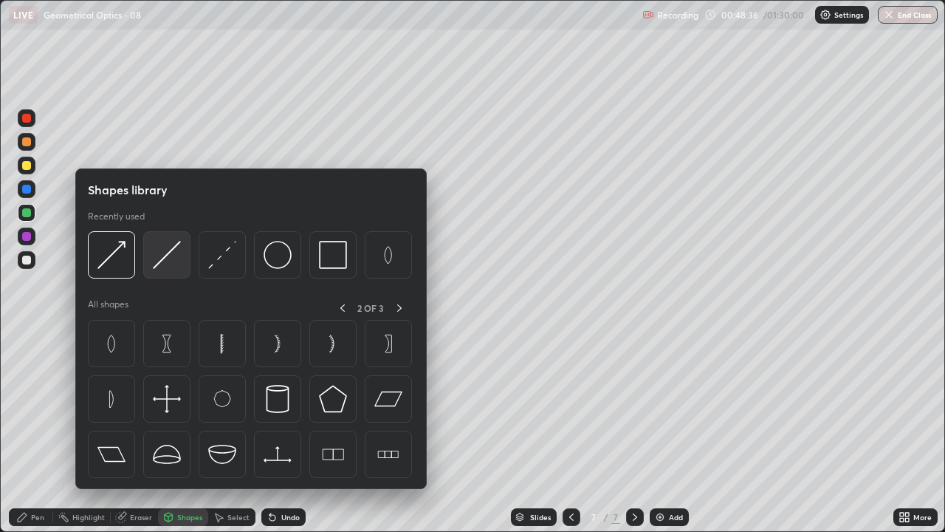
click at [167, 261] on img at bounding box center [167, 255] width 28 height 28
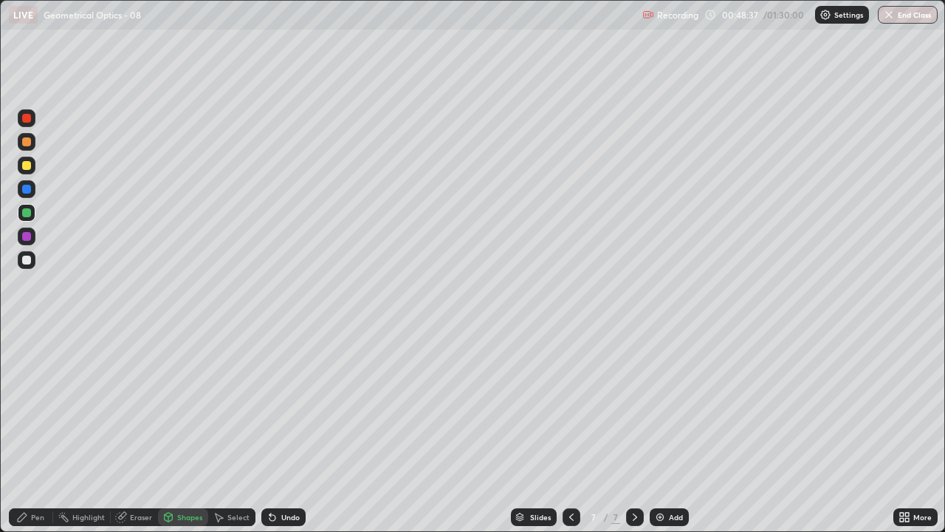
click at [32, 431] on div "Pen" at bounding box center [37, 516] width 13 height 7
click at [24, 261] on div at bounding box center [26, 259] width 9 height 9
click at [186, 431] on div "Shapes" at bounding box center [189, 516] width 25 height 7
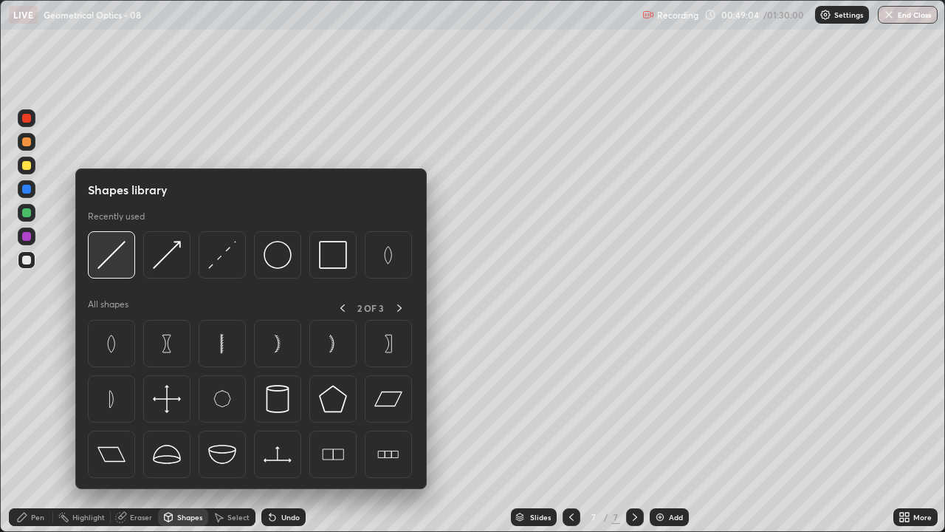
click at [107, 269] on div at bounding box center [111, 254] width 47 height 47
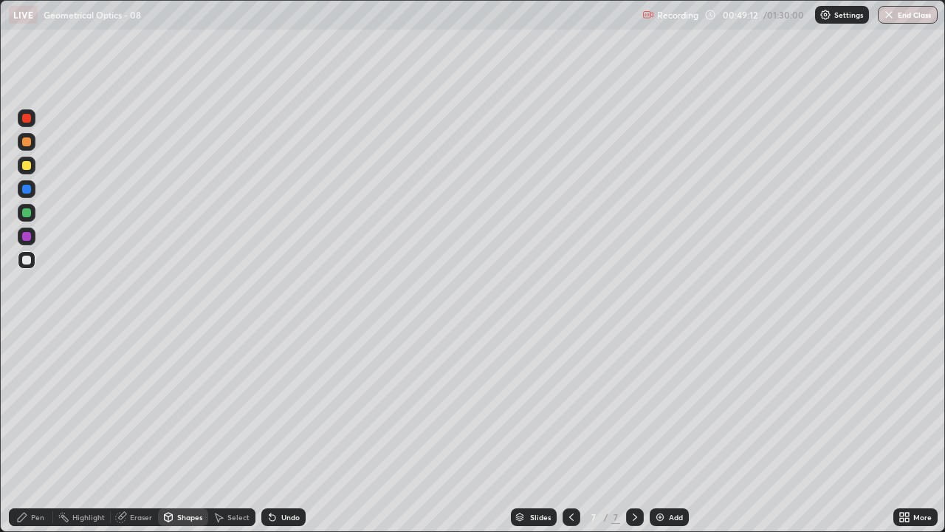
click at [28, 166] on div at bounding box center [26, 165] width 9 height 9
click at [286, 431] on div "Undo" at bounding box center [290, 516] width 18 height 7
click at [32, 431] on div "Pen" at bounding box center [37, 516] width 13 height 7
click at [194, 431] on div "Shapes" at bounding box center [189, 516] width 25 height 7
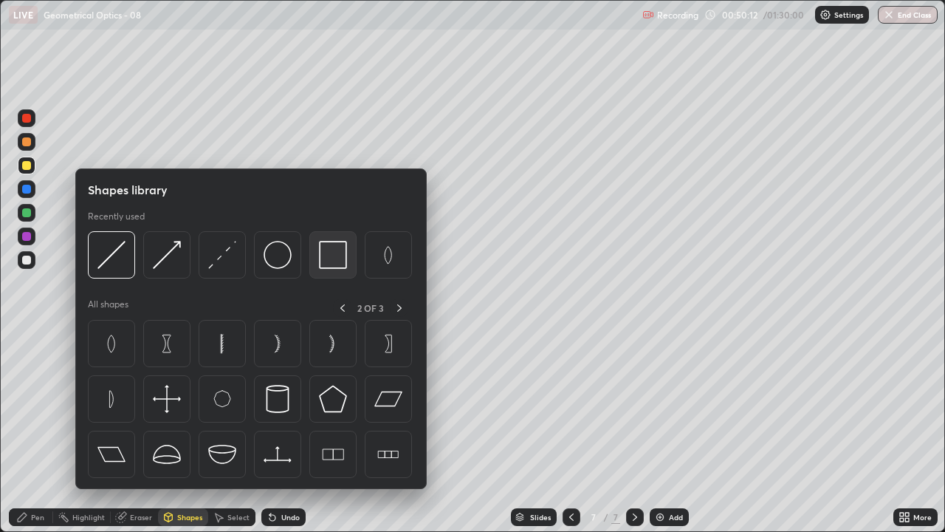
click at [335, 255] on img at bounding box center [333, 255] width 28 height 28
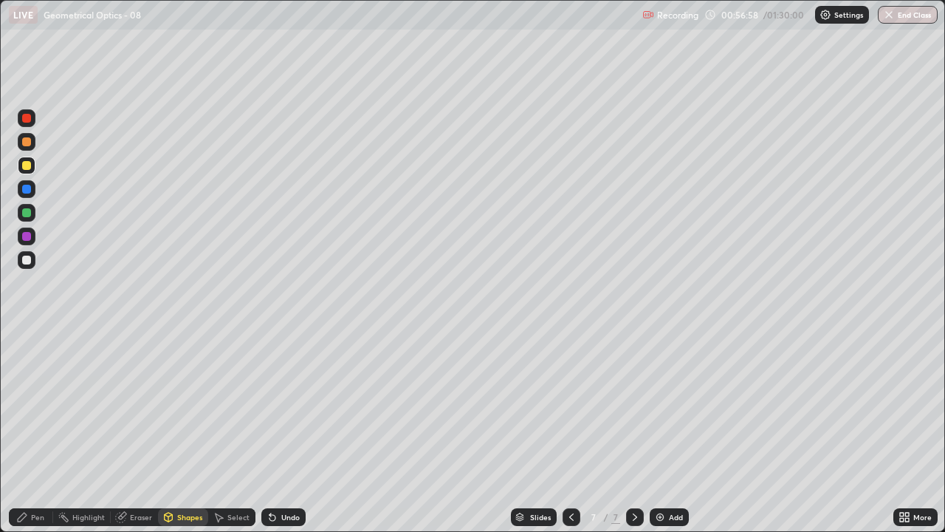
click at [679, 431] on div "Add" at bounding box center [676, 516] width 14 height 7
click at [41, 431] on div "Pen" at bounding box center [37, 516] width 13 height 7
click at [28, 257] on div at bounding box center [26, 259] width 9 height 9
click at [190, 431] on div "Shapes" at bounding box center [183, 517] width 50 height 18
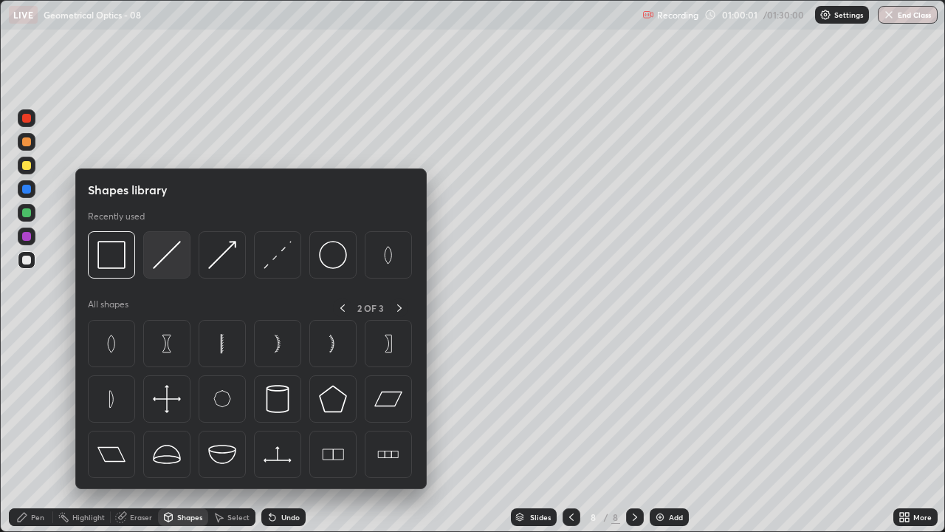
click at [164, 258] on img at bounding box center [167, 255] width 28 height 28
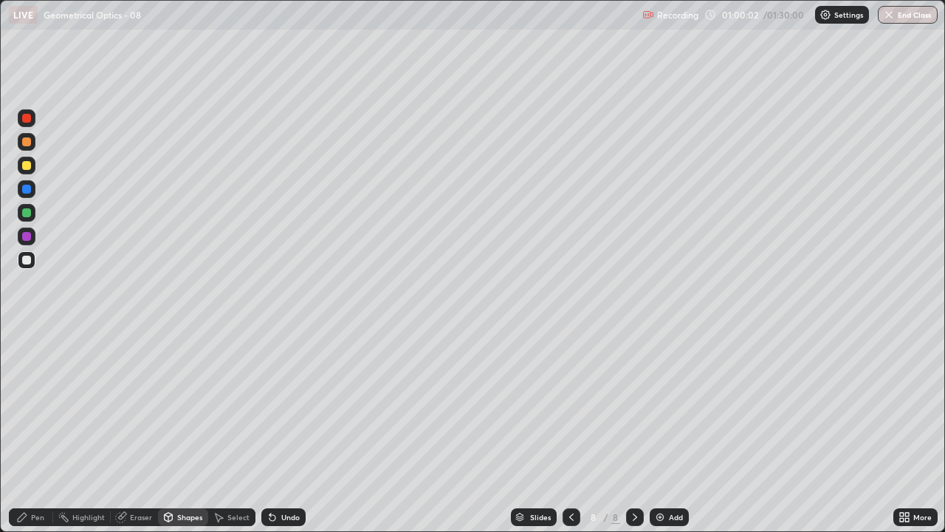
click at [25, 234] on div at bounding box center [26, 236] width 9 height 9
click at [188, 431] on div "Shapes" at bounding box center [189, 516] width 25 height 7
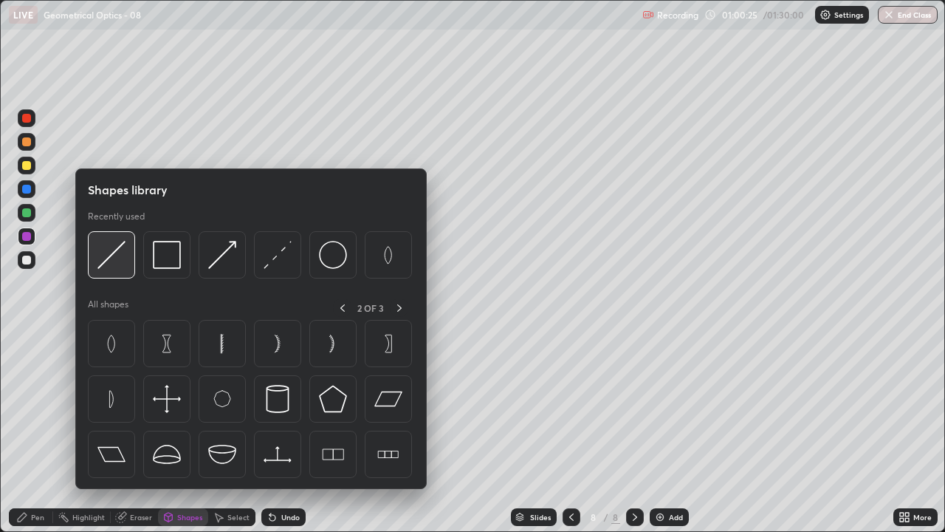
click at [111, 258] on img at bounding box center [111, 255] width 28 height 28
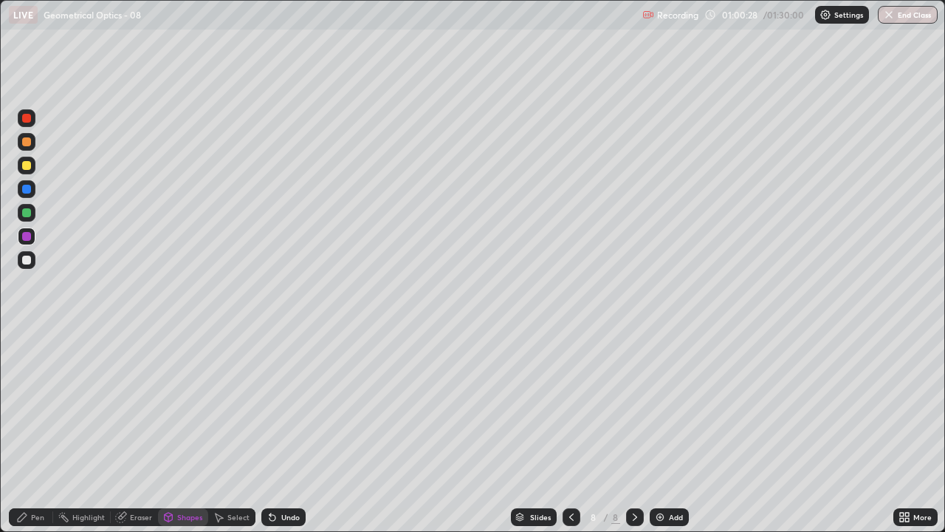
click at [35, 431] on div "Pen" at bounding box center [37, 516] width 13 height 7
click at [194, 431] on div "Shapes" at bounding box center [189, 516] width 25 height 7
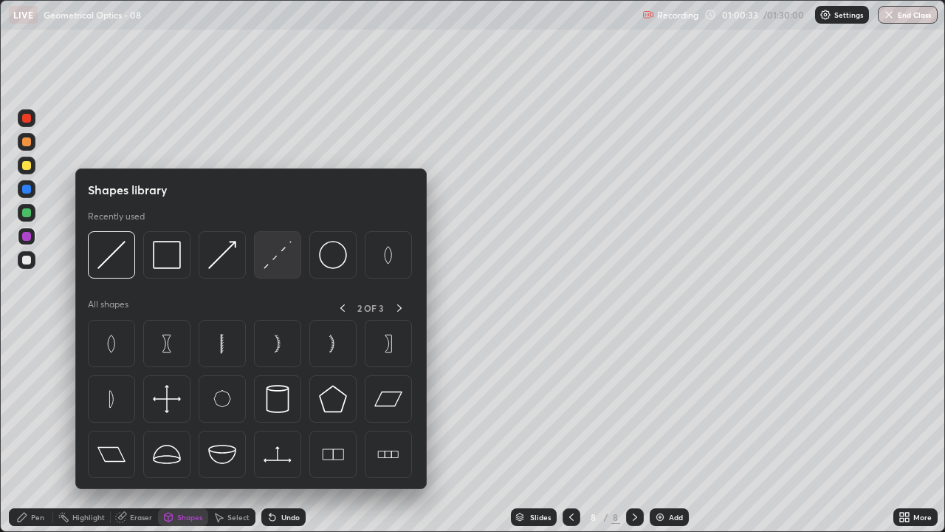
click at [278, 257] on img at bounding box center [278, 255] width 28 height 28
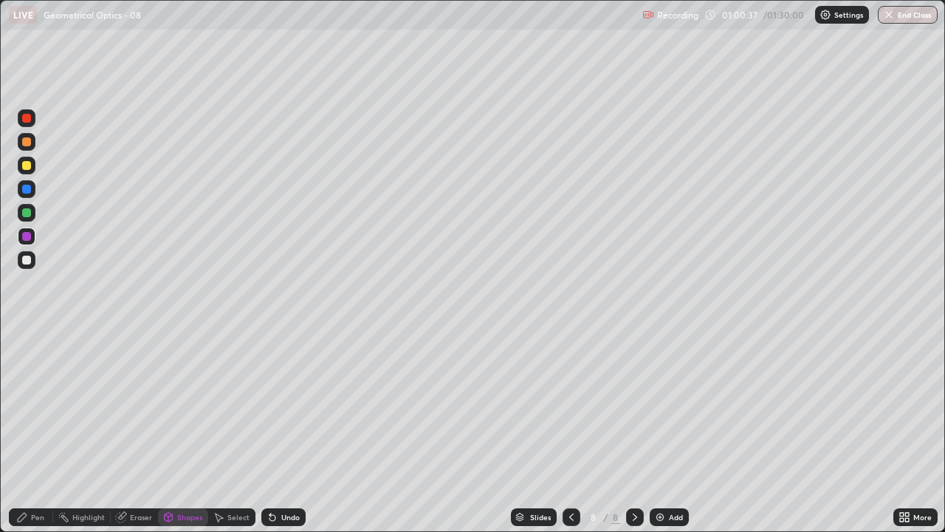
click at [143, 431] on div "Eraser" at bounding box center [134, 517] width 47 height 18
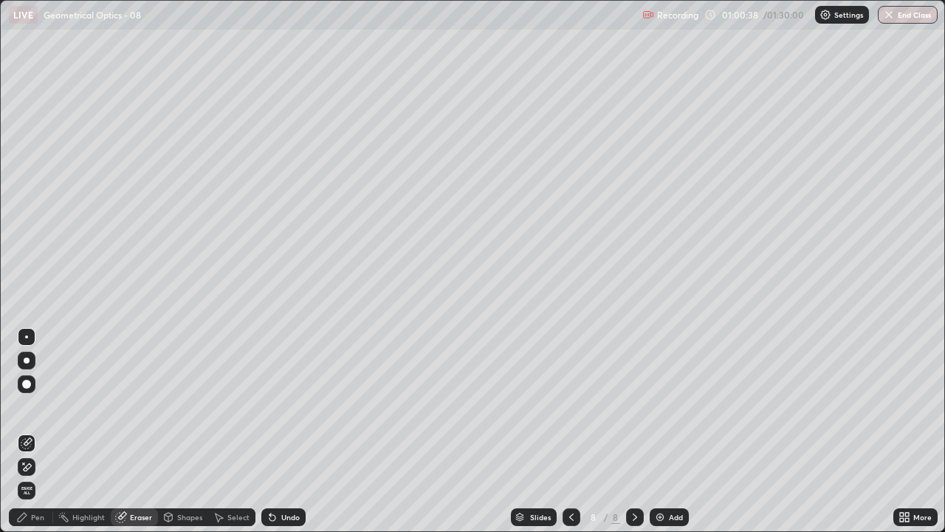
click at [30, 431] on icon at bounding box center [28, 466] width 8 height 7
click at [32, 431] on div "Pen" at bounding box center [37, 516] width 13 height 7
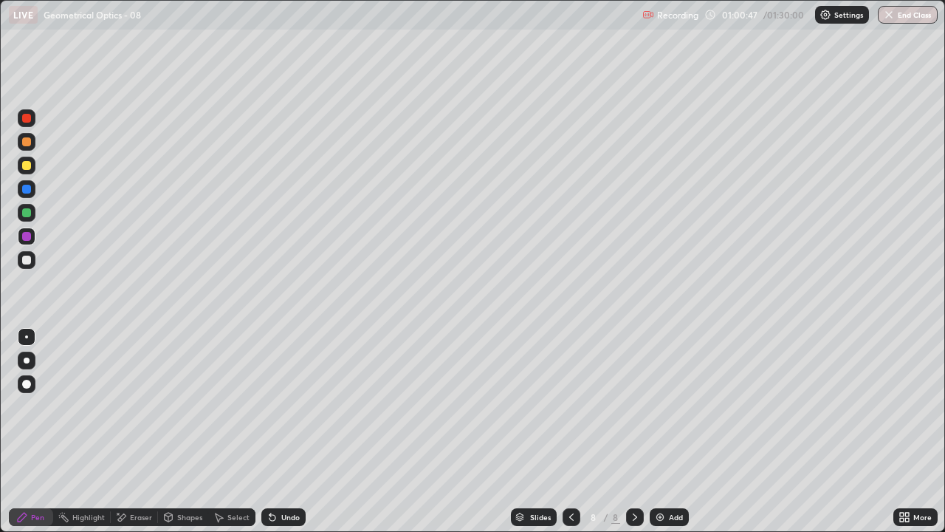
click at [178, 431] on div "Shapes" at bounding box center [183, 517] width 50 height 18
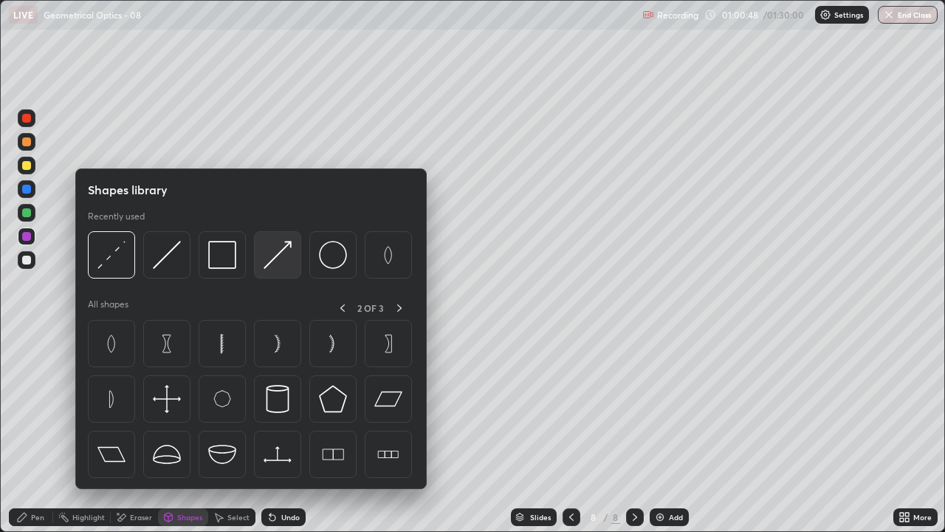
click at [278, 259] on img at bounding box center [278, 255] width 28 height 28
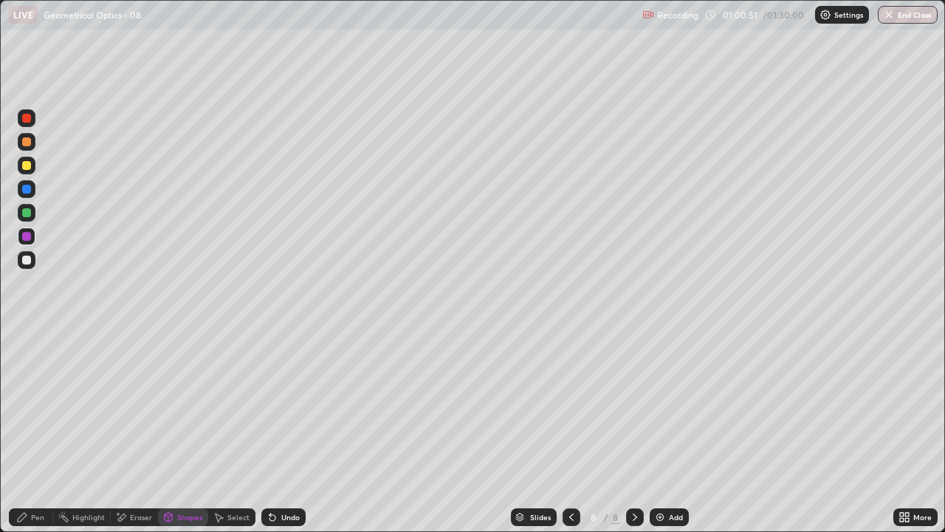
click at [35, 431] on div "Pen" at bounding box center [37, 516] width 13 height 7
click at [181, 431] on div "Shapes" at bounding box center [183, 517] width 50 height 18
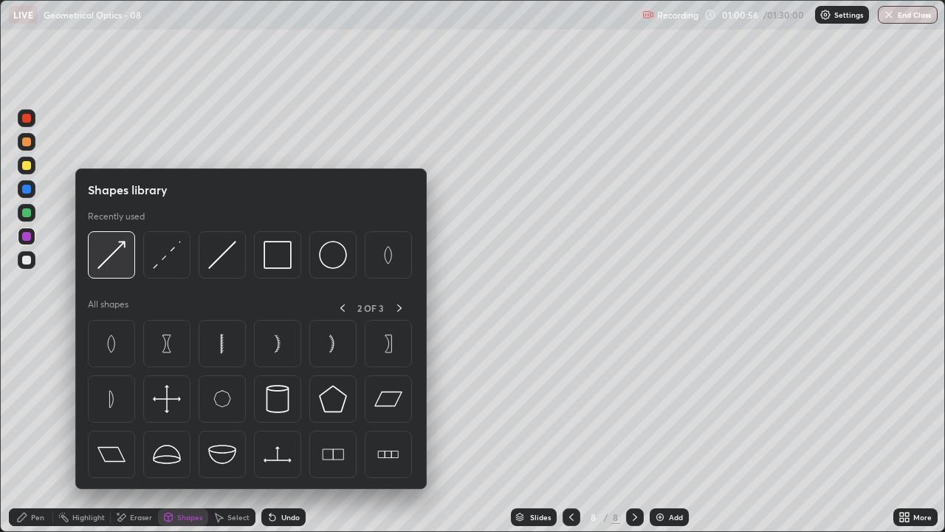
click at [120, 253] on img at bounding box center [111, 255] width 28 height 28
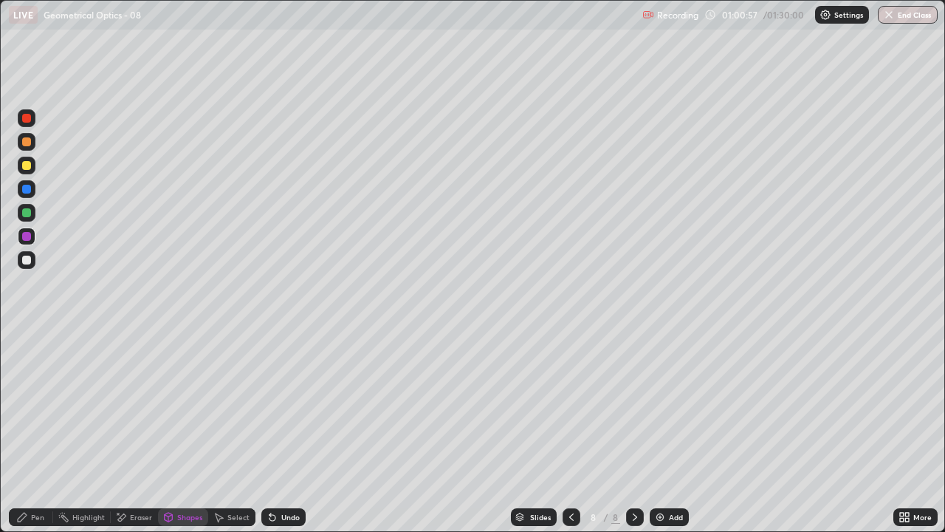
click at [28, 216] on div at bounding box center [26, 212] width 9 height 9
click at [33, 431] on div "Pen" at bounding box center [31, 517] width 44 height 18
click at [190, 431] on div "Shapes" at bounding box center [189, 516] width 25 height 7
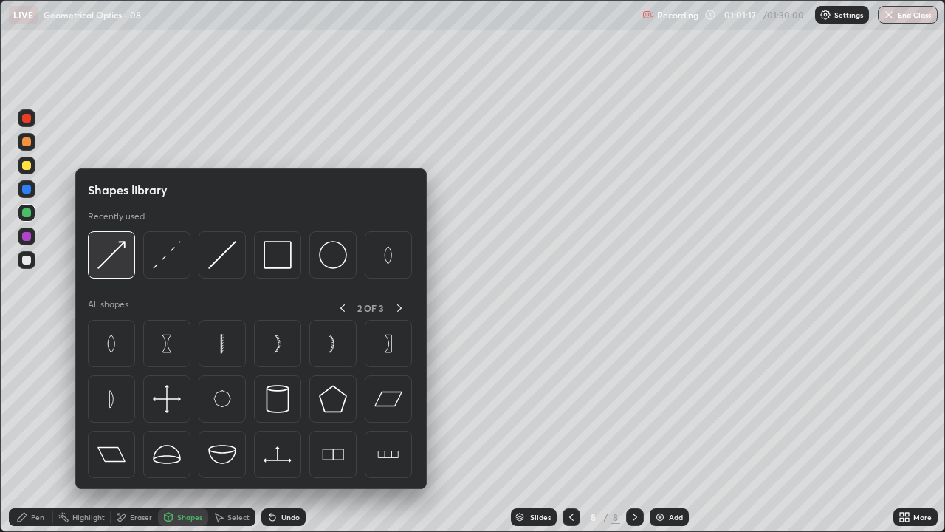
click at [114, 263] on img at bounding box center [111, 255] width 28 height 28
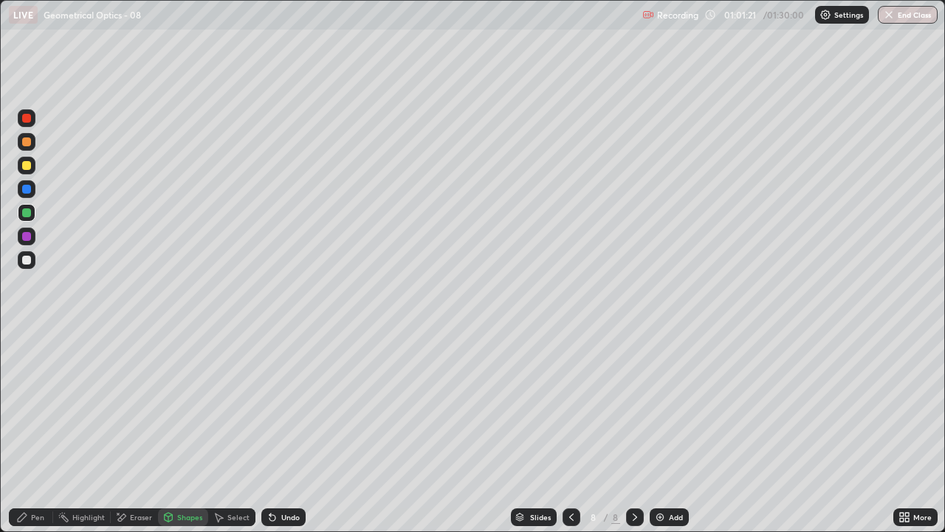
click at [35, 431] on div "Pen" at bounding box center [37, 516] width 13 height 7
click at [138, 431] on div "Eraser" at bounding box center [134, 517] width 47 height 18
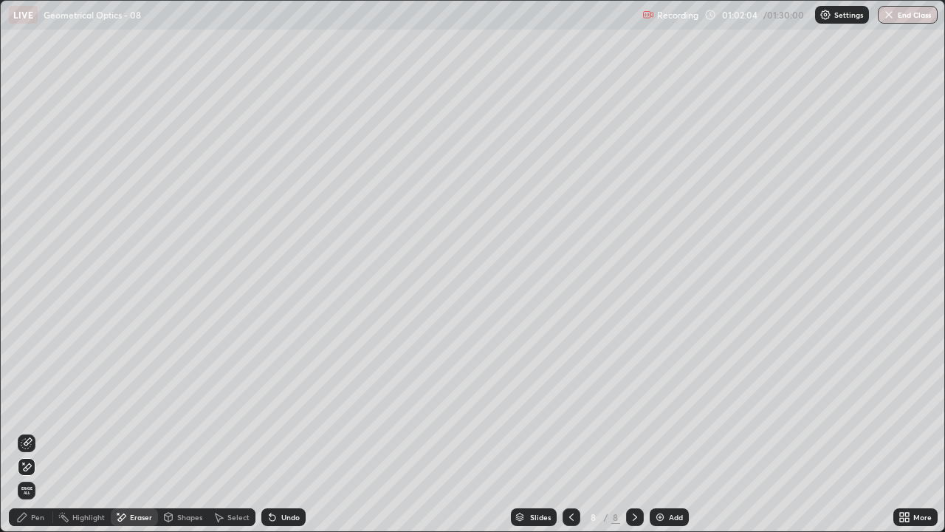
click at [33, 431] on div "Pen" at bounding box center [31, 517] width 44 height 18
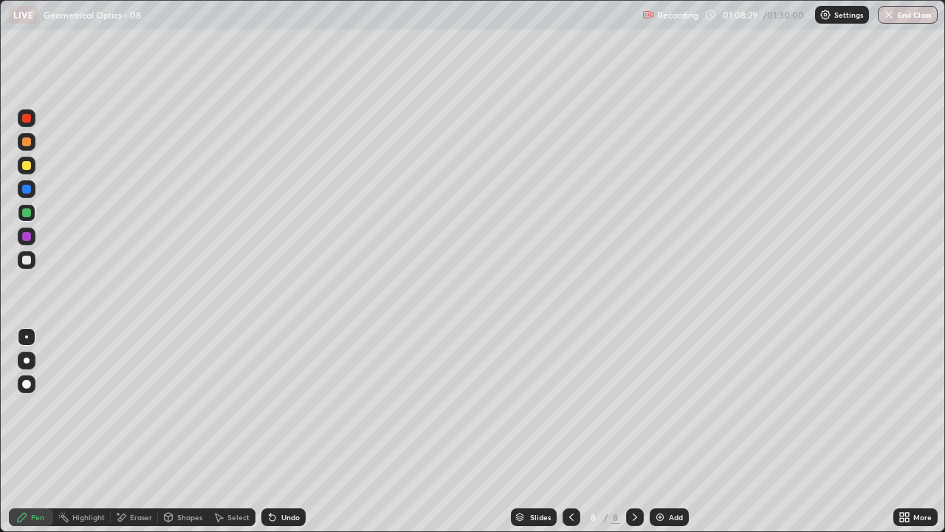
click at [26, 260] on div at bounding box center [26, 259] width 9 height 9
click at [30, 257] on div at bounding box center [26, 259] width 9 height 9
click at [673, 431] on div "Add" at bounding box center [676, 516] width 14 height 7
click at [27, 168] on div at bounding box center [26, 165] width 9 height 9
click at [178, 431] on div "Shapes" at bounding box center [183, 517] width 50 height 18
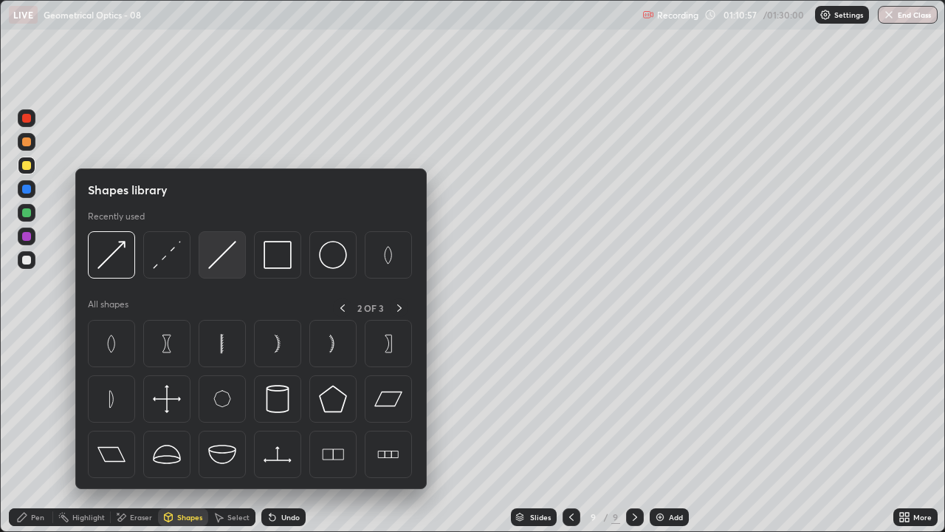
click at [226, 258] on img at bounding box center [222, 255] width 28 height 28
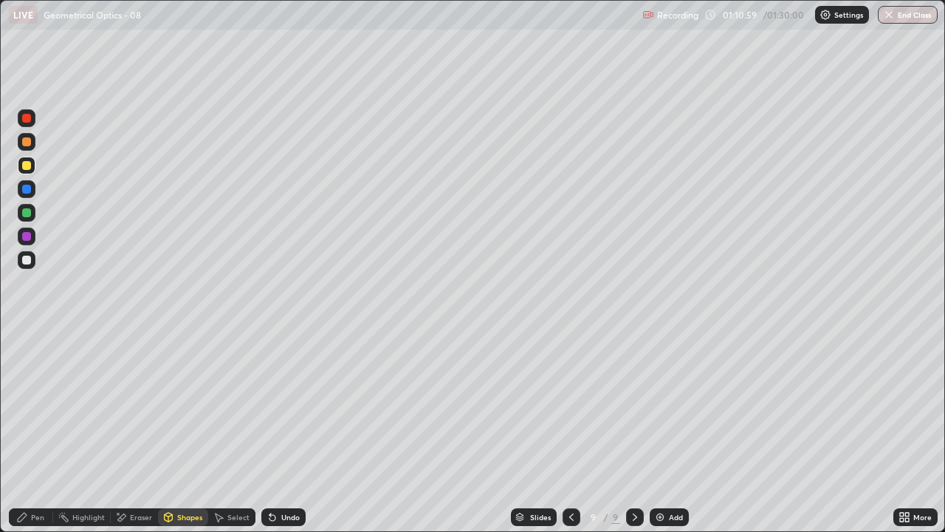
click at [184, 431] on div "Shapes" at bounding box center [183, 517] width 50 height 18
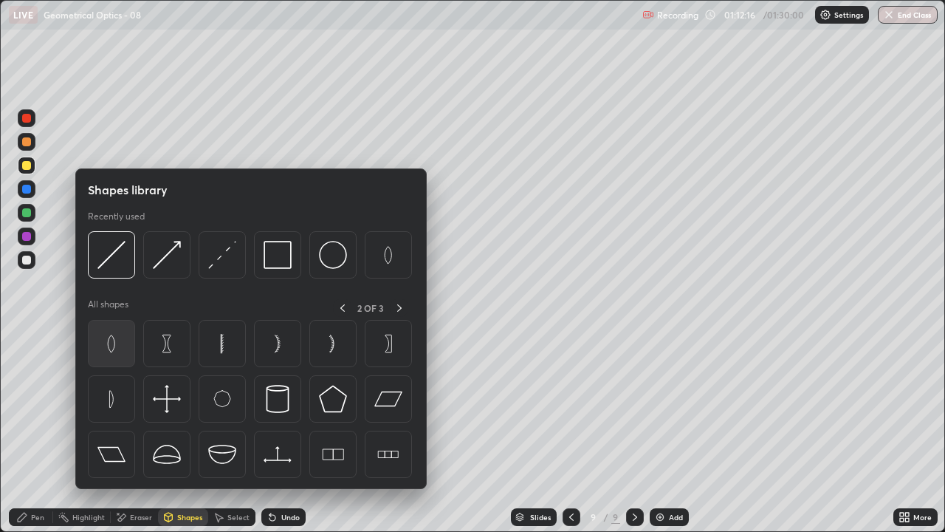
click at [117, 345] on img at bounding box center [111, 343] width 28 height 28
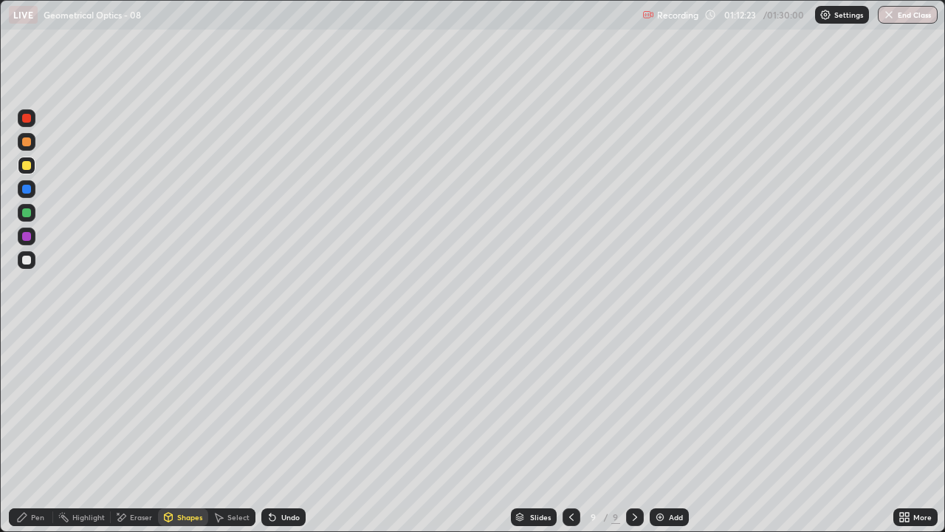
click at [32, 431] on div "Pen" at bounding box center [37, 516] width 13 height 7
click at [185, 431] on div "Shapes" at bounding box center [189, 516] width 25 height 7
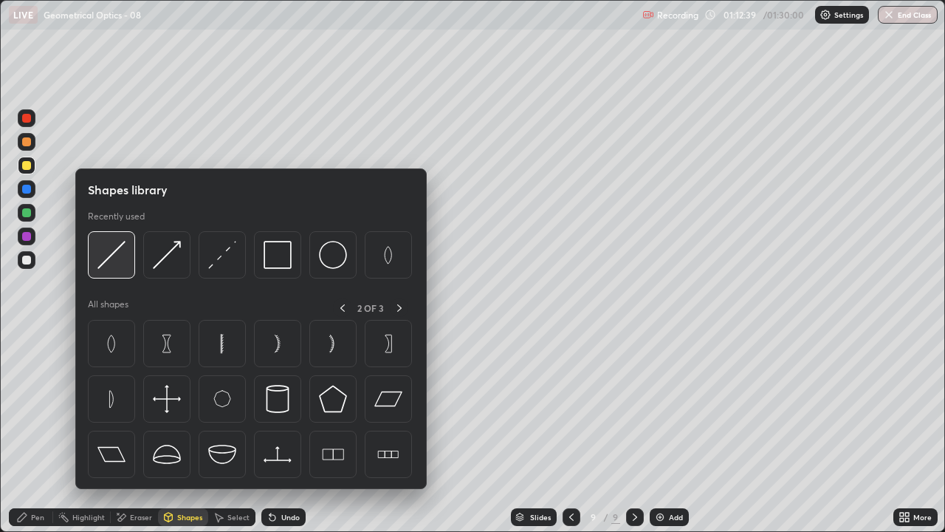
click at [111, 258] on img at bounding box center [111, 255] width 28 height 28
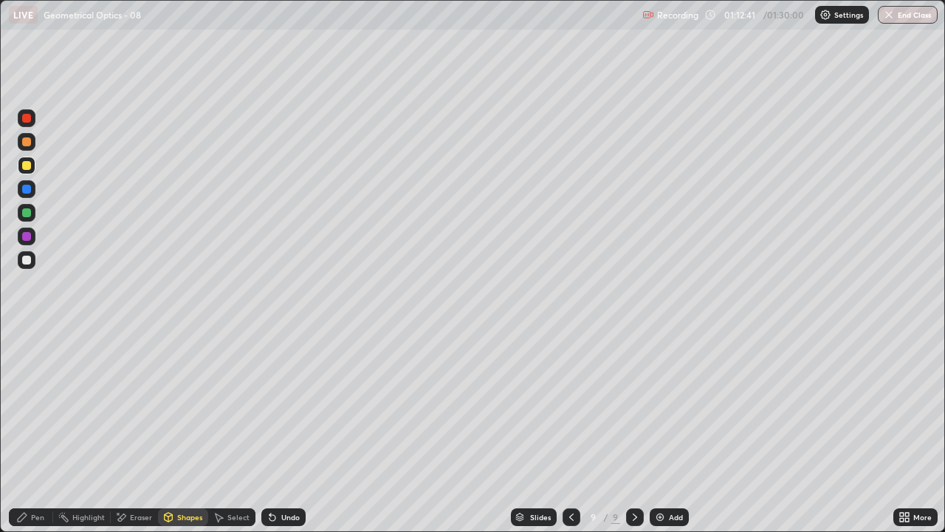
click at [170, 431] on div "Shapes" at bounding box center [183, 517] width 50 height 18
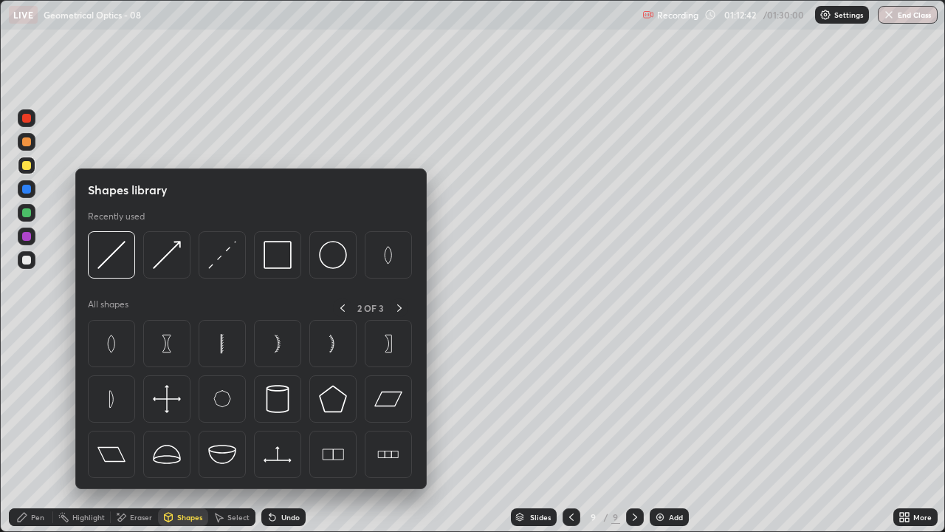
click at [31, 431] on div "Pen" at bounding box center [37, 516] width 13 height 7
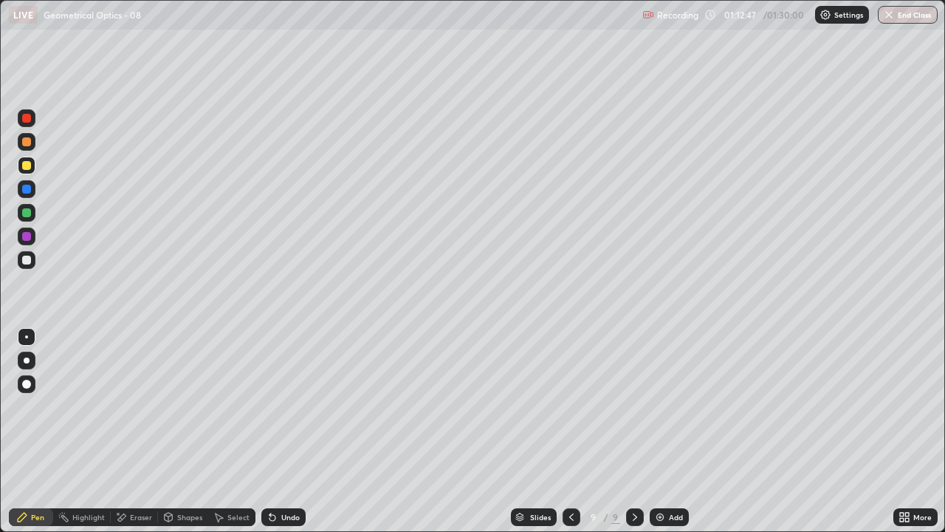
click at [290, 431] on div "Undo" at bounding box center [283, 517] width 44 height 18
click at [281, 431] on div "Undo" at bounding box center [283, 517] width 44 height 18
click at [31, 431] on div "Pen" at bounding box center [31, 517] width 44 height 18
click at [176, 431] on div "Shapes" at bounding box center [183, 517] width 50 height 18
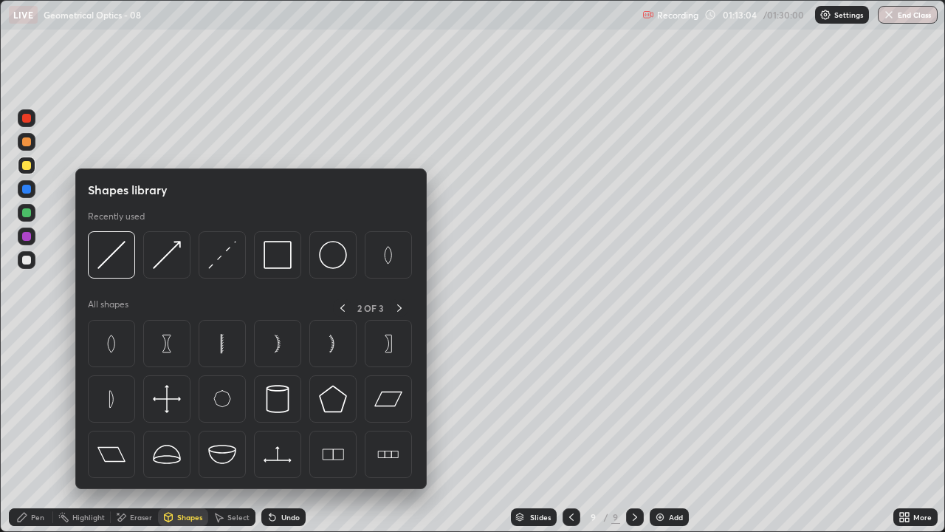
click at [28, 431] on div "Pen" at bounding box center [31, 517] width 44 height 18
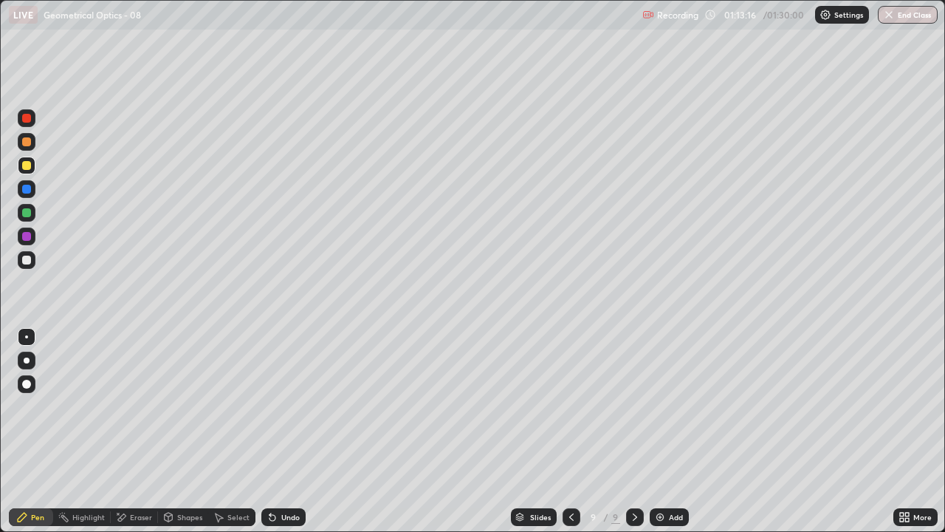
click at [28, 257] on div at bounding box center [26, 259] width 9 height 9
click at [286, 431] on div "Undo" at bounding box center [290, 516] width 18 height 7
click at [27, 167] on div at bounding box center [26, 165] width 9 height 9
click at [26, 260] on div at bounding box center [26, 259] width 9 height 9
click at [184, 431] on div "Shapes" at bounding box center [189, 516] width 25 height 7
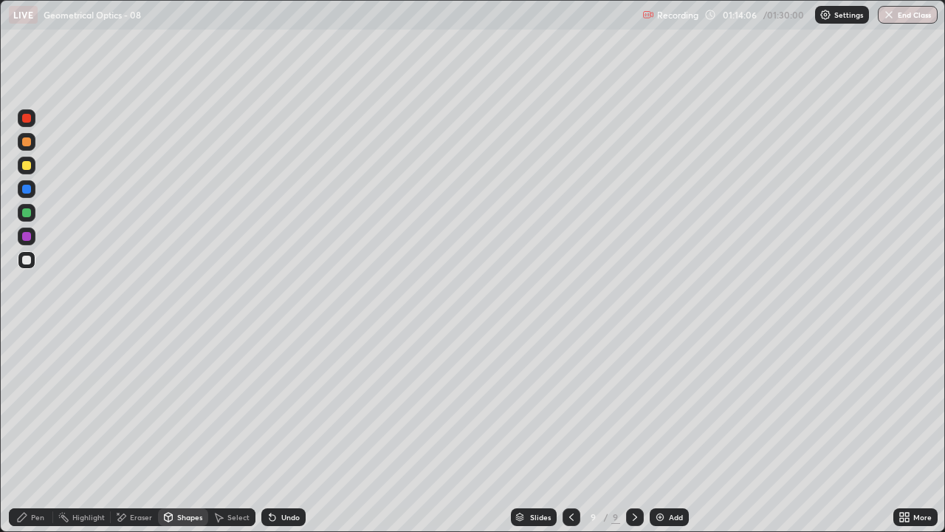
click at [186, 431] on div "Shapes" at bounding box center [189, 516] width 25 height 7
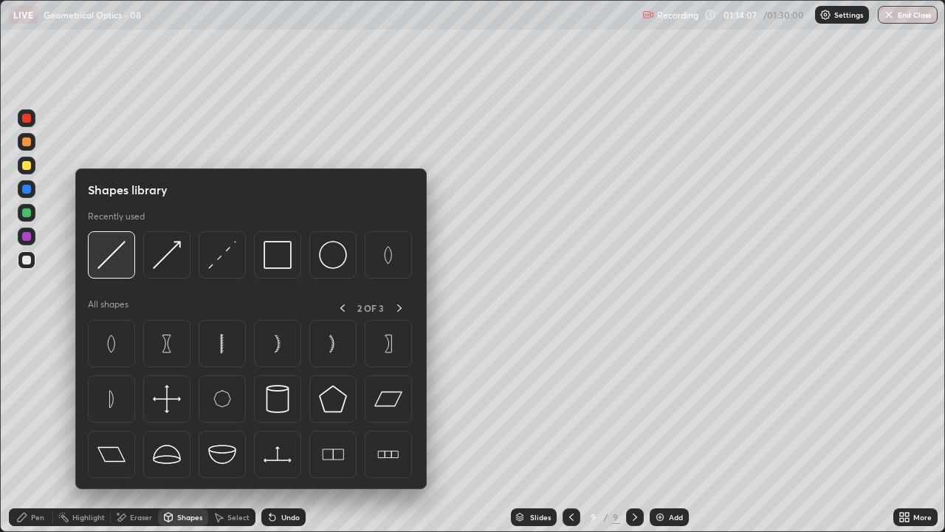
click at [114, 255] on img at bounding box center [111, 255] width 28 height 28
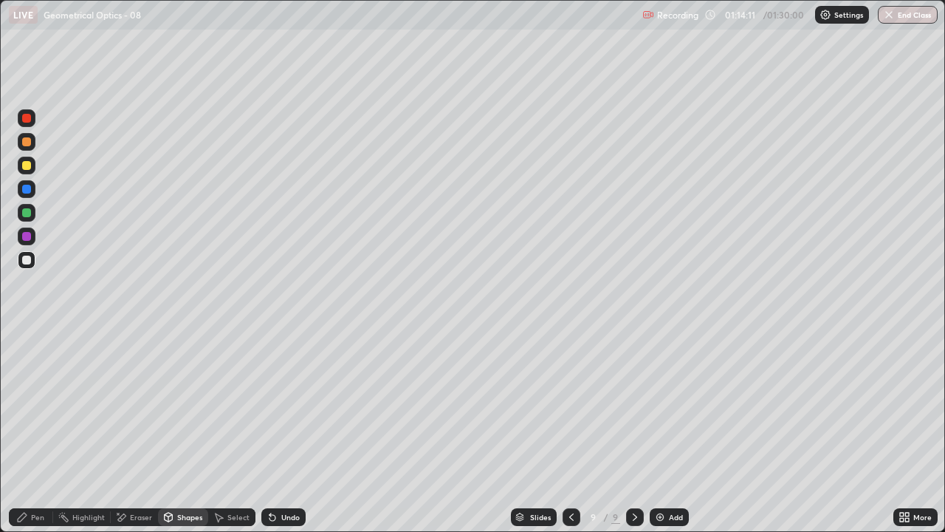
click at [178, 431] on div "Shapes" at bounding box center [189, 516] width 25 height 7
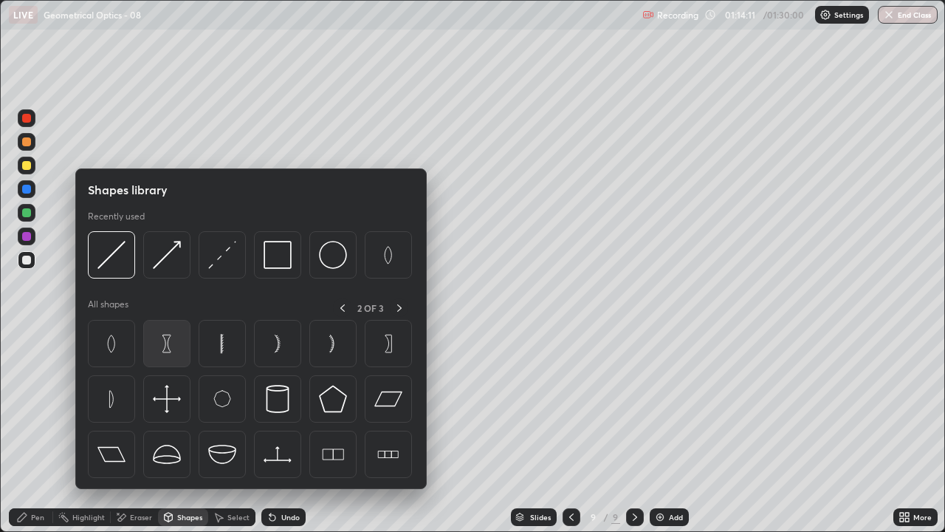
click at [168, 341] on img at bounding box center [167, 343] width 28 height 28
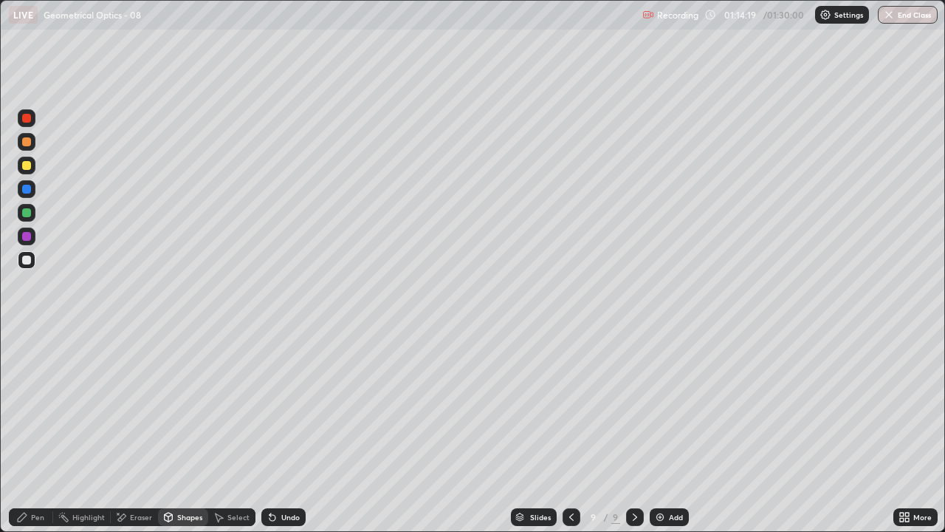
click at [40, 431] on div "Pen" at bounding box center [37, 516] width 13 height 7
click at [27, 233] on div at bounding box center [26, 236] width 9 height 9
click at [25, 431] on div "Pen" at bounding box center [31, 517] width 44 height 18
click at [27, 261] on div at bounding box center [26, 259] width 9 height 9
click at [185, 431] on div "Shapes" at bounding box center [189, 516] width 25 height 7
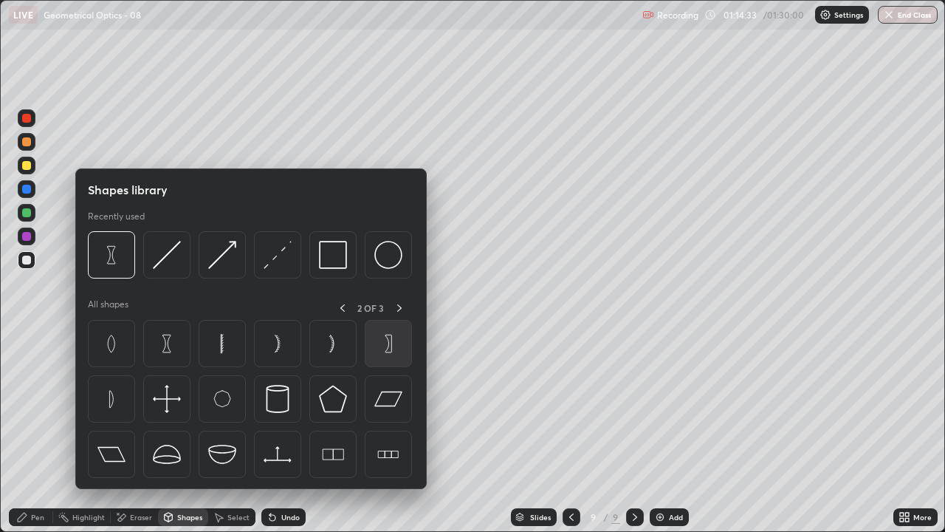
click at [400, 349] on img at bounding box center [388, 343] width 28 height 28
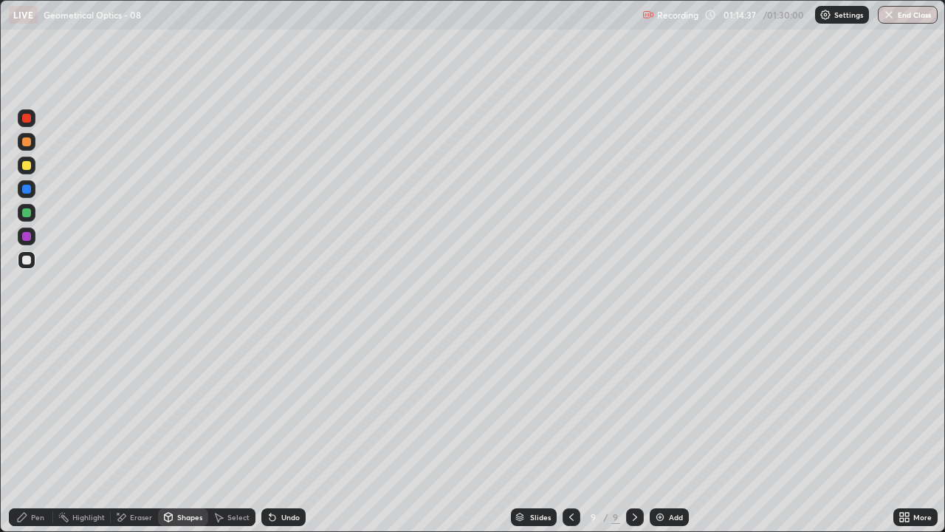
click at [25, 431] on icon at bounding box center [22, 517] width 12 height 12
click at [25, 213] on div at bounding box center [26, 212] width 9 height 9
click at [187, 431] on div "Shapes" at bounding box center [189, 516] width 25 height 7
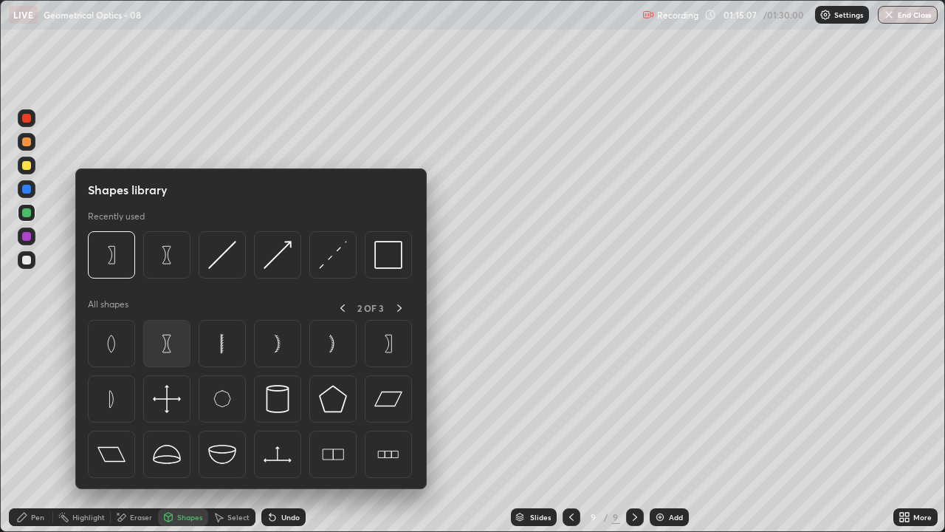
click at [167, 349] on img at bounding box center [167, 343] width 28 height 28
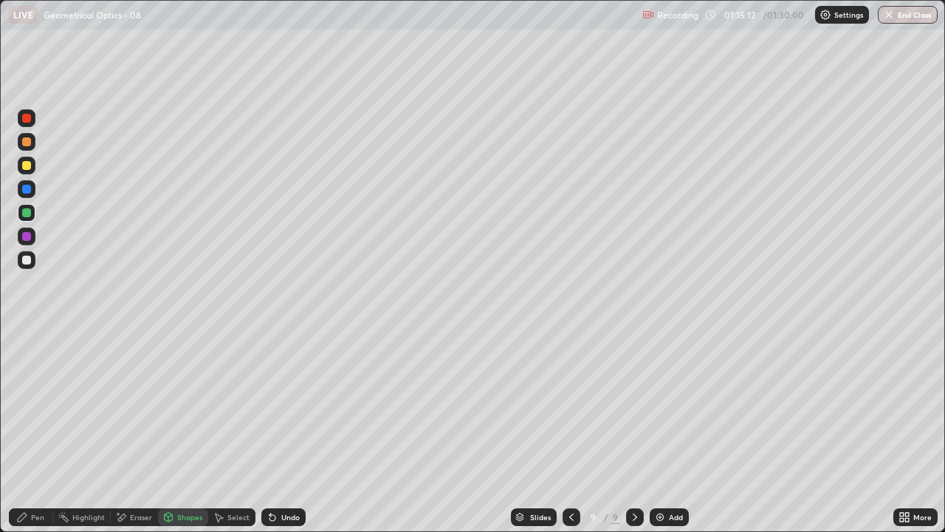
click at [128, 431] on div "Eraser" at bounding box center [134, 517] width 47 height 18
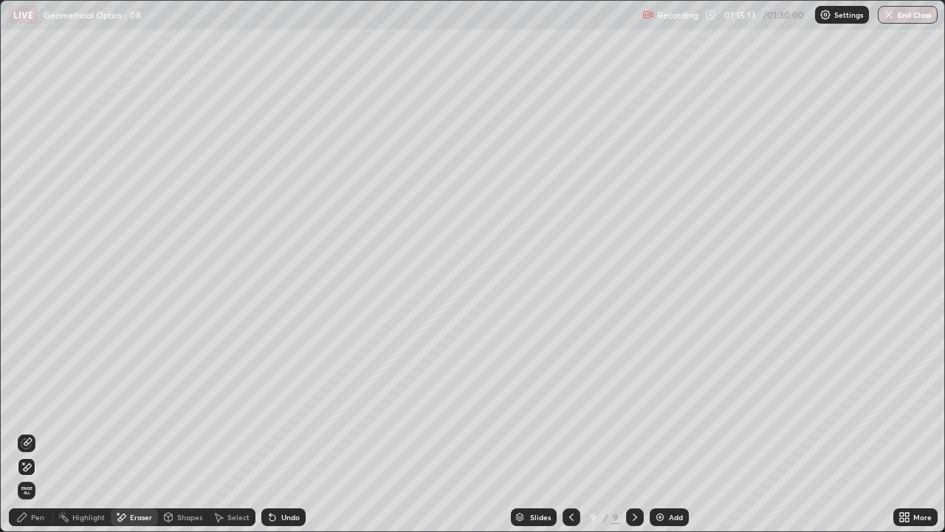
click at [29, 431] on icon at bounding box center [27, 443] width 12 height 12
click at [21, 431] on div "Pen" at bounding box center [31, 517] width 44 height 18
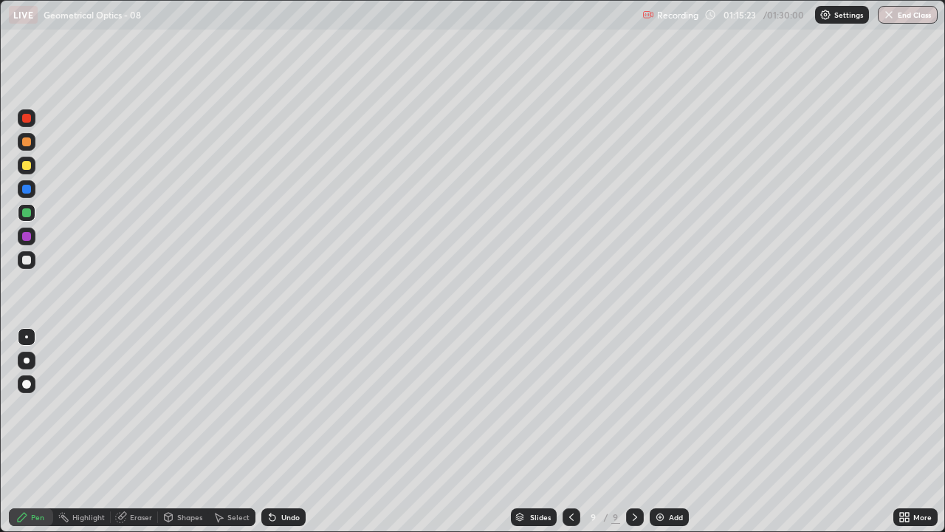
click at [34, 262] on div at bounding box center [27, 260] width 18 height 18
click at [32, 258] on div at bounding box center [27, 260] width 18 height 18
click at [186, 431] on div "Shapes" at bounding box center [189, 516] width 25 height 7
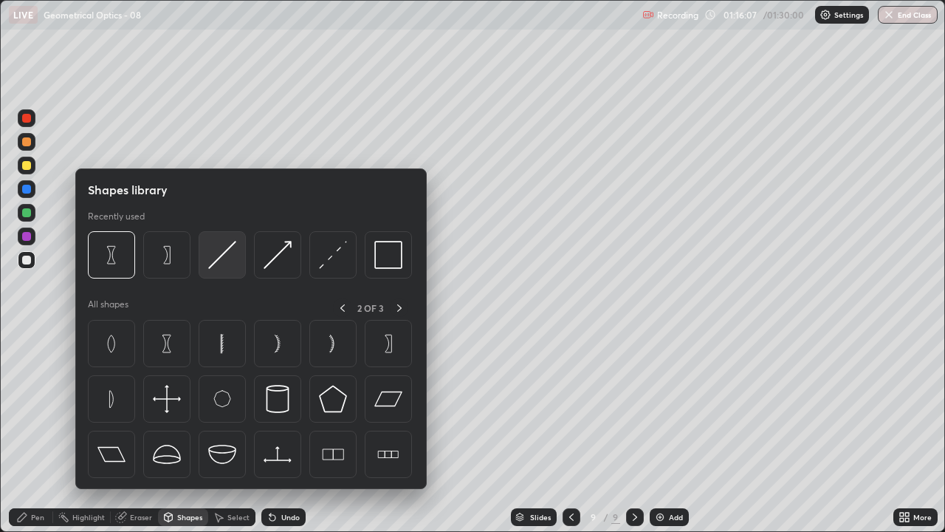
click at [221, 255] on img at bounding box center [222, 255] width 28 height 28
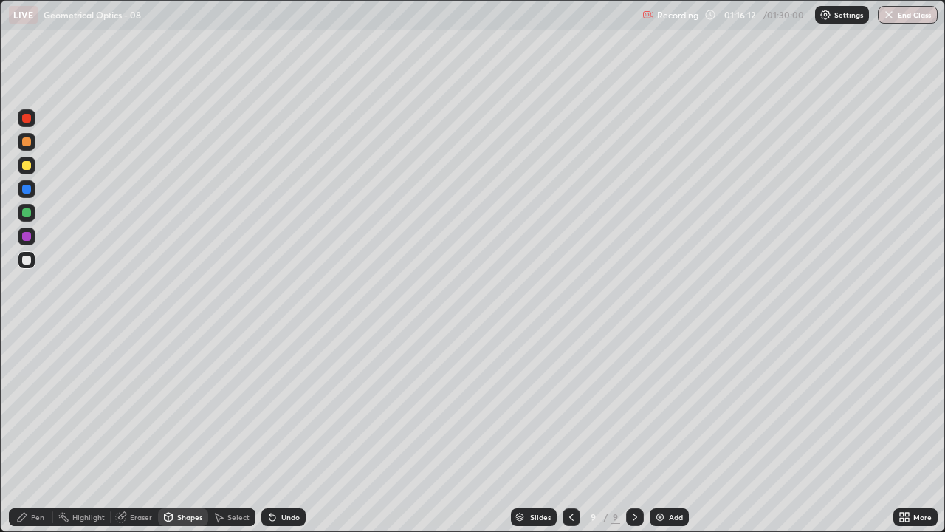
click at [32, 431] on div "Pen" at bounding box center [37, 516] width 13 height 7
click at [188, 431] on div "Shapes" at bounding box center [183, 517] width 50 height 18
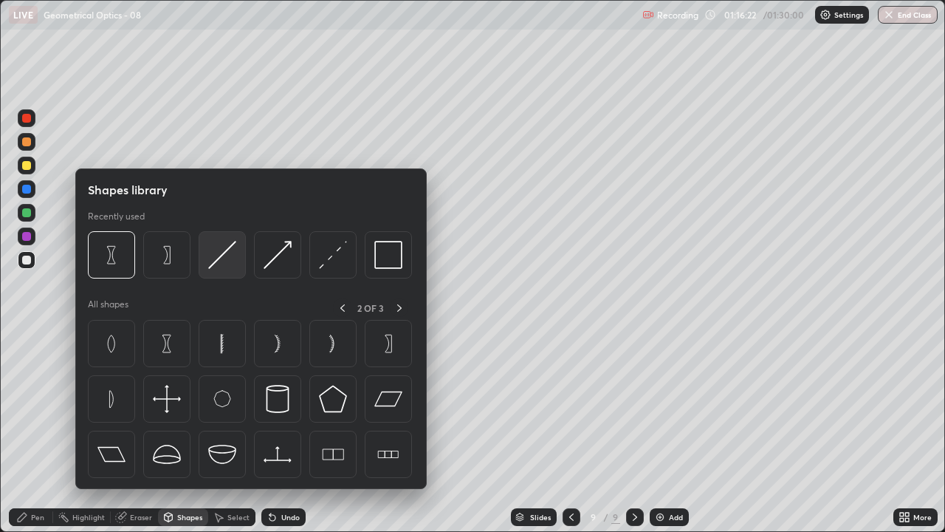
click at [222, 260] on img at bounding box center [222, 255] width 28 height 28
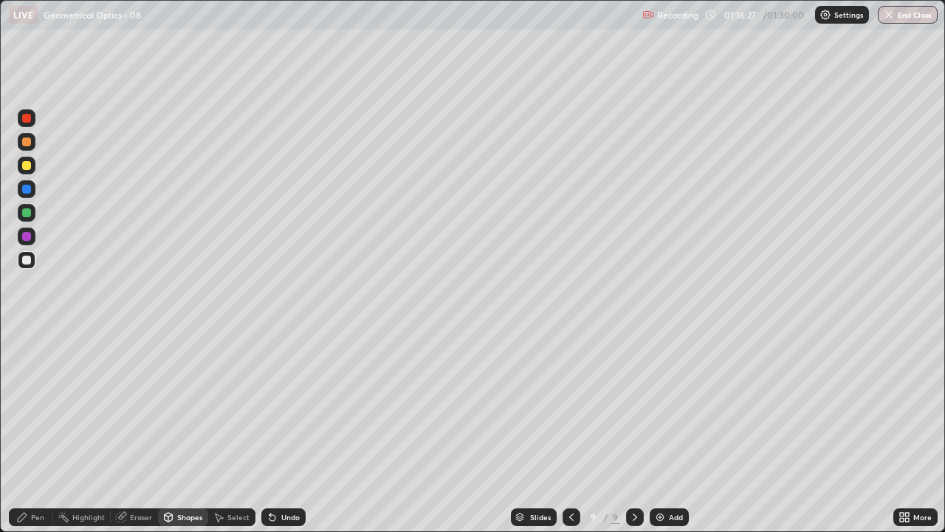
click at [37, 431] on div "Pen" at bounding box center [37, 516] width 13 height 7
click at [183, 431] on div "Shapes" at bounding box center [189, 516] width 25 height 7
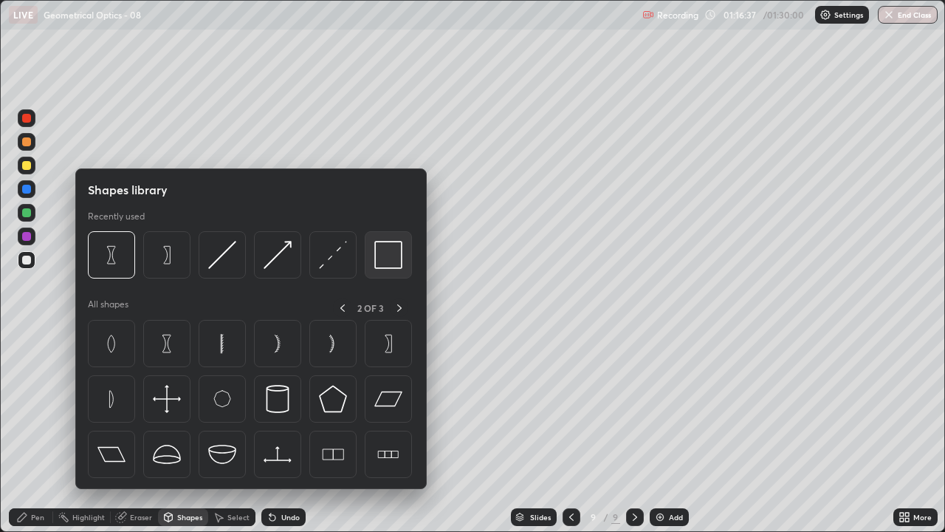
click at [391, 256] on img at bounding box center [388, 255] width 28 height 28
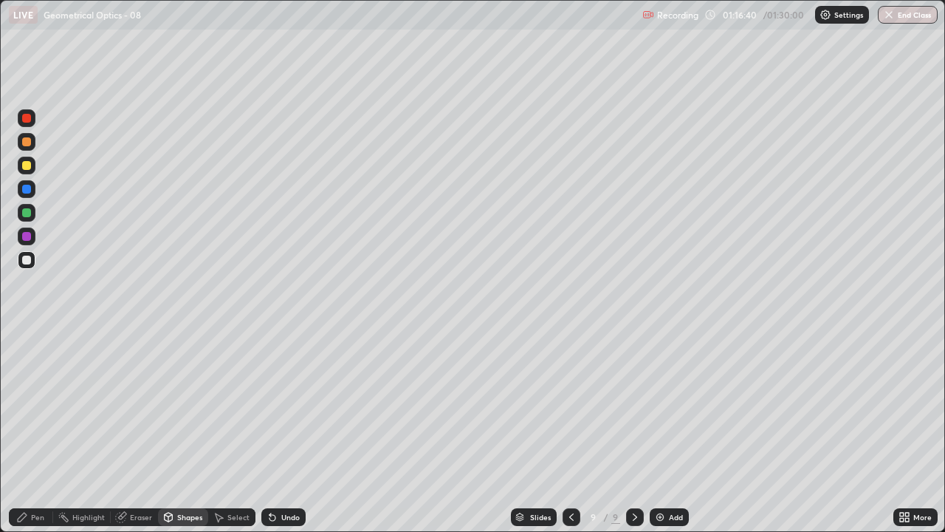
click at [36, 431] on div "Pen" at bounding box center [37, 516] width 13 height 7
click at [190, 431] on div "Shapes" at bounding box center [189, 516] width 25 height 7
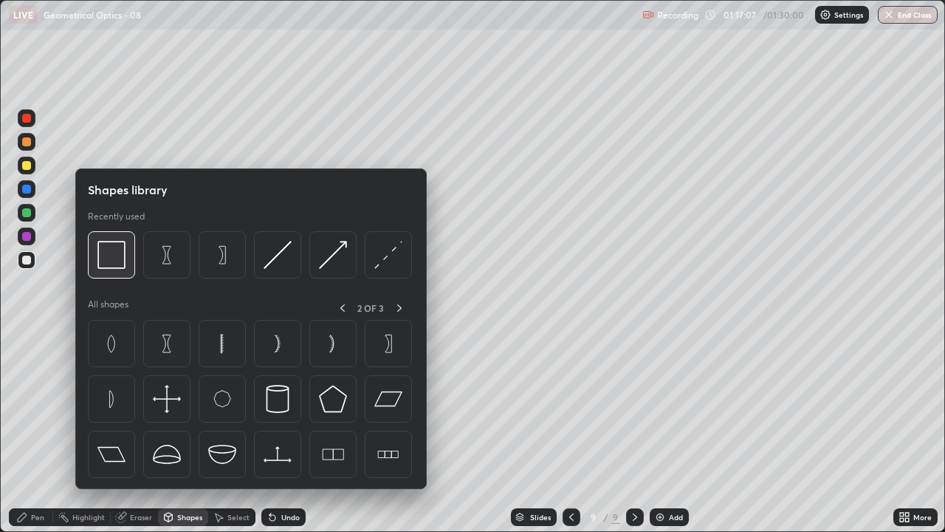
click at [111, 256] on img at bounding box center [111, 255] width 28 height 28
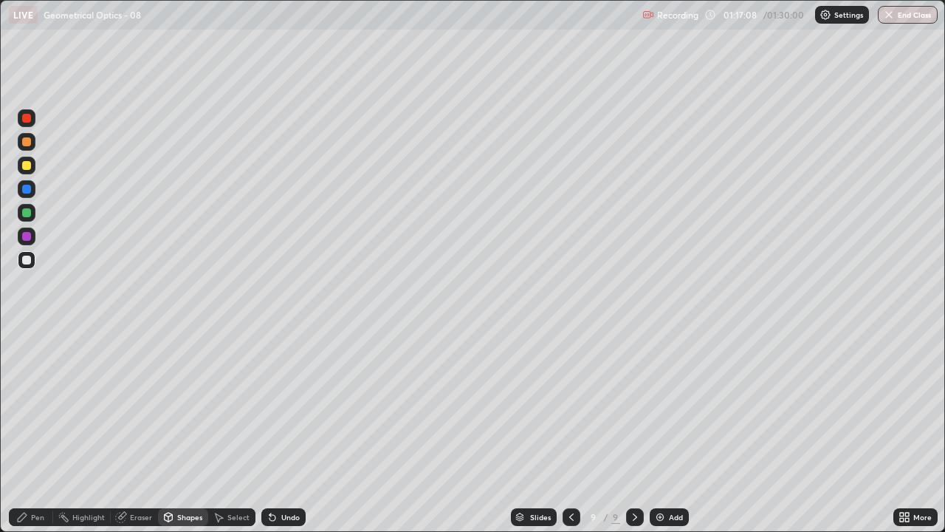
click at [27, 237] on div at bounding box center [26, 236] width 9 height 9
click at [667, 431] on div "Add" at bounding box center [669, 517] width 39 height 18
click at [188, 431] on div "Shapes" at bounding box center [183, 517] width 50 height 18
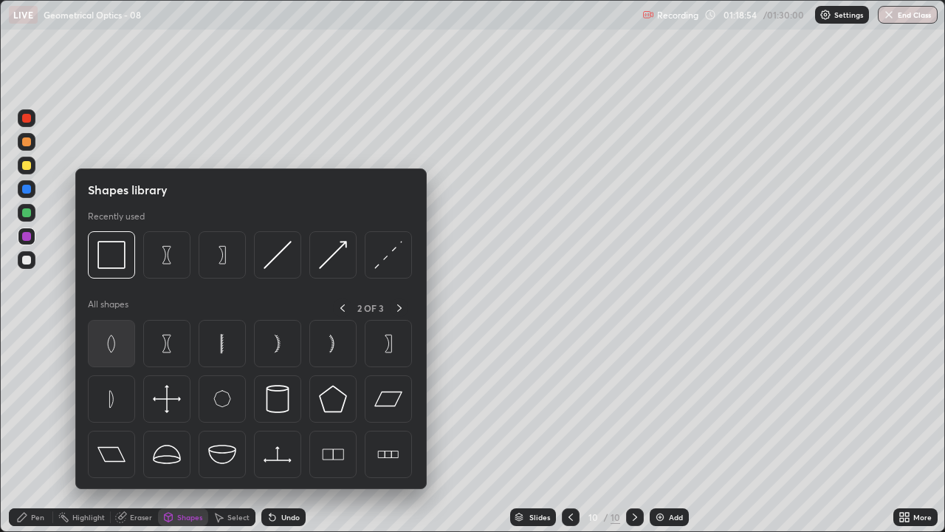
click at [119, 354] on img at bounding box center [111, 343] width 28 height 28
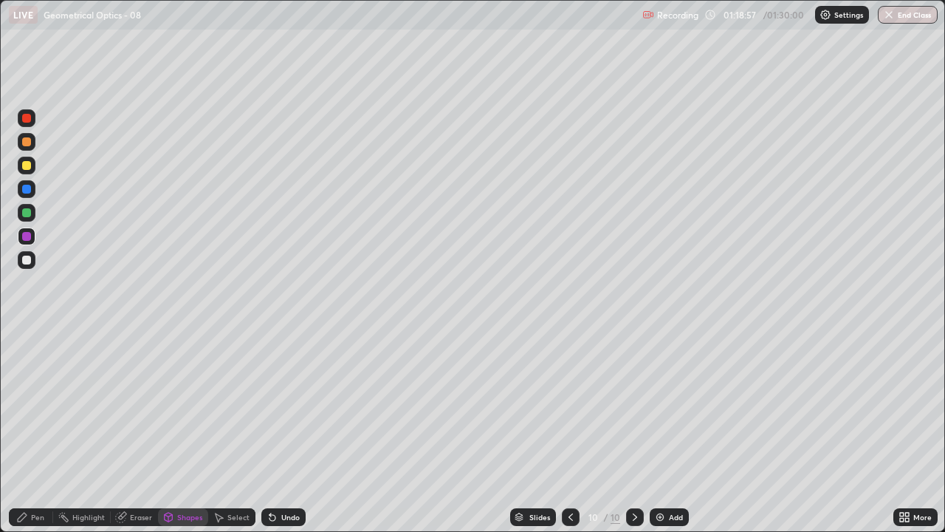
click at [185, 431] on div "Shapes" at bounding box center [183, 517] width 50 height 18
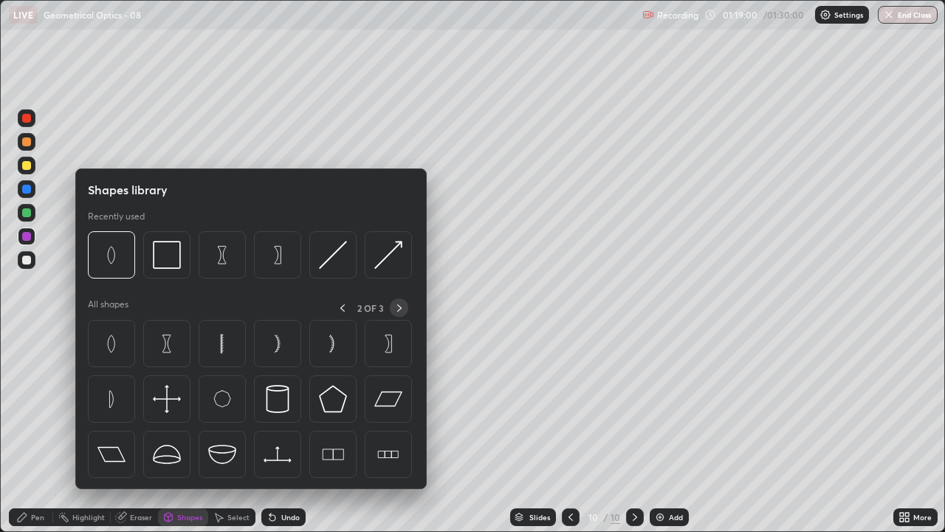
click at [396, 308] on icon at bounding box center [400, 308] width 12 height 12
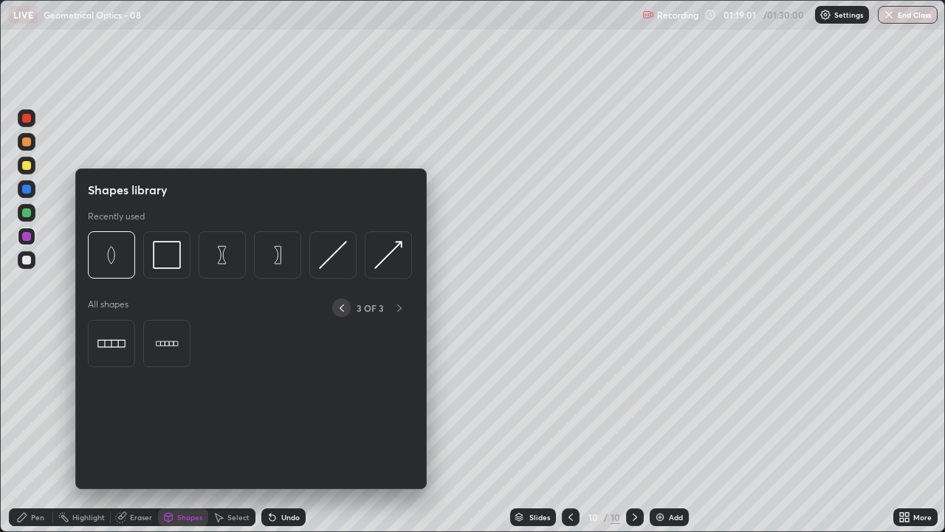
click at [340, 308] on icon at bounding box center [342, 308] width 12 height 12
click at [342, 307] on icon at bounding box center [342, 308] width 12 height 12
click at [340, 308] on icon at bounding box center [342, 308] width 12 height 12
click at [342, 308] on icon at bounding box center [342, 308] width 12 height 12
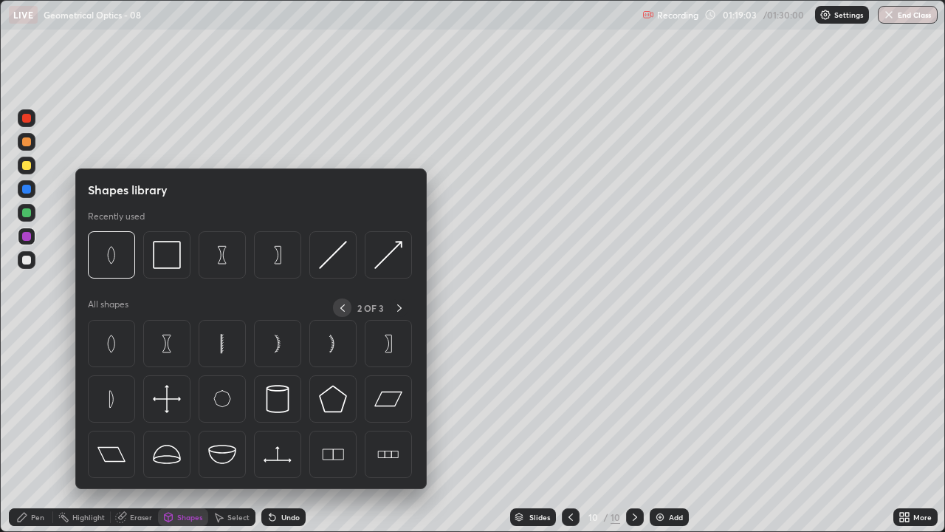
click at [343, 307] on icon at bounding box center [343, 308] width 12 height 12
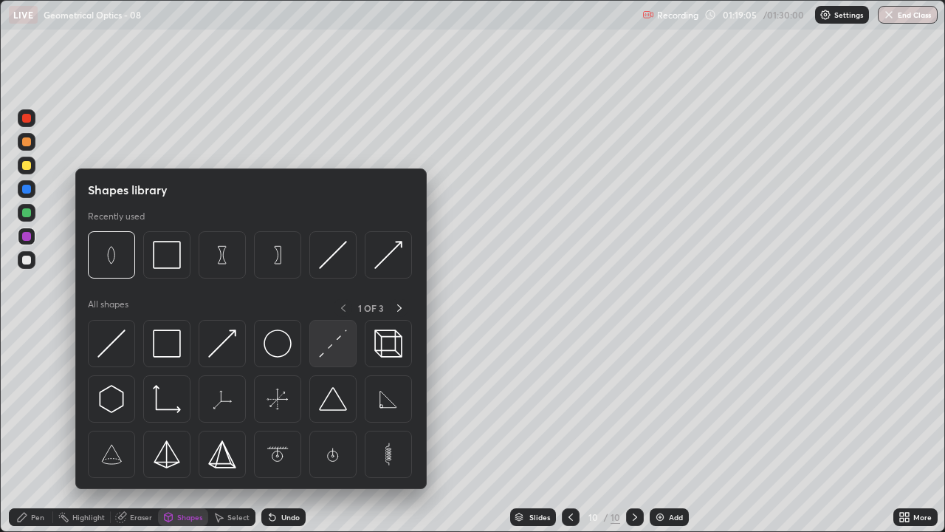
click at [335, 349] on img at bounding box center [333, 343] width 28 height 28
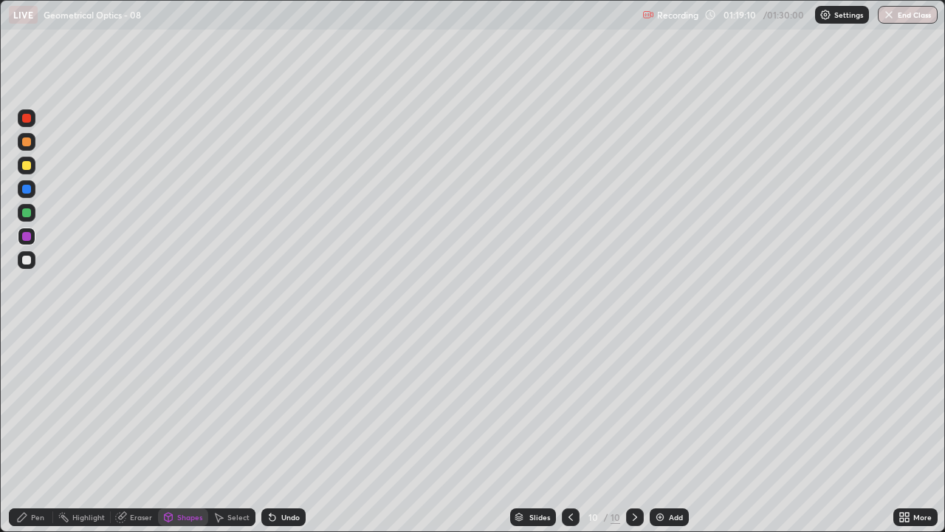
click at [27, 431] on div "Pen" at bounding box center [31, 517] width 44 height 18
click at [32, 431] on div "Pen" at bounding box center [31, 517] width 44 height 18
click at [28, 257] on div at bounding box center [26, 259] width 9 height 9
click at [139, 431] on div "Eraser" at bounding box center [141, 516] width 22 height 7
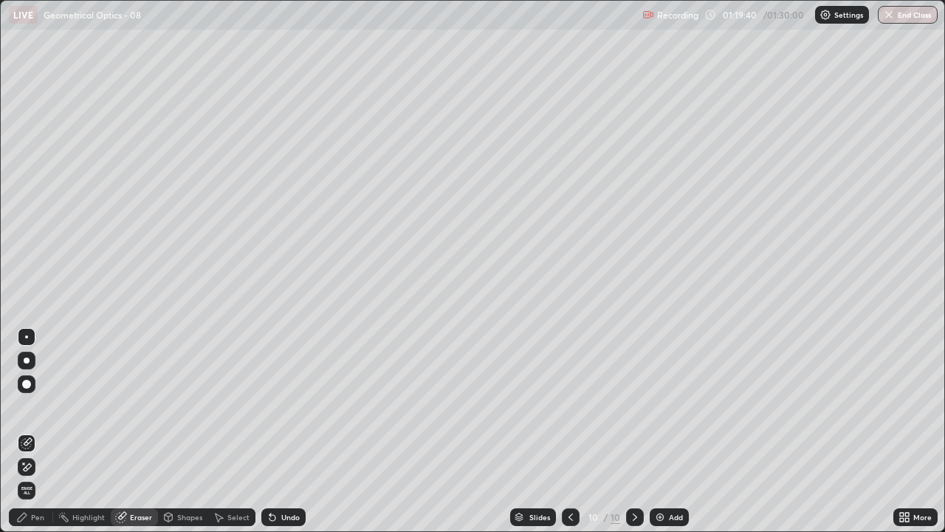
click at [32, 431] on div "Pen" at bounding box center [37, 516] width 13 height 7
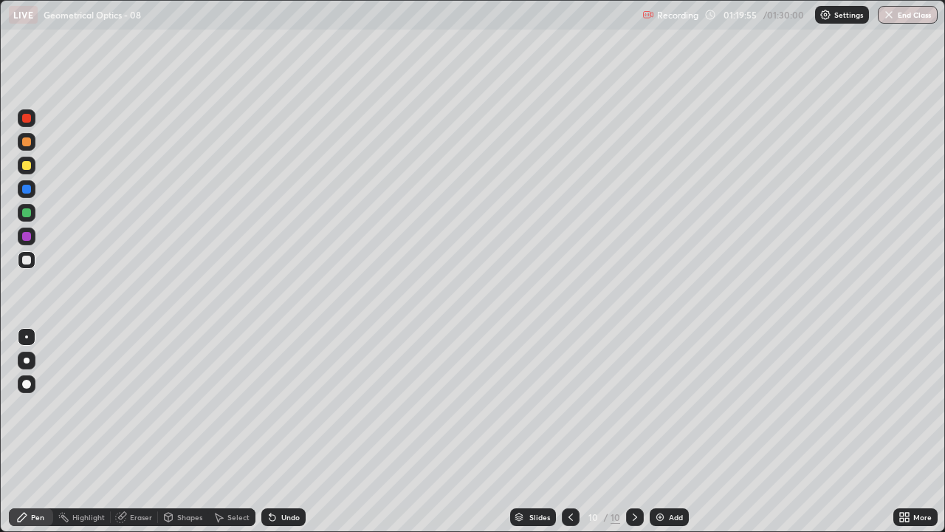
click at [287, 431] on div "Undo" at bounding box center [290, 516] width 18 height 7
click at [127, 431] on div "Eraser" at bounding box center [134, 517] width 47 height 18
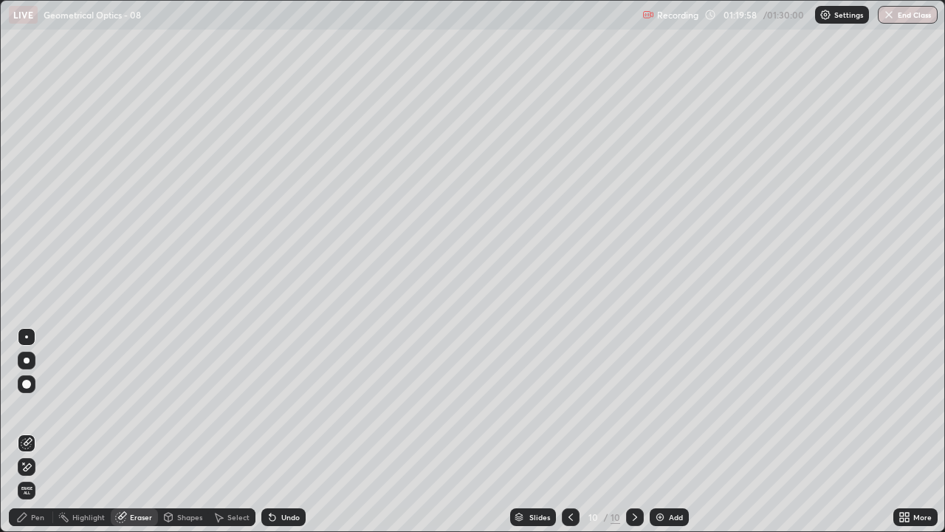
click at [24, 431] on icon at bounding box center [22, 517] width 12 height 12
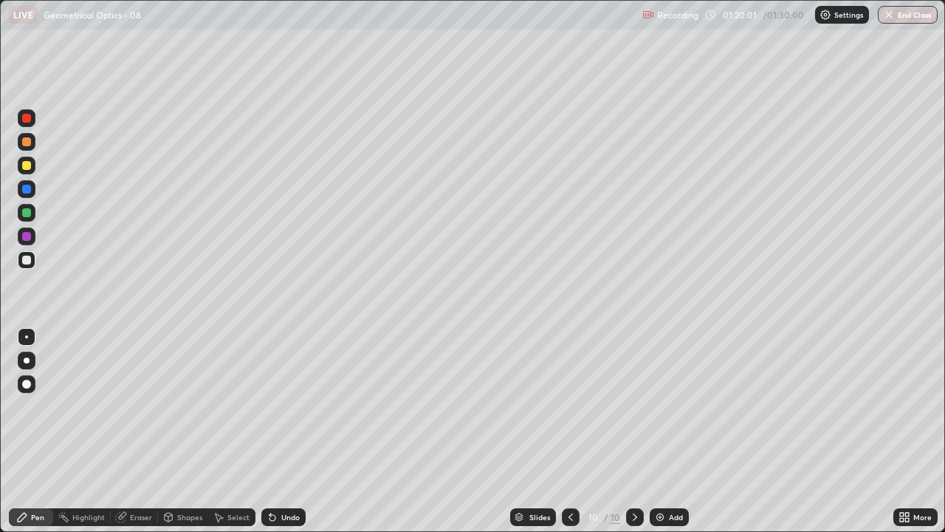
click at [129, 431] on div "Eraser" at bounding box center [134, 517] width 47 height 18
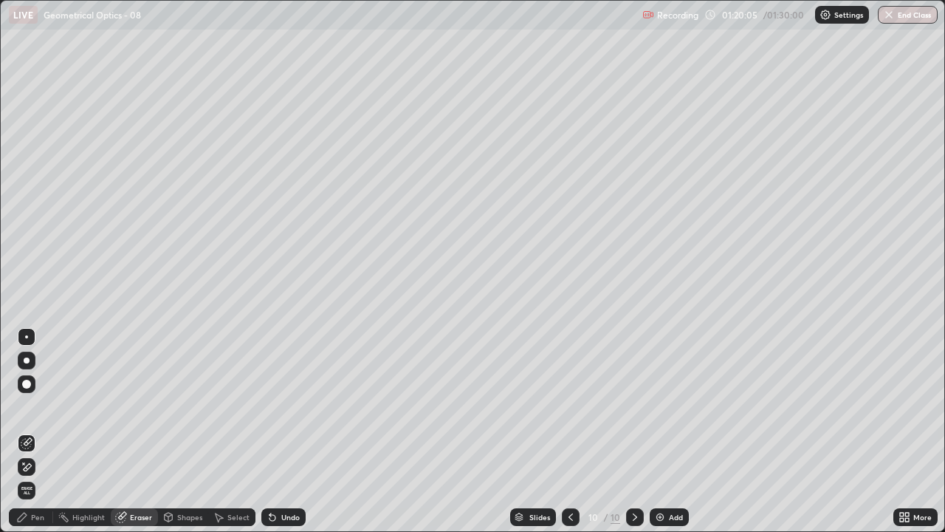
click at [23, 431] on div "Pen" at bounding box center [31, 517] width 44 height 18
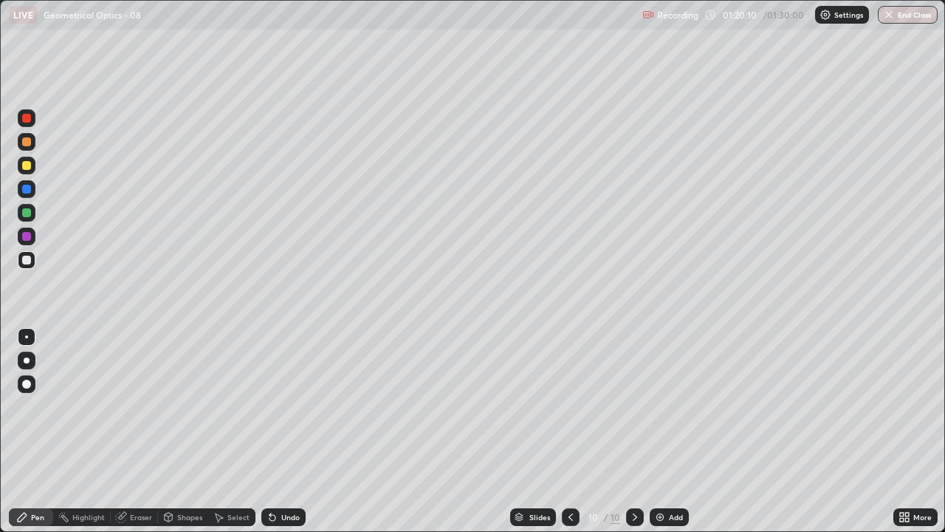
click at [187, 431] on div "Shapes" at bounding box center [183, 517] width 50 height 18
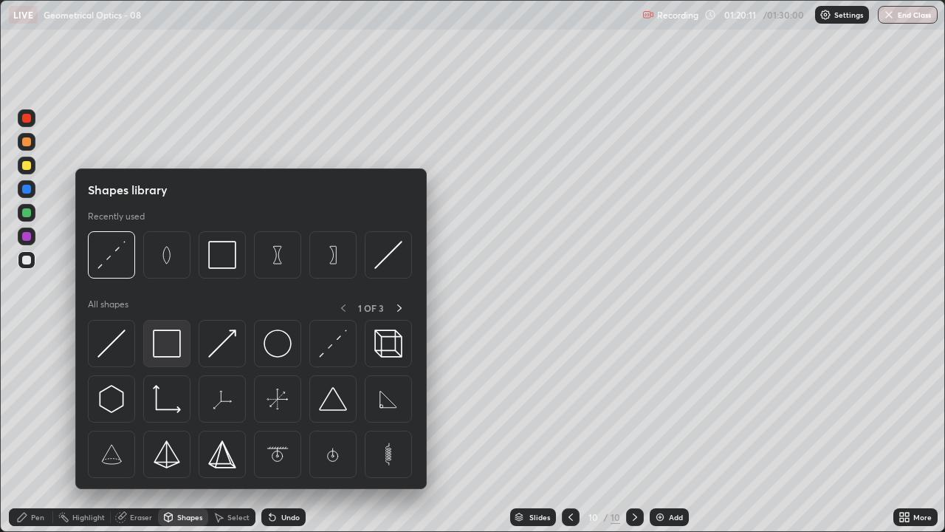
click at [165, 336] on img at bounding box center [167, 343] width 28 height 28
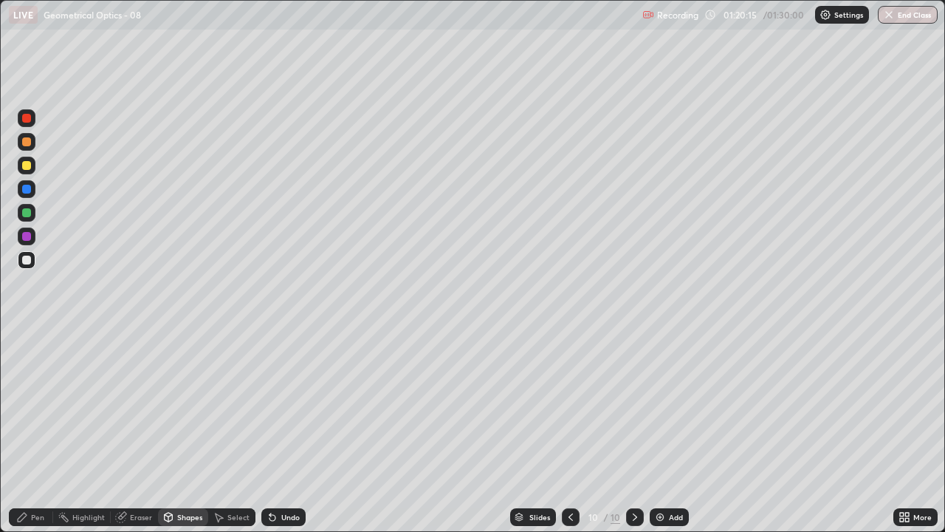
click at [29, 431] on div "Pen" at bounding box center [31, 517] width 44 height 18
click at [288, 431] on div "Undo" at bounding box center [290, 516] width 18 height 7
click at [287, 431] on div "Undo" at bounding box center [283, 517] width 44 height 18
click at [286, 431] on div "Undo" at bounding box center [283, 517] width 44 height 18
click at [286, 431] on div "Undo" at bounding box center [290, 516] width 18 height 7
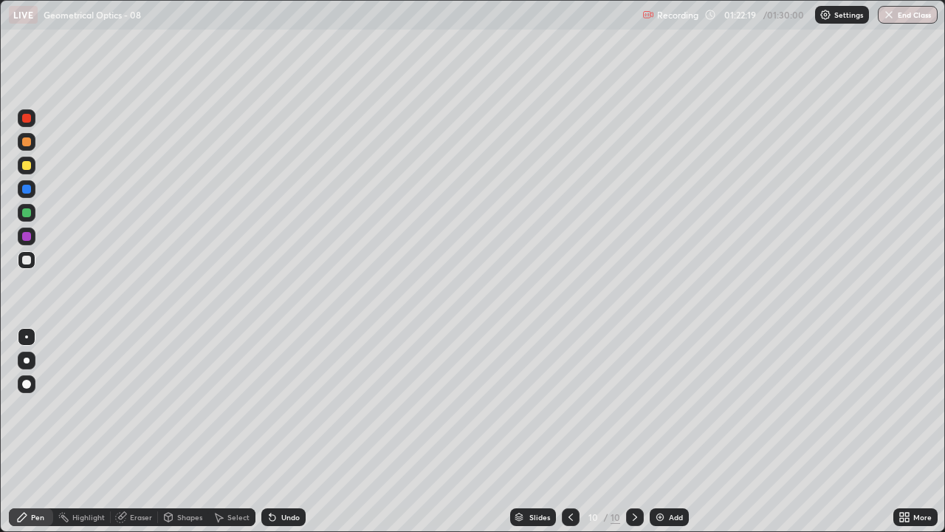
click at [145, 431] on div "Eraser" at bounding box center [141, 516] width 22 height 7
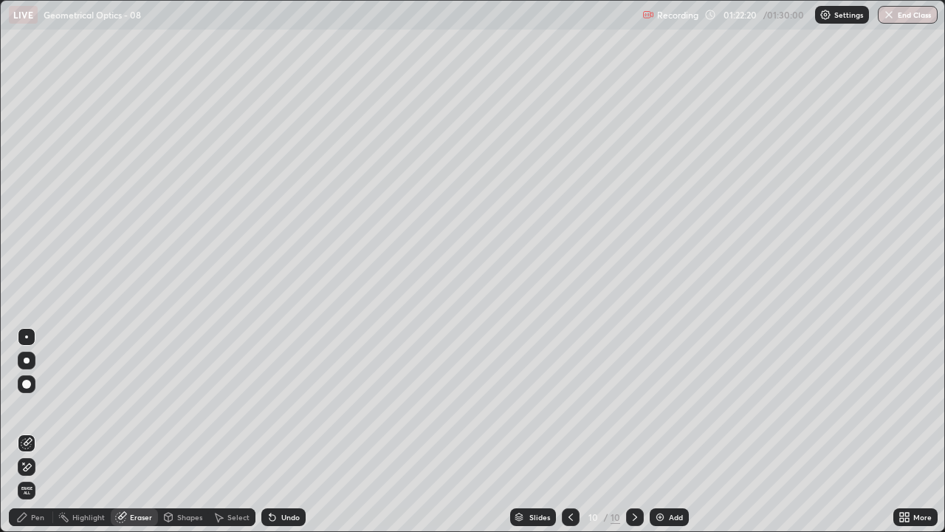
click at [30, 431] on icon at bounding box center [27, 467] width 12 height 13
click at [899, 17] on button "End Class" at bounding box center [908, 15] width 60 height 18
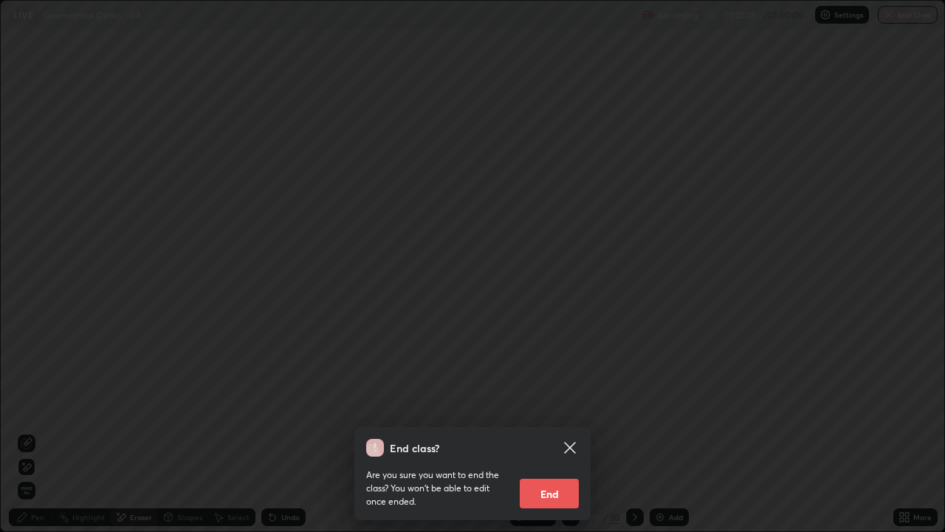
click at [563, 431] on button "End" at bounding box center [549, 493] width 59 height 30
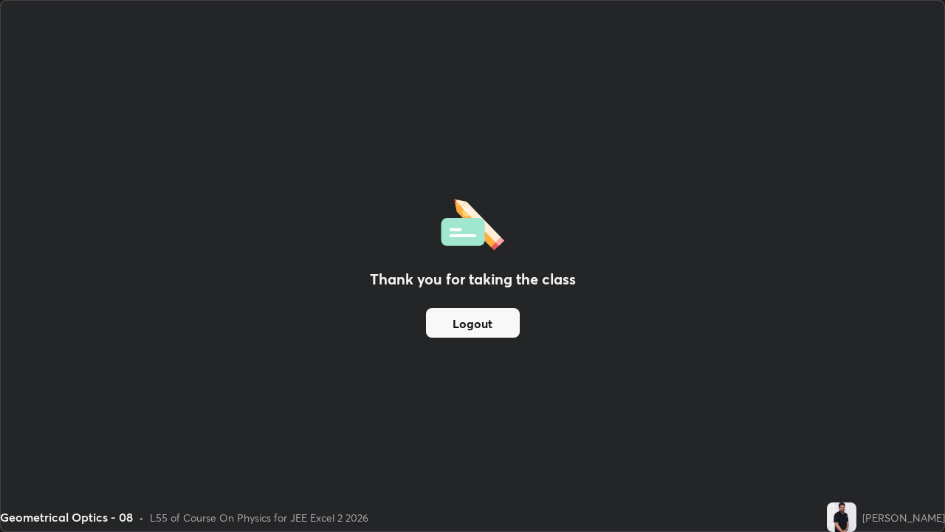
click at [491, 323] on button "Logout" at bounding box center [473, 323] width 94 height 30
